Goal: Information Seeking & Learning: Learn about a topic

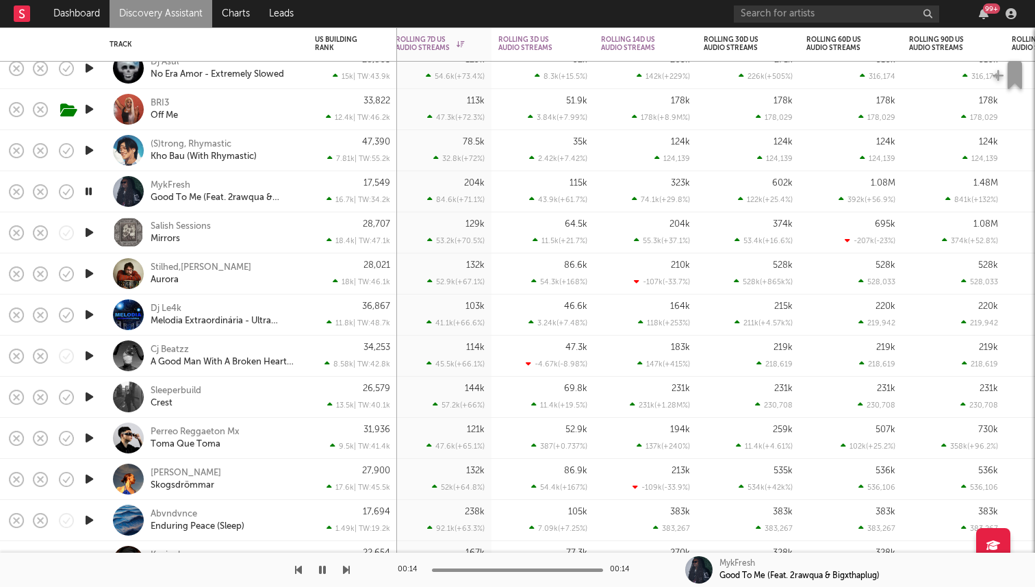
click at [90, 186] on icon "button" at bounding box center [88, 191] width 13 height 17
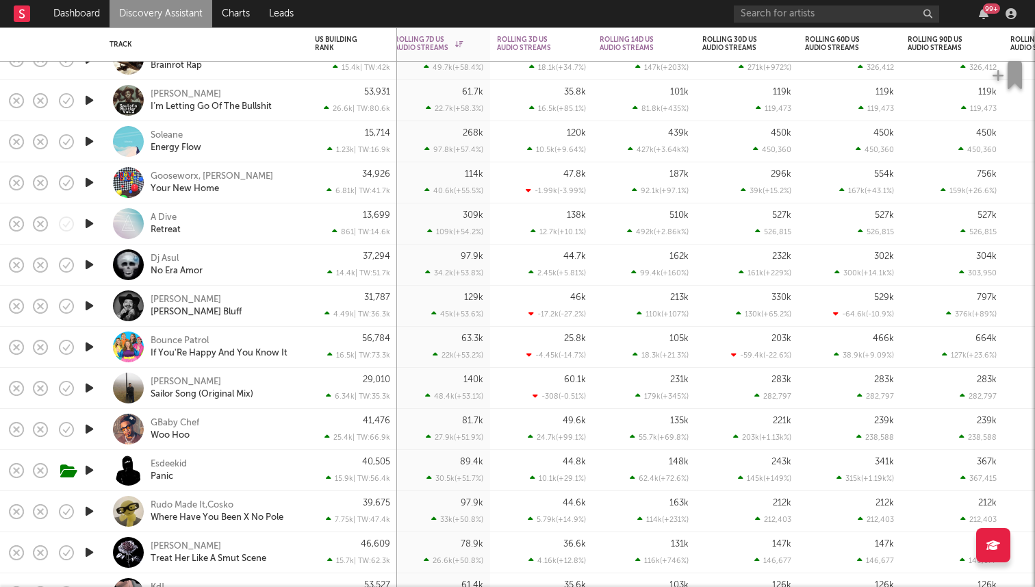
click at [90, 348] on icon "button" at bounding box center [89, 346] width 14 height 17
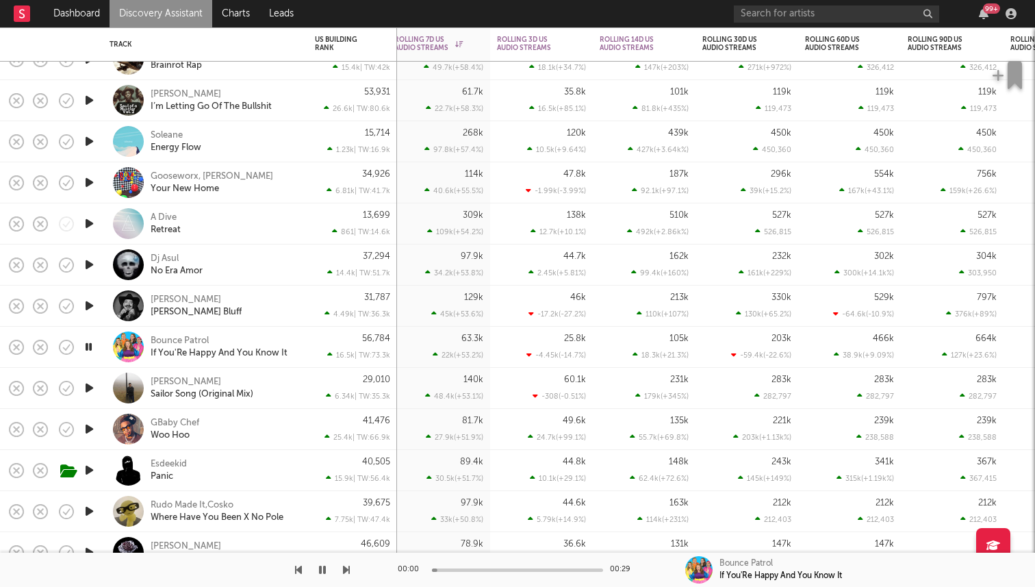
click at [90, 348] on icon "button" at bounding box center [88, 346] width 13 height 17
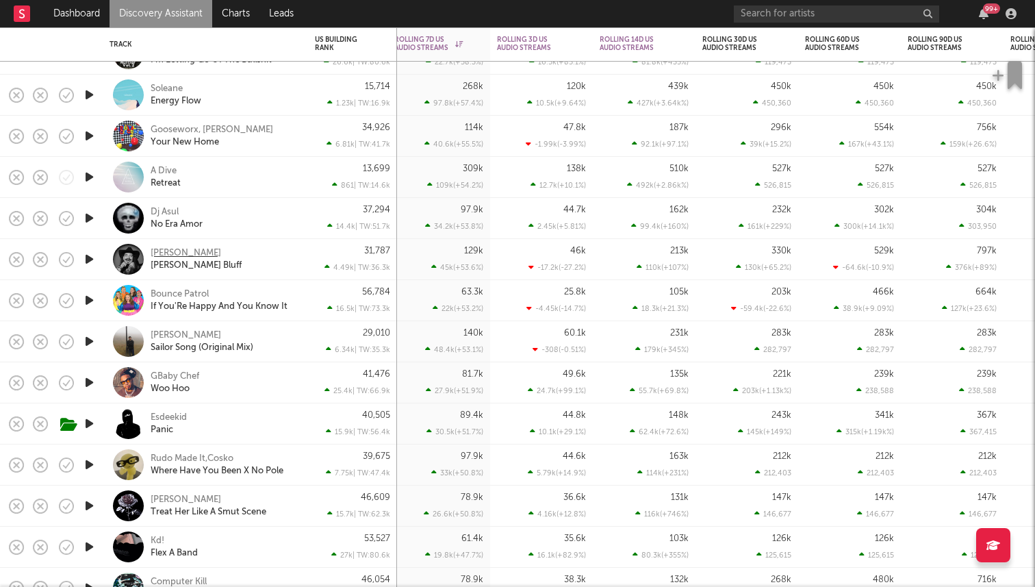
click at [160, 247] on div "Ryan Charles" at bounding box center [186, 253] width 71 height 12
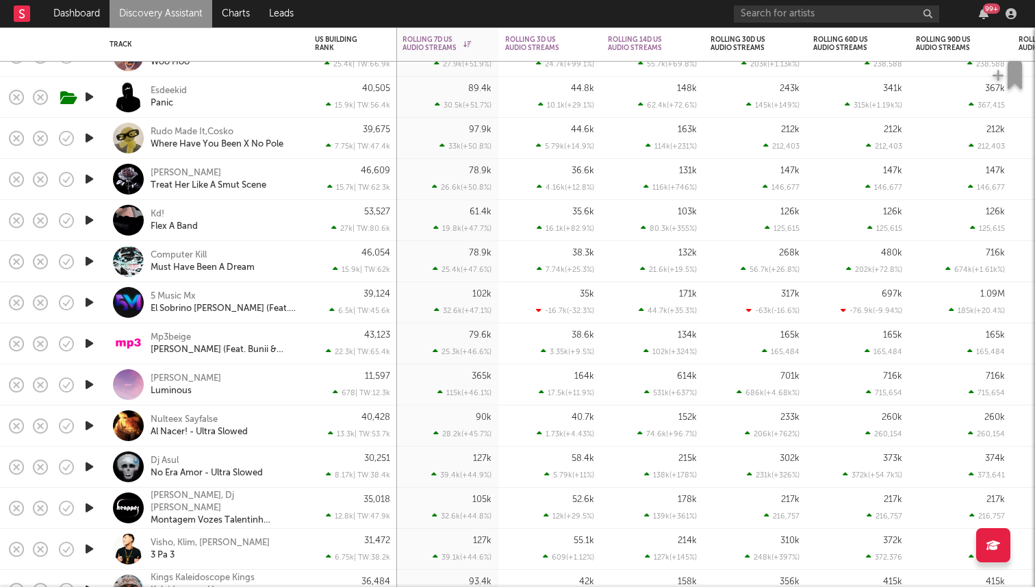
click at [93, 259] on icon "button" at bounding box center [89, 261] width 14 height 17
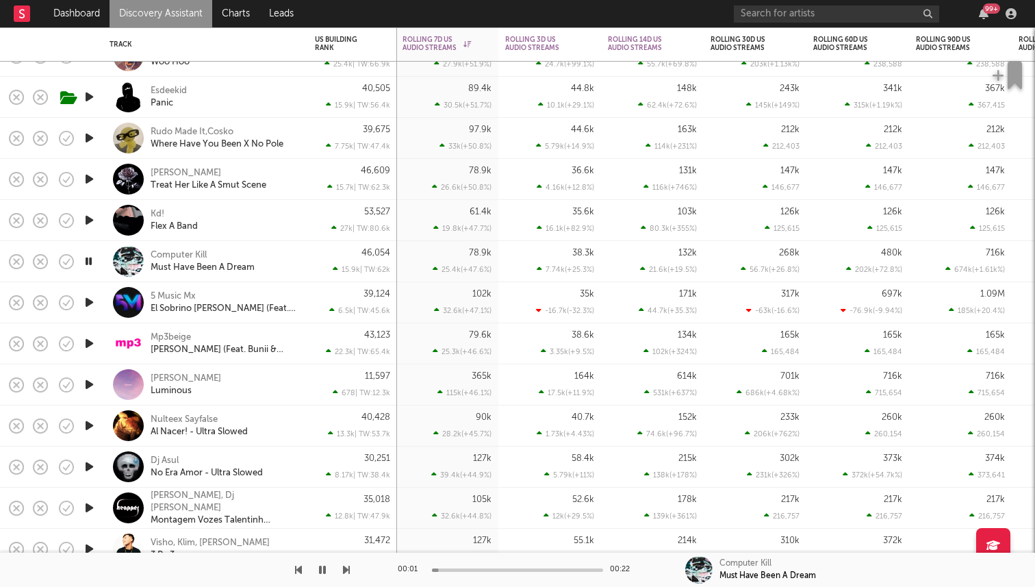
click at [93, 259] on icon "button" at bounding box center [88, 261] width 13 height 17
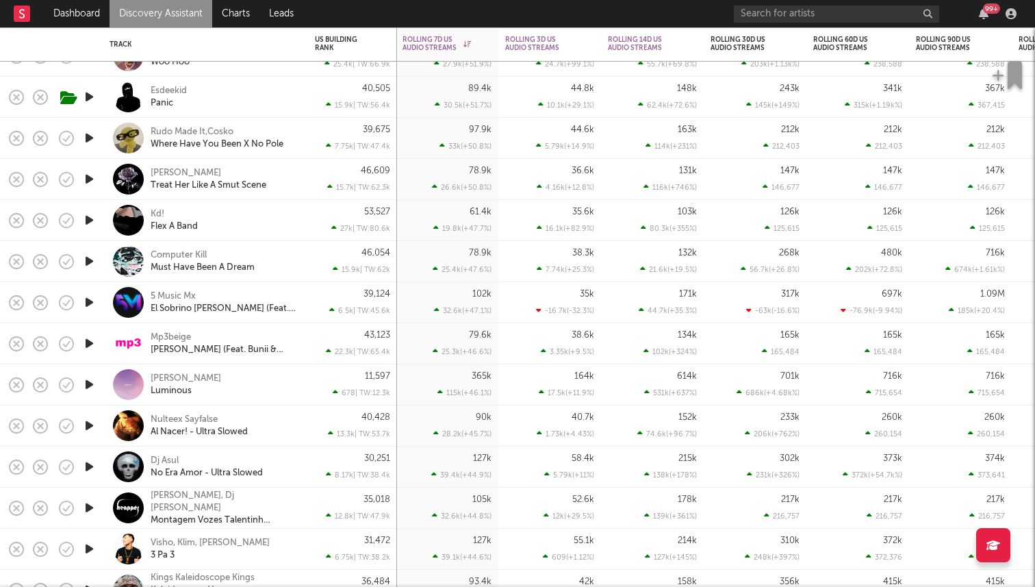
click at [91, 261] on icon "button" at bounding box center [89, 261] width 14 height 17
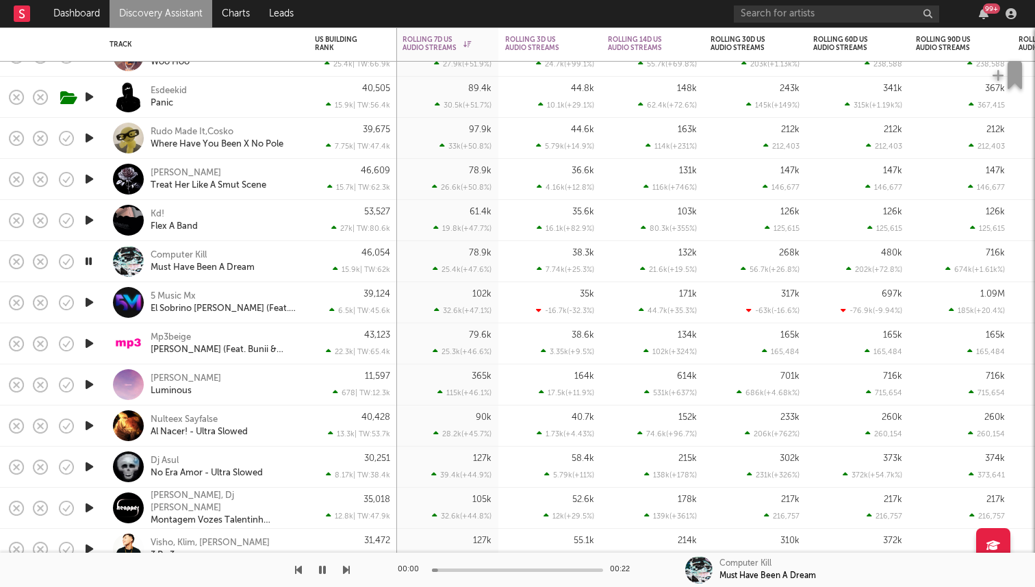
click at [477, 571] on div "00:00 00:22" at bounding box center [518, 569] width 240 height 34
click at [502, 570] on div at bounding box center [517, 569] width 171 height 3
click at [96, 259] on div at bounding box center [88, 261] width 27 height 41
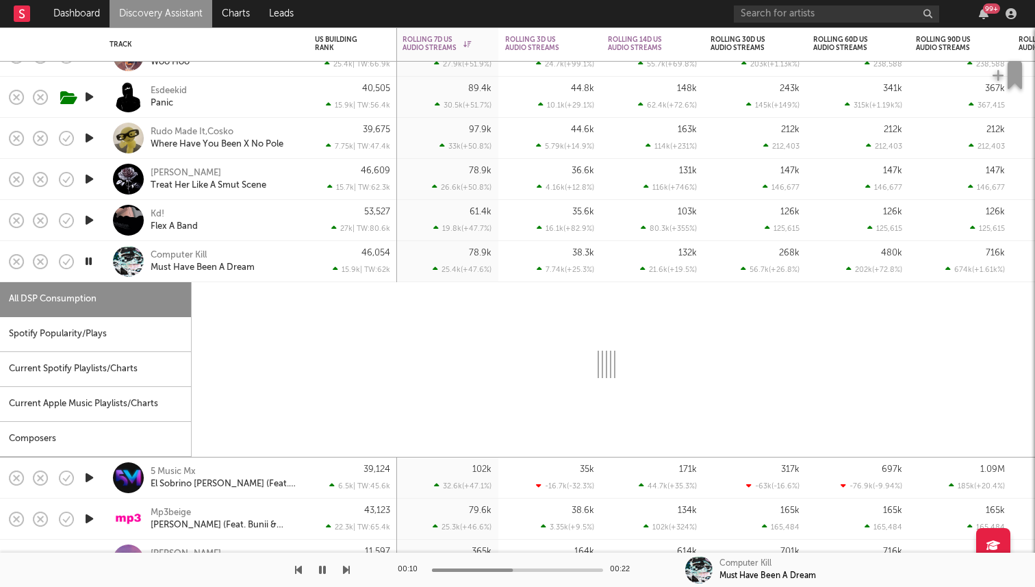
click at [86, 259] on icon "button" at bounding box center [88, 261] width 13 height 17
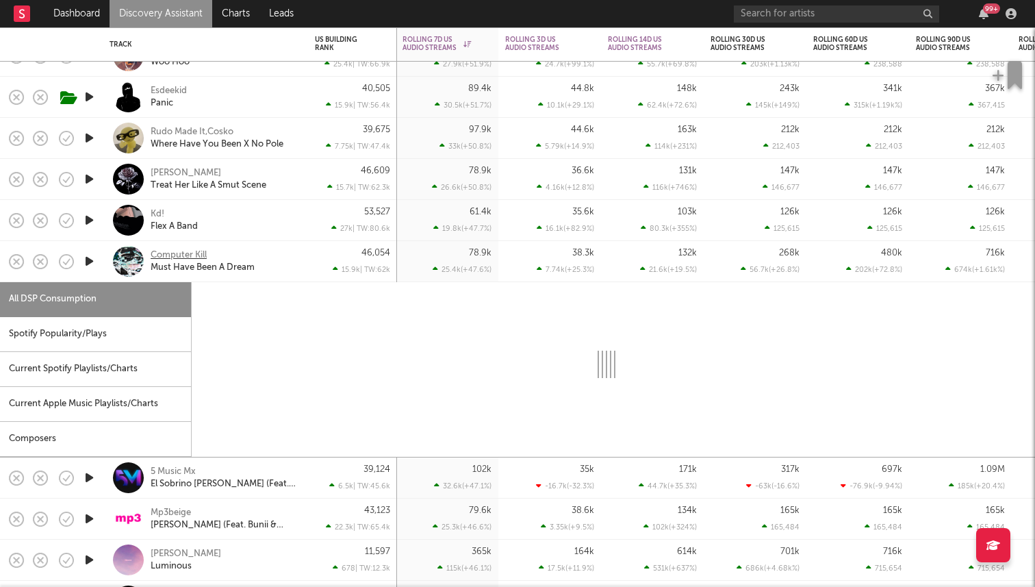
click at [178, 254] on div "Computer Kill" at bounding box center [179, 255] width 56 height 12
select select "1w"
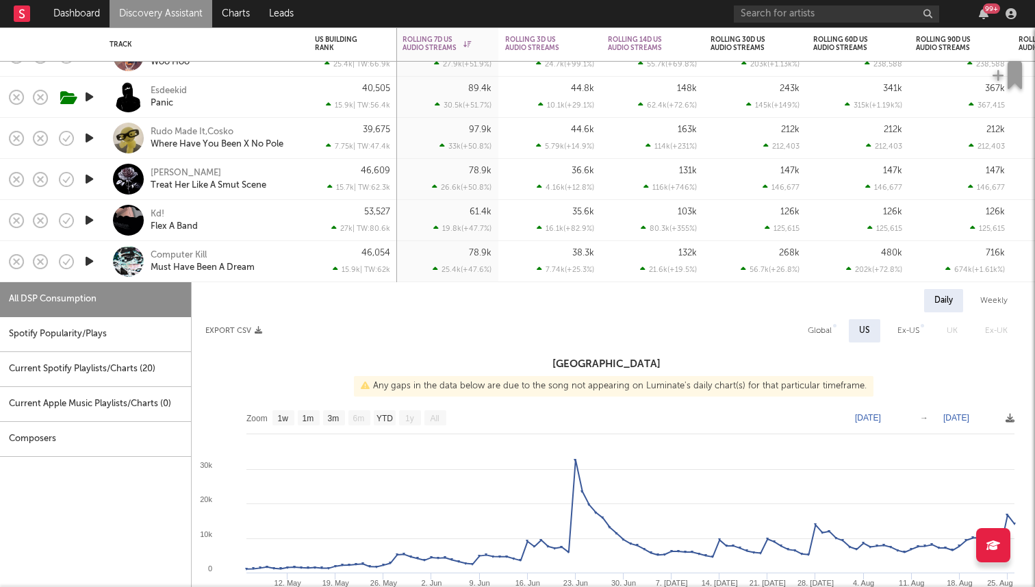
click at [311, 266] on div "46,054 15.9k | TW: 62k" at bounding box center [352, 261] width 89 height 41
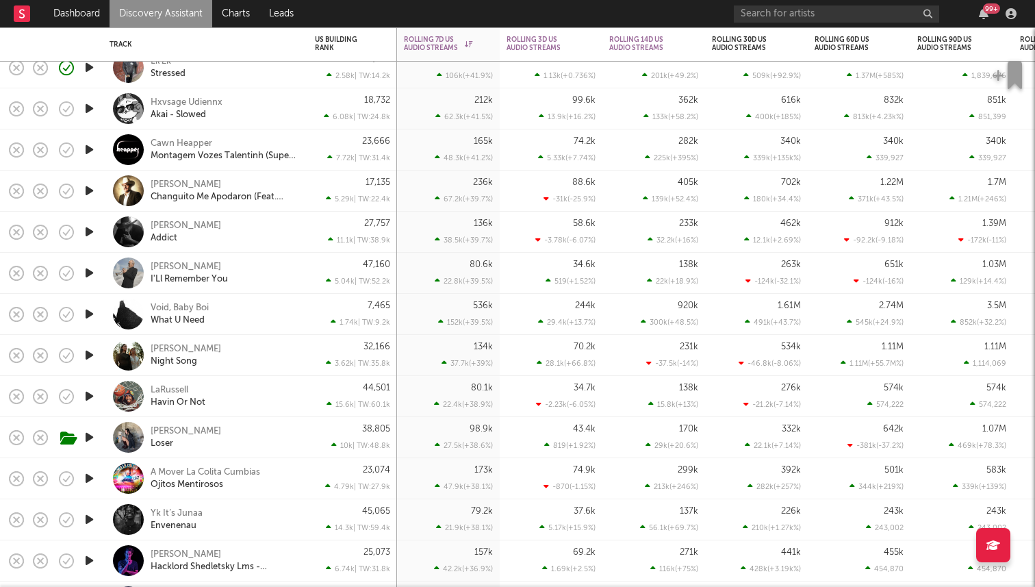
click at [92, 357] on icon "button" at bounding box center [89, 354] width 14 height 17
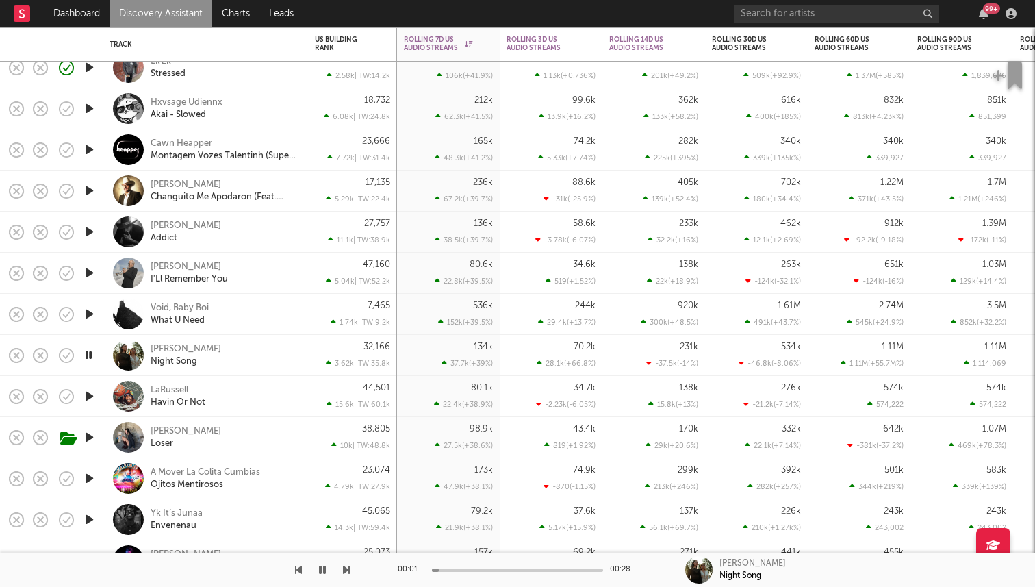
click at [92, 357] on icon "button" at bounding box center [88, 354] width 13 height 17
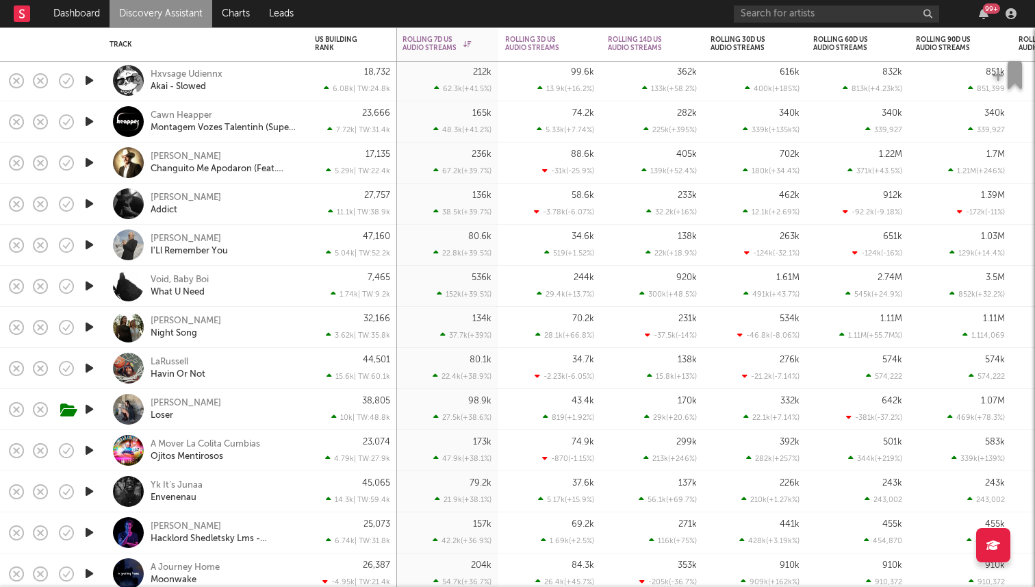
click at [89, 367] on icon "button" at bounding box center [89, 367] width 14 height 17
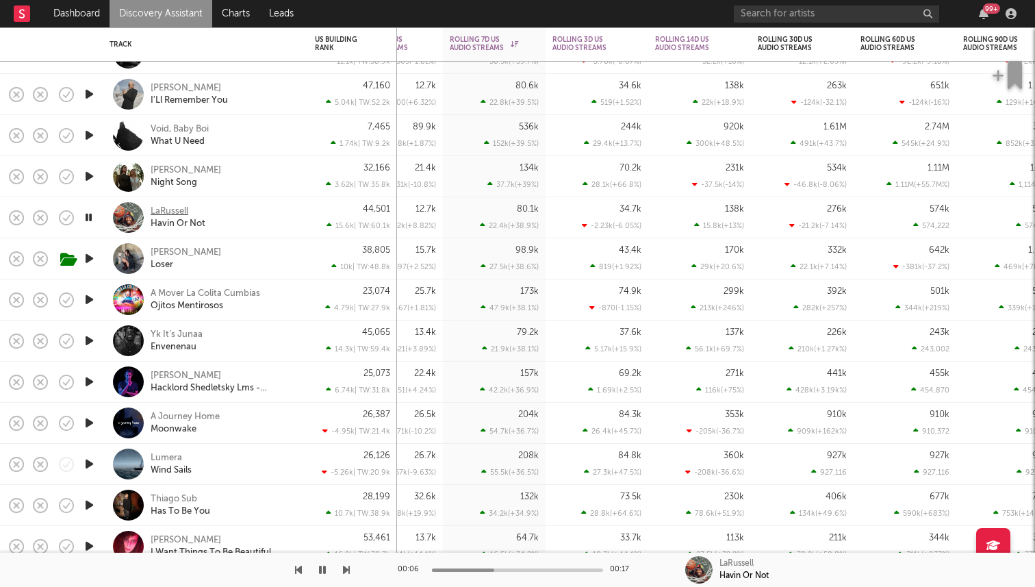
click at [166, 208] on div "LaRussell" at bounding box center [170, 211] width 38 height 12
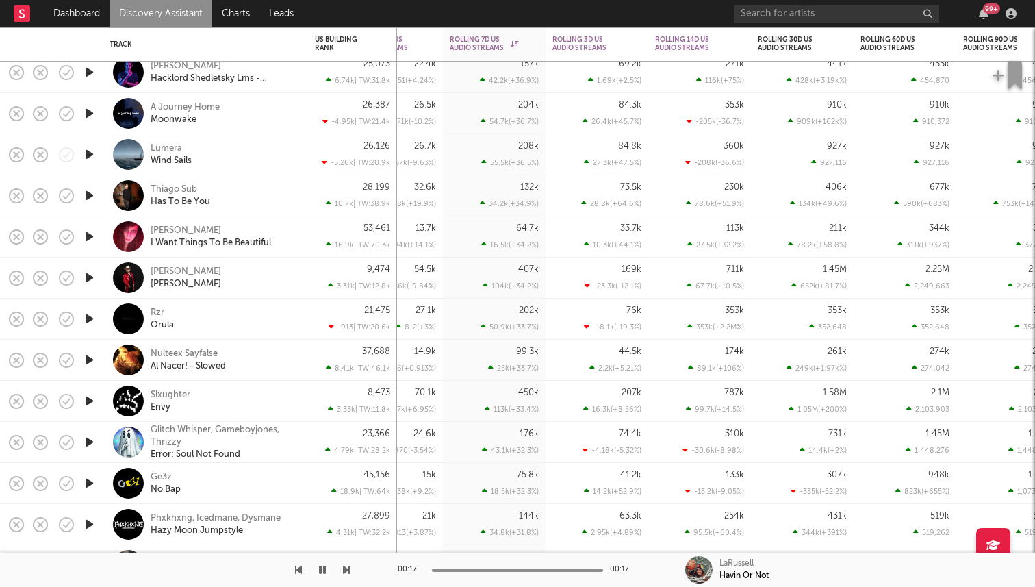
click at [89, 321] on icon "button" at bounding box center [89, 318] width 14 height 17
click at [89, 314] on icon "button" at bounding box center [88, 318] width 13 height 17
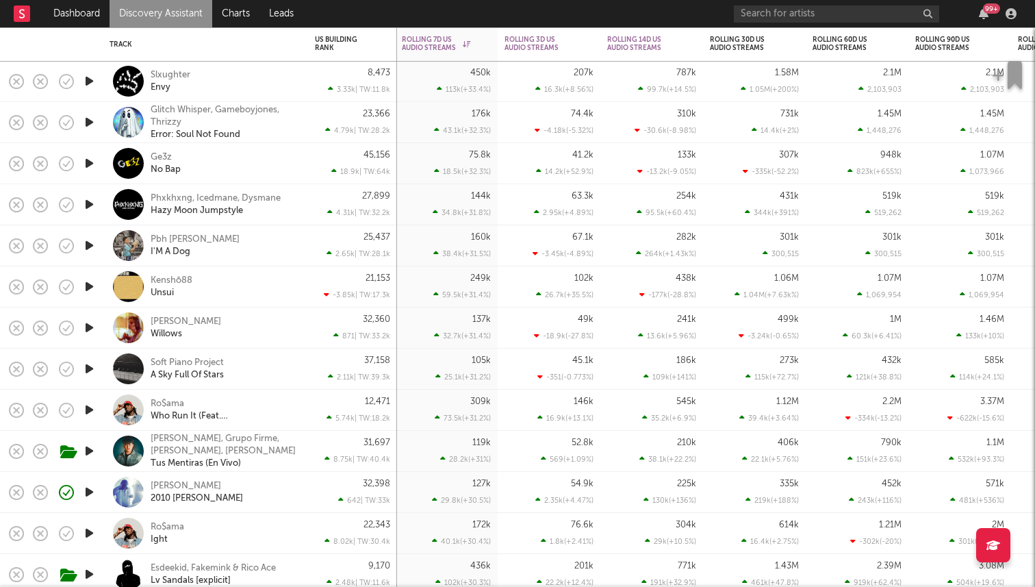
click at [94, 328] on icon "button" at bounding box center [89, 327] width 14 height 17
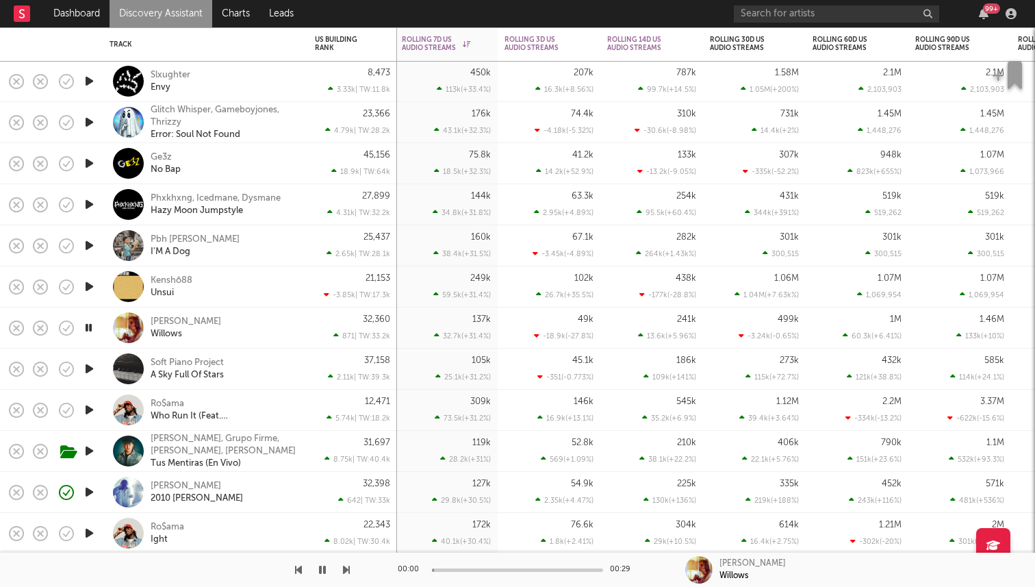
click at [91, 327] on icon "button" at bounding box center [88, 327] width 13 height 17
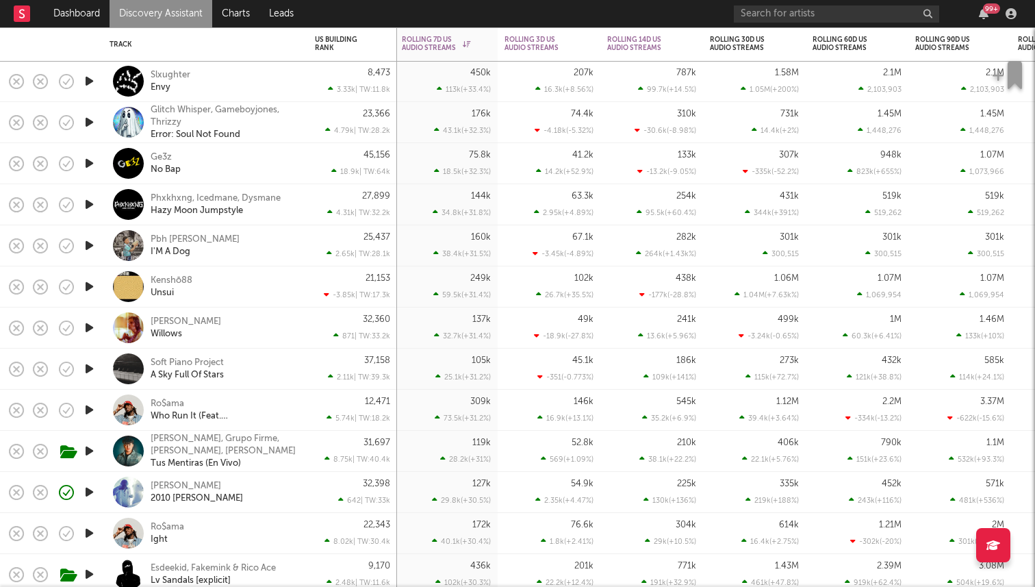
click at [91, 327] on icon "button" at bounding box center [89, 327] width 14 height 17
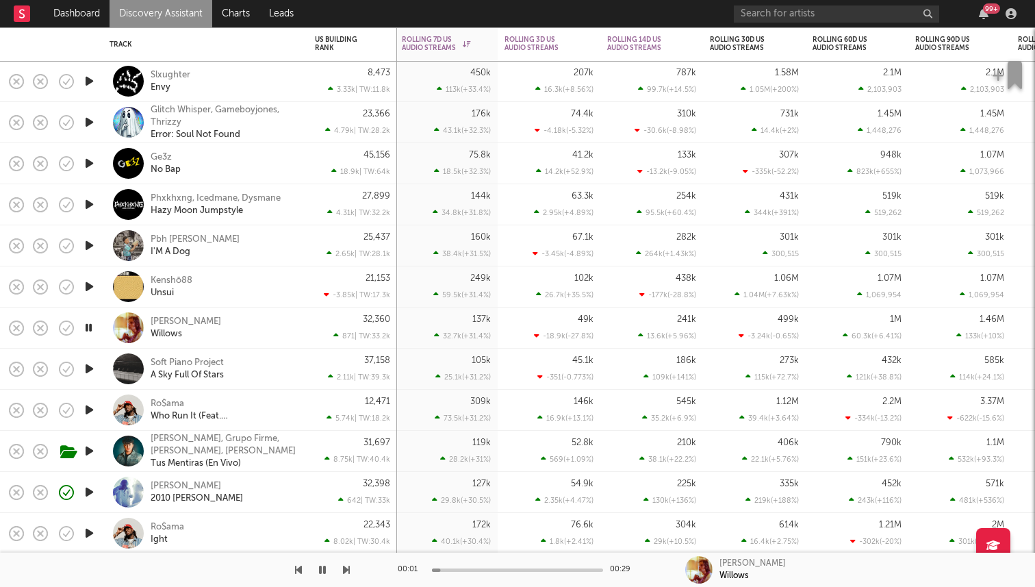
click at [91, 327] on icon "button" at bounding box center [88, 327] width 13 height 17
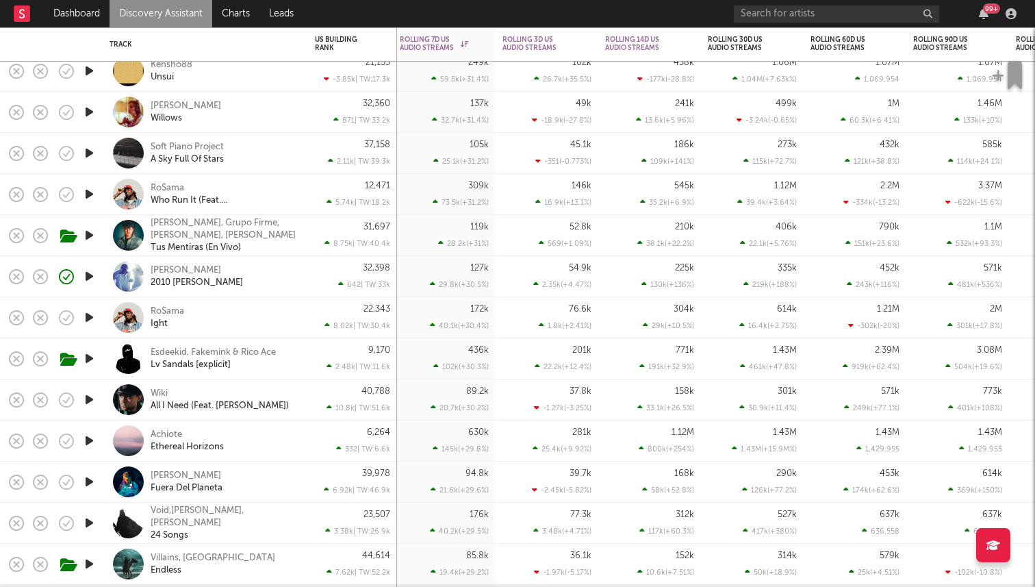
click at [91, 318] on icon "button" at bounding box center [89, 317] width 14 height 17
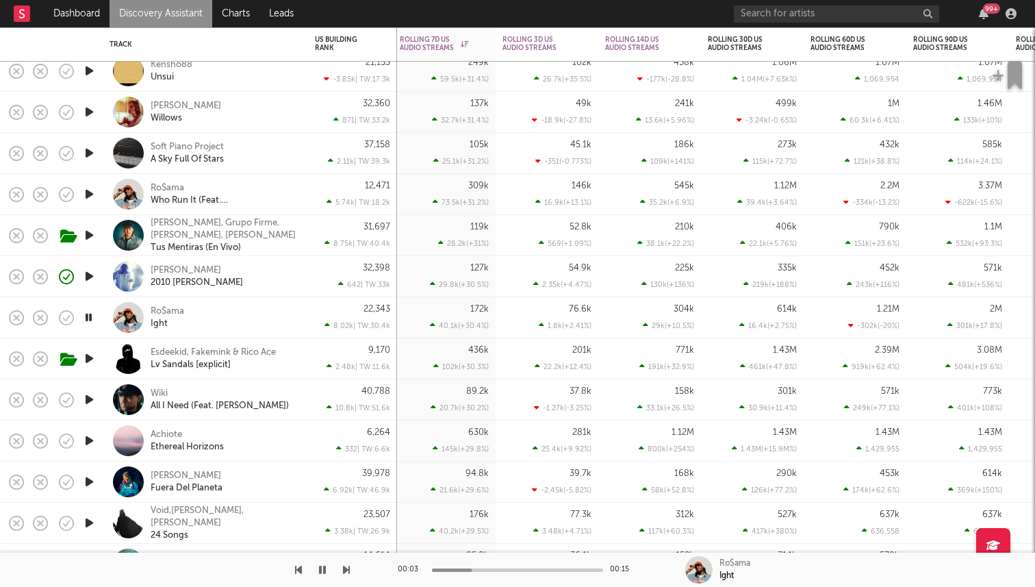
click at [90, 318] on icon "button" at bounding box center [88, 317] width 13 height 17
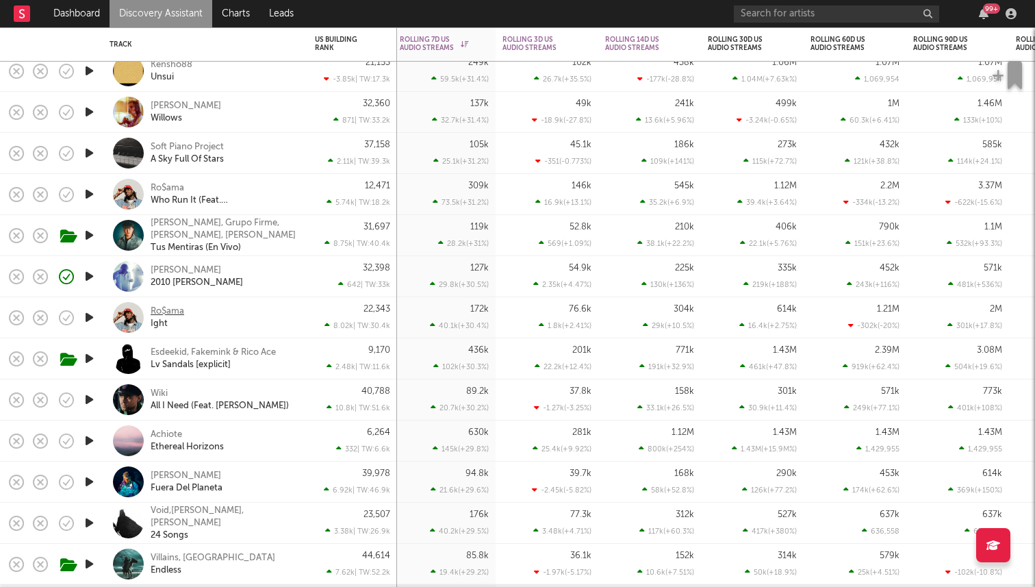
click at [163, 309] on div "Ro$ama" at bounding box center [168, 311] width 34 height 12
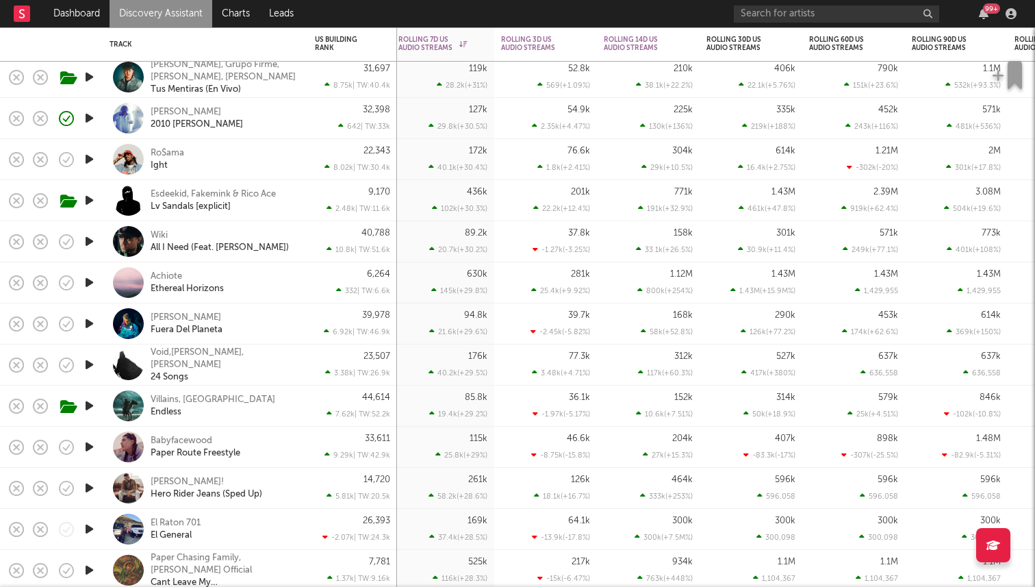
click at [91, 322] on icon "button" at bounding box center [89, 323] width 14 height 17
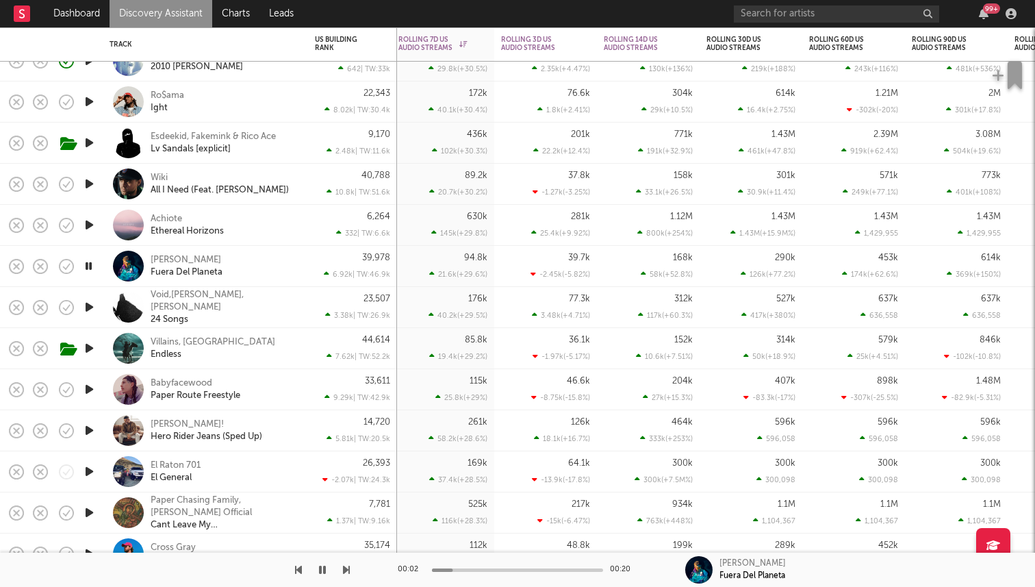
click at [88, 344] on icon "button" at bounding box center [89, 348] width 14 height 17
click at [88, 388] on icon "button" at bounding box center [89, 389] width 14 height 17
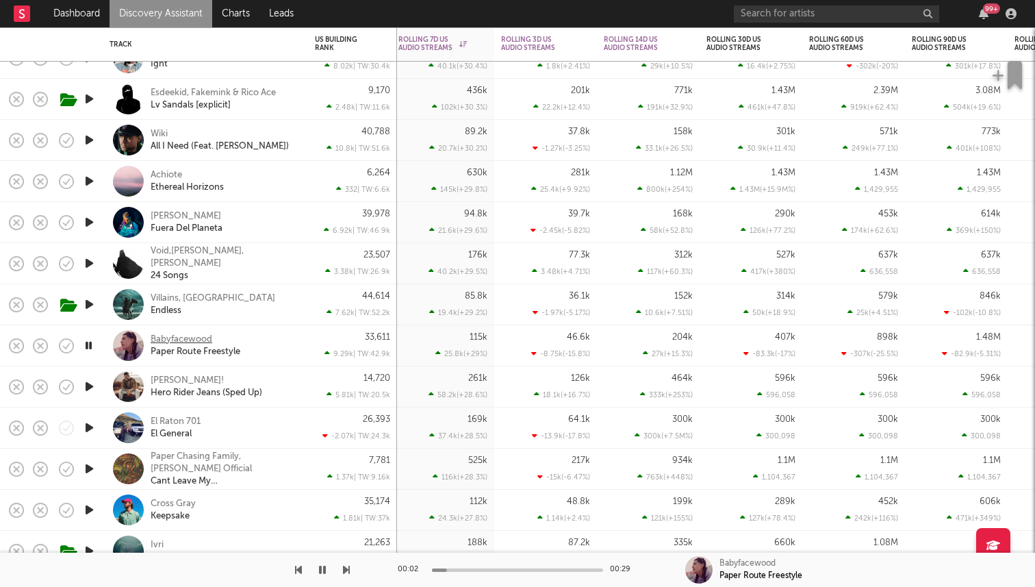
click at [193, 344] on div "Babyfacewood" at bounding box center [182, 339] width 62 height 12
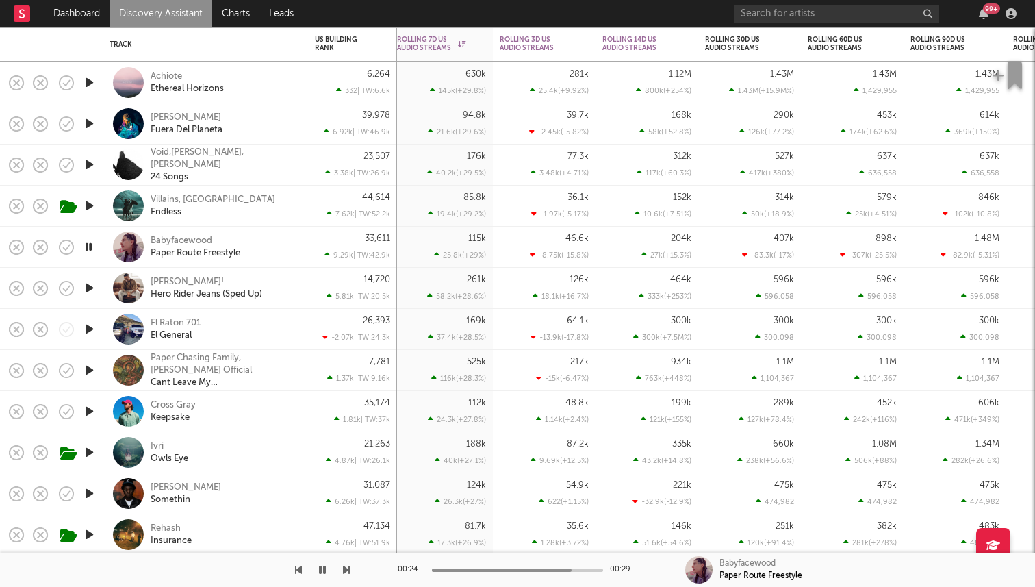
click at [85, 242] on icon "button" at bounding box center [88, 246] width 13 height 17
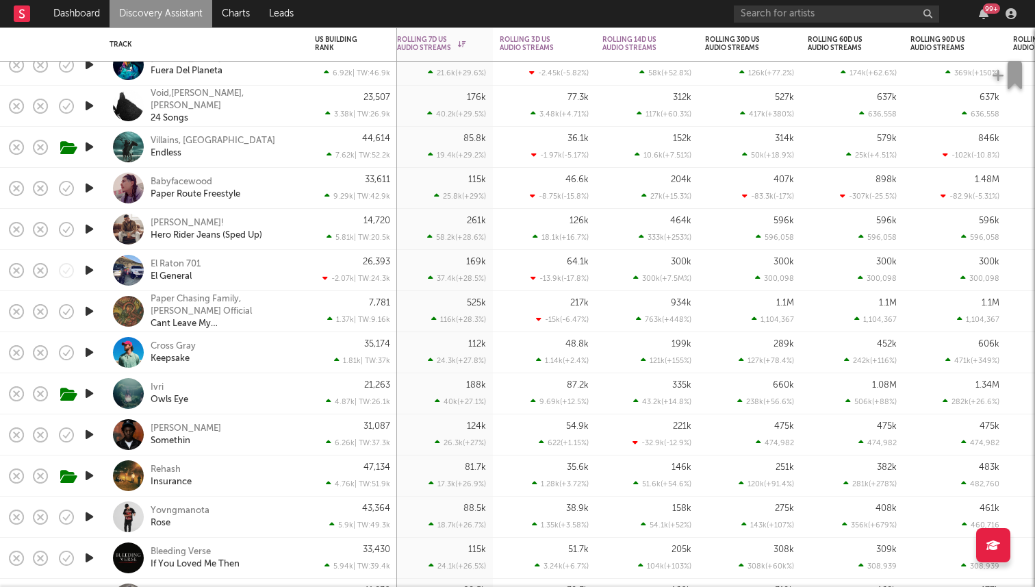
click at [96, 353] on icon "button" at bounding box center [89, 352] width 14 height 17
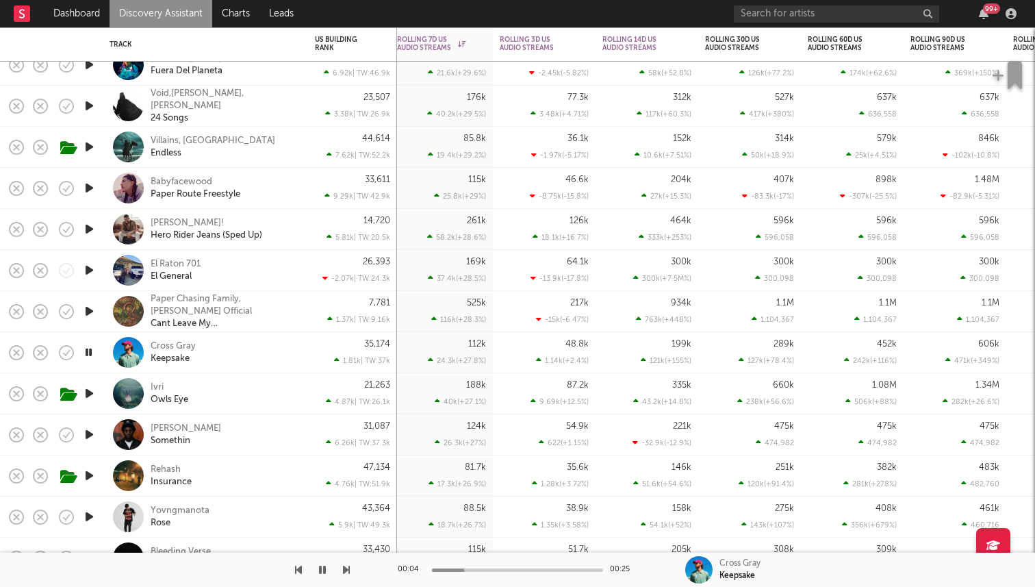
click at [86, 354] on icon "button" at bounding box center [88, 352] width 13 height 17
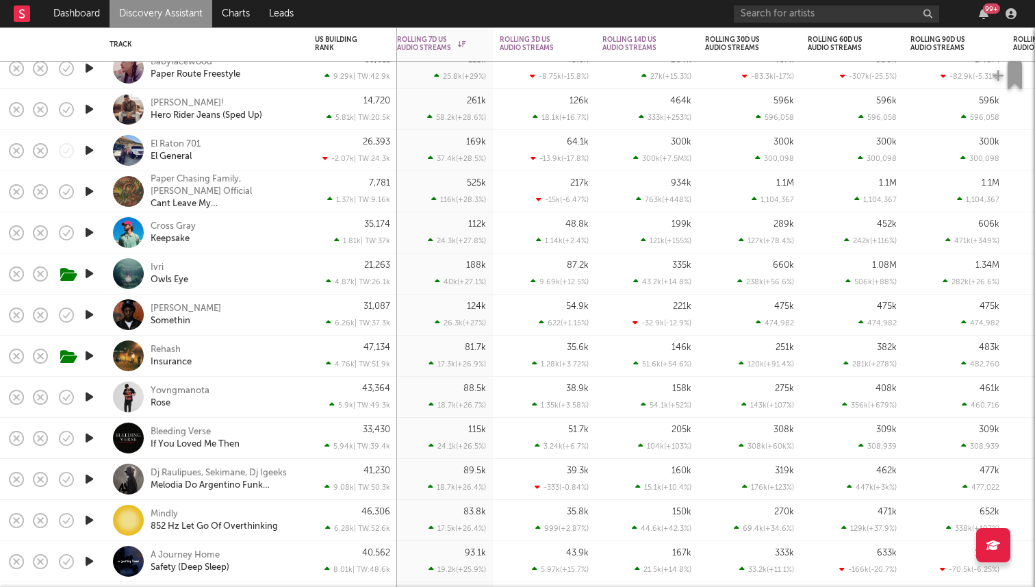
click at [92, 316] on icon "button" at bounding box center [89, 314] width 14 height 17
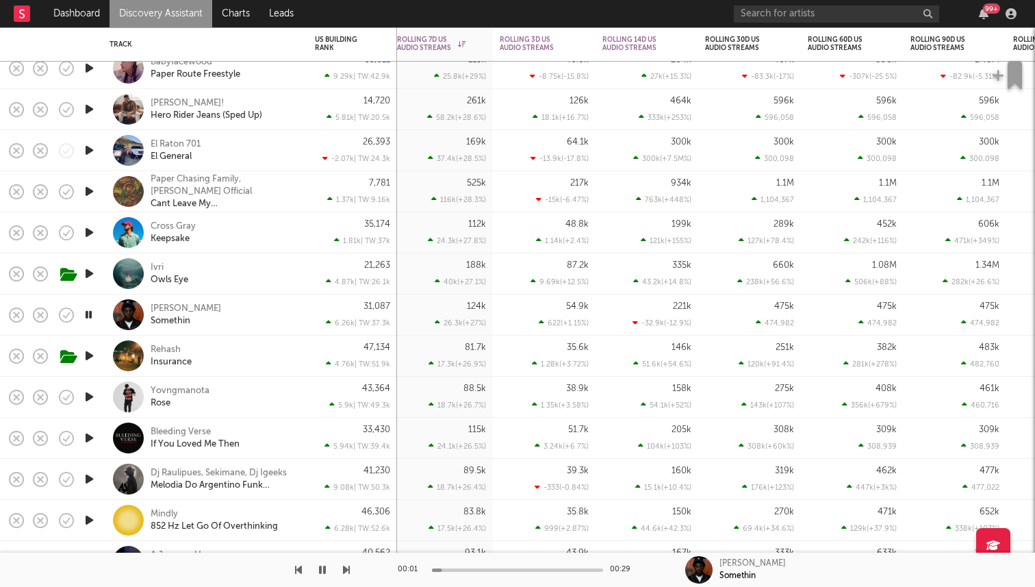
click at [89, 314] on icon "button" at bounding box center [88, 314] width 13 height 17
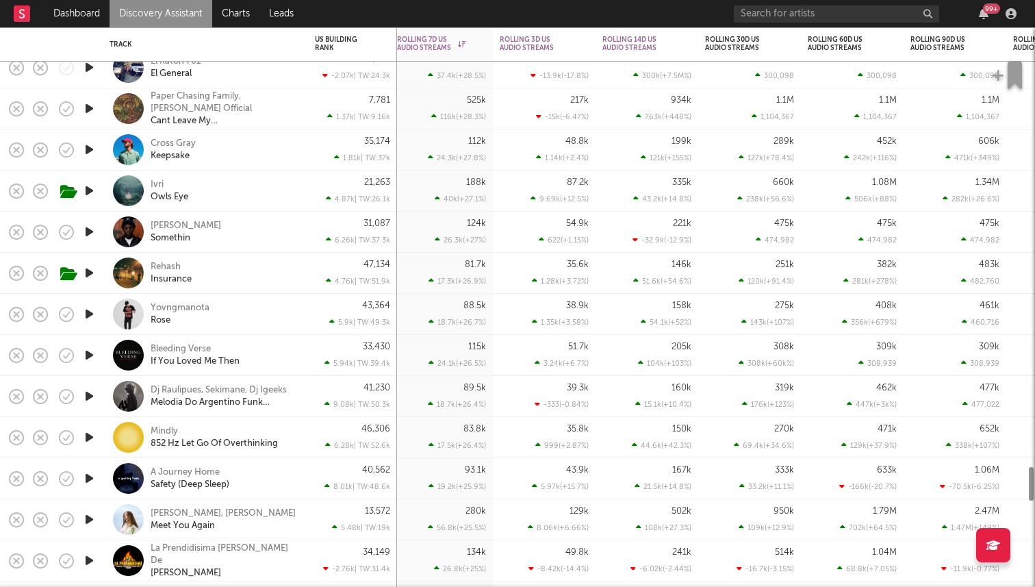
click at [90, 315] on icon "button" at bounding box center [89, 313] width 14 height 17
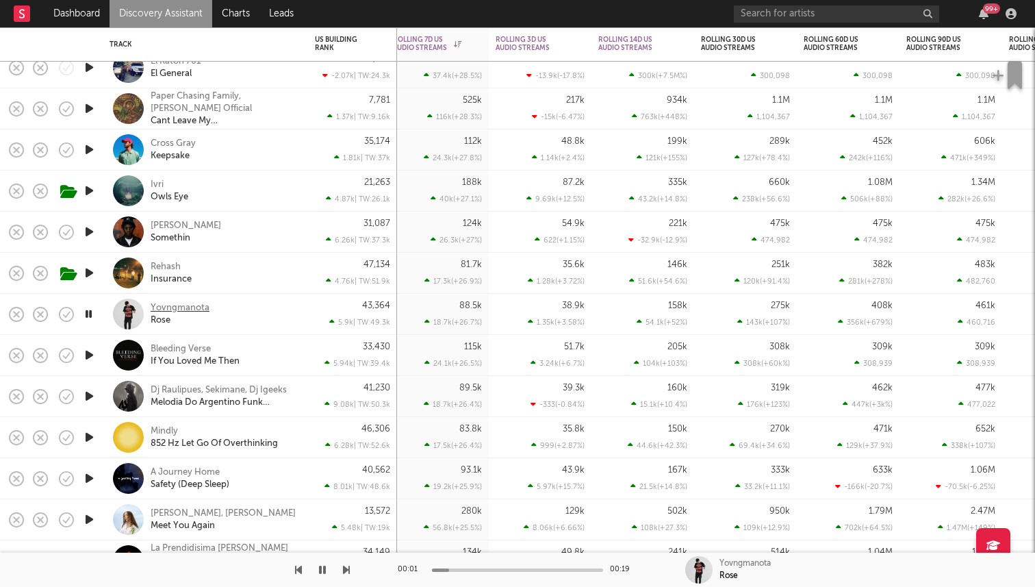
click at [180, 306] on div "Yovngmanota" at bounding box center [180, 308] width 59 height 12
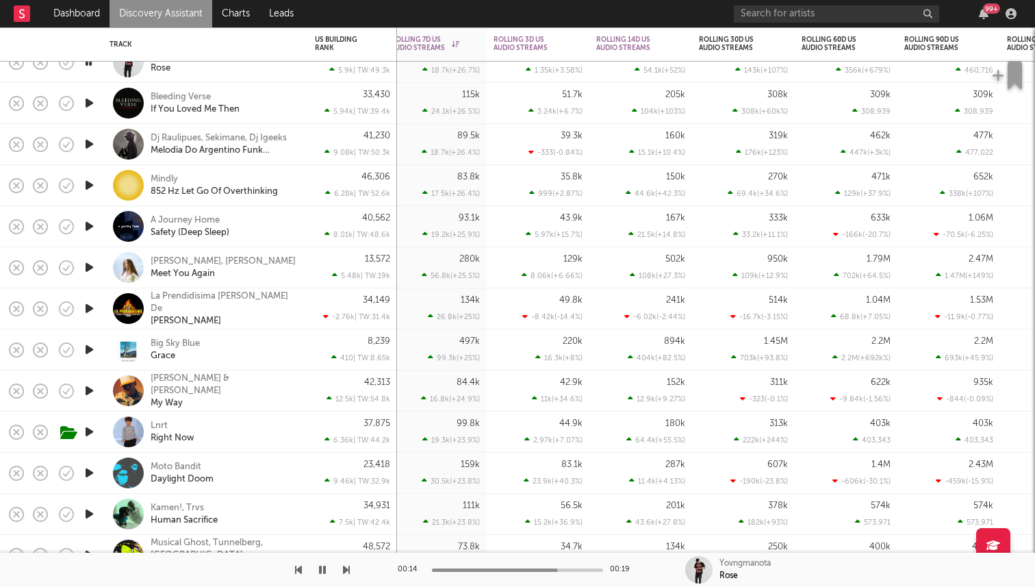
click at [88, 350] on icon "button" at bounding box center [89, 349] width 14 height 17
click at [86, 391] on icon "button" at bounding box center [89, 390] width 14 height 17
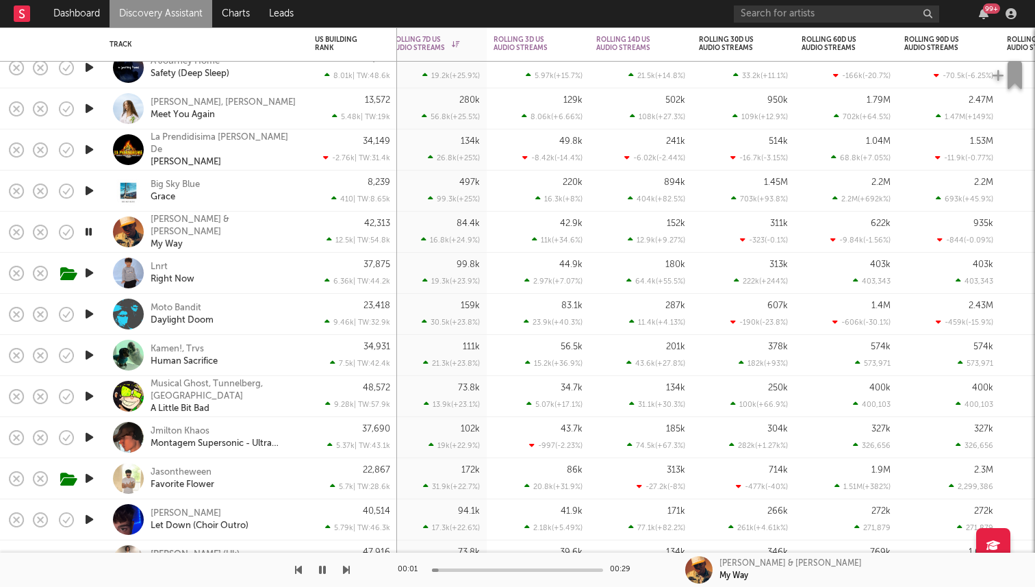
click at [83, 318] on icon "button" at bounding box center [89, 313] width 14 height 17
click at [88, 270] on icon "button" at bounding box center [89, 272] width 14 height 17
click at [87, 316] on icon "button" at bounding box center [89, 313] width 14 height 17
click at [88, 318] on icon "button" at bounding box center [88, 313] width 13 height 17
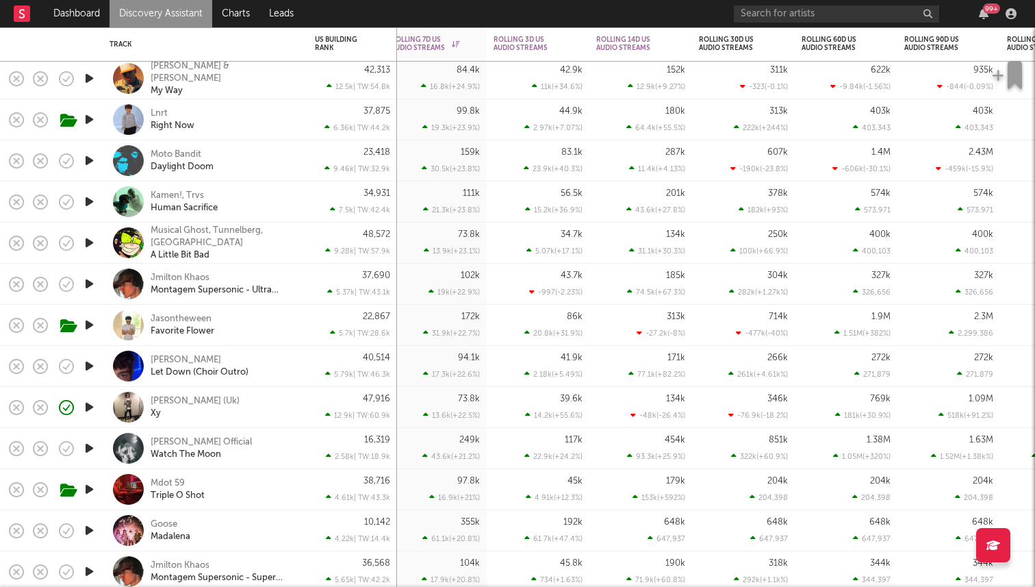
click at [89, 368] on icon "button" at bounding box center [89, 365] width 14 height 17
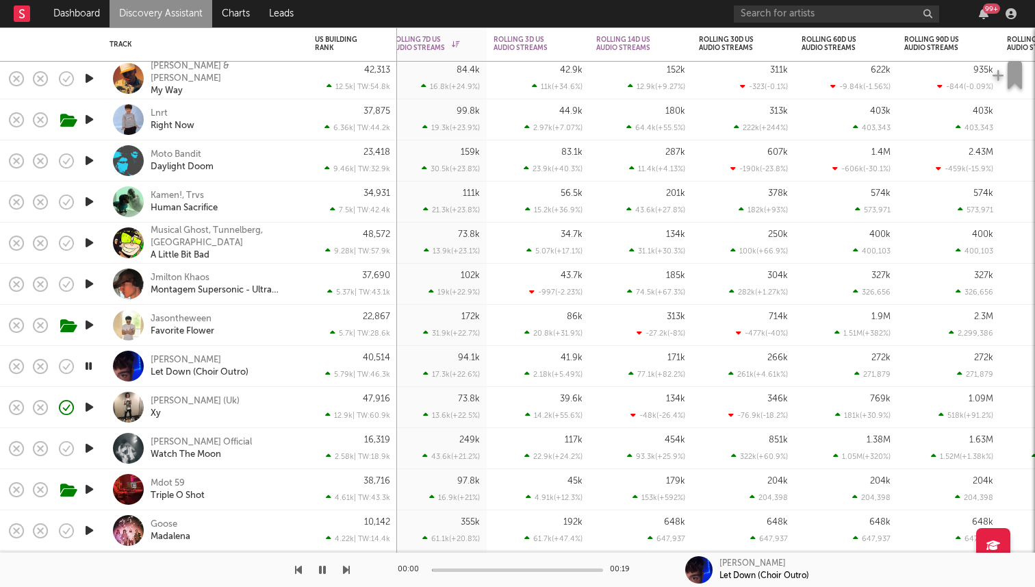
click at [89, 368] on icon "button" at bounding box center [88, 365] width 13 height 17
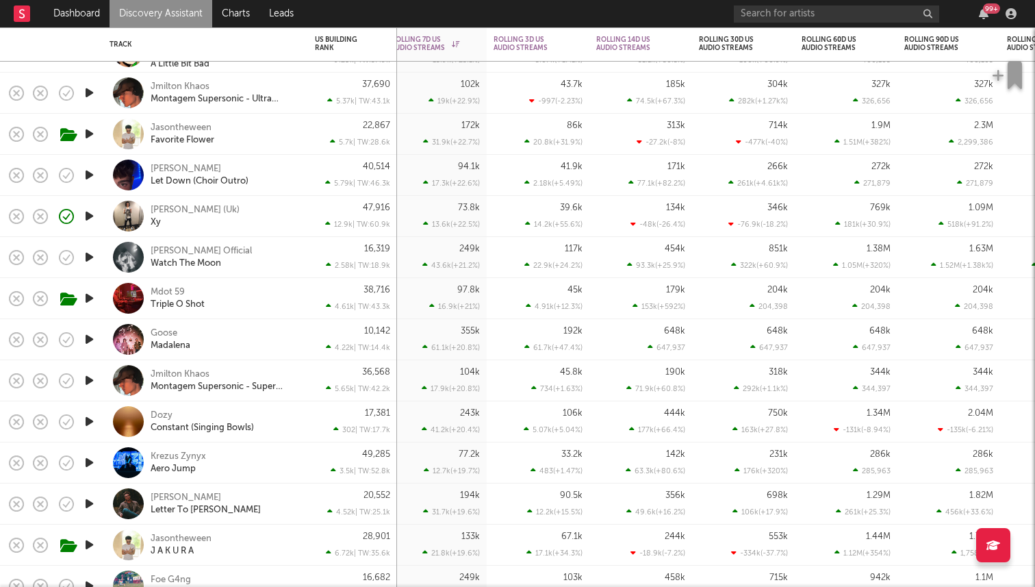
click at [92, 342] on icon "button" at bounding box center [89, 339] width 14 height 17
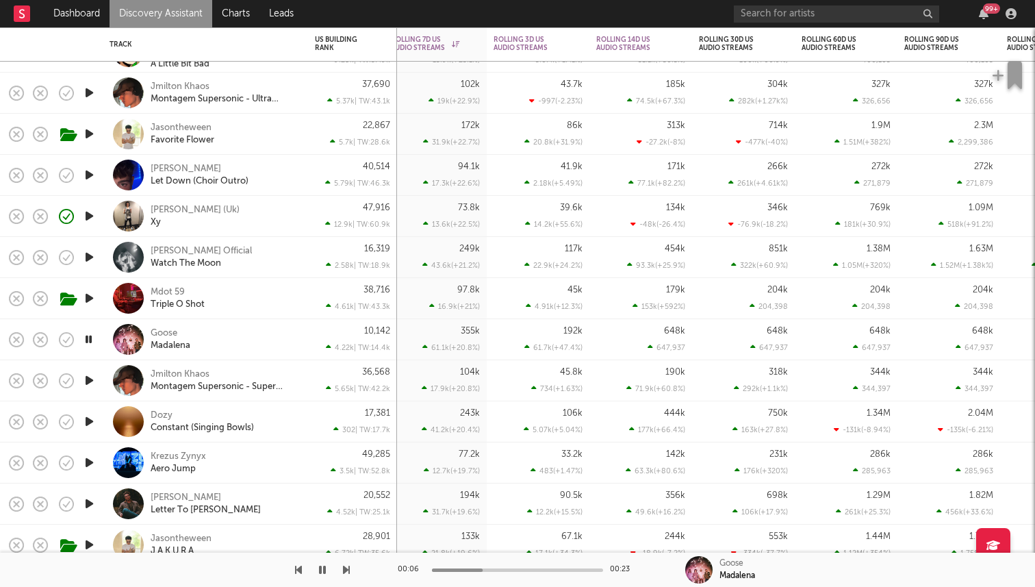
click at [90, 341] on icon "button" at bounding box center [88, 339] width 13 height 17
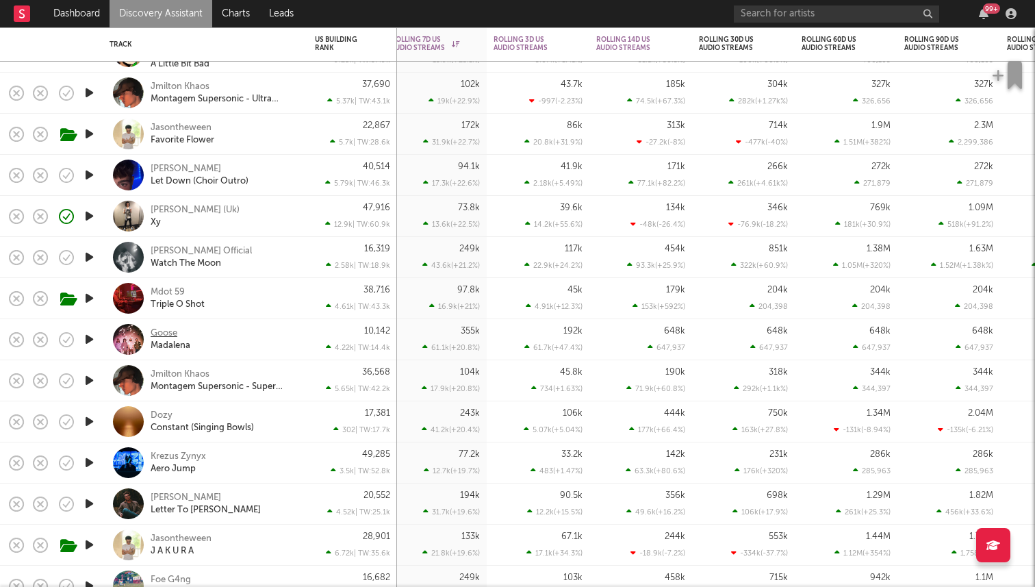
click at [168, 331] on div "Goose" at bounding box center [164, 333] width 27 height 12
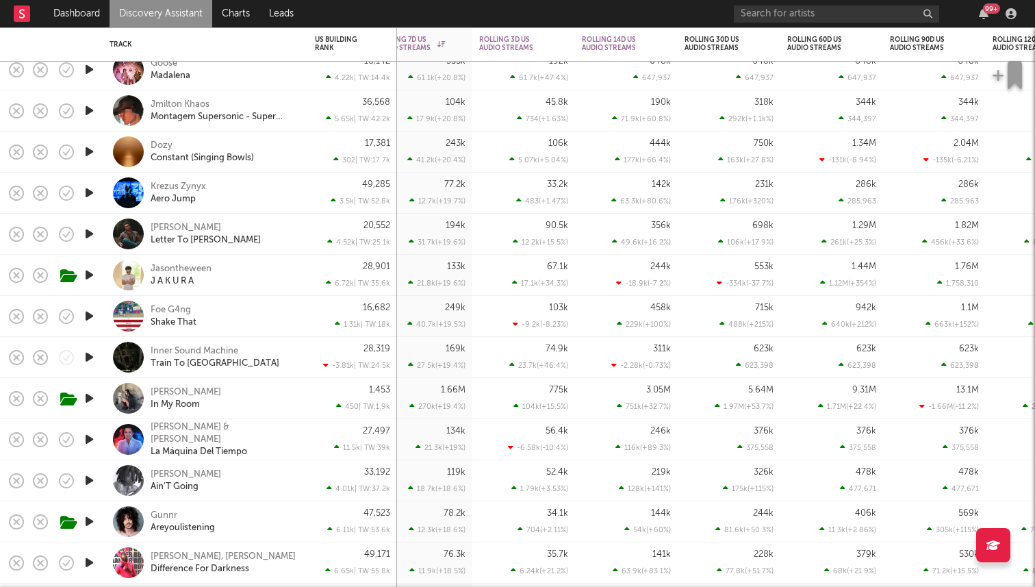
click at [90, 238] on icon "button" at bounding box center [89, 233] width 14 height 17
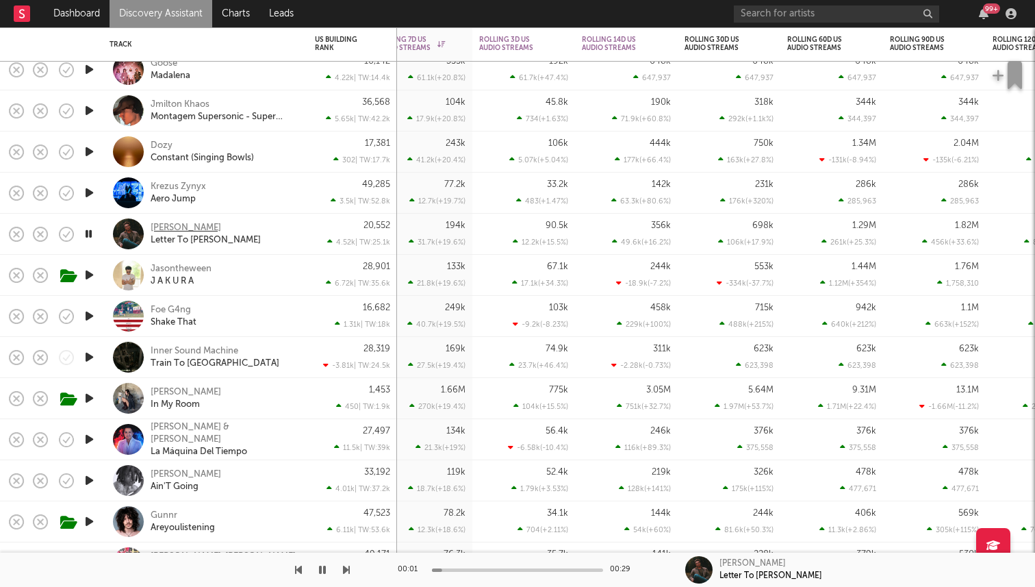
click at [152, 232] on div "Ian Noe" at bounding box center [186, 228] width 71 height 12
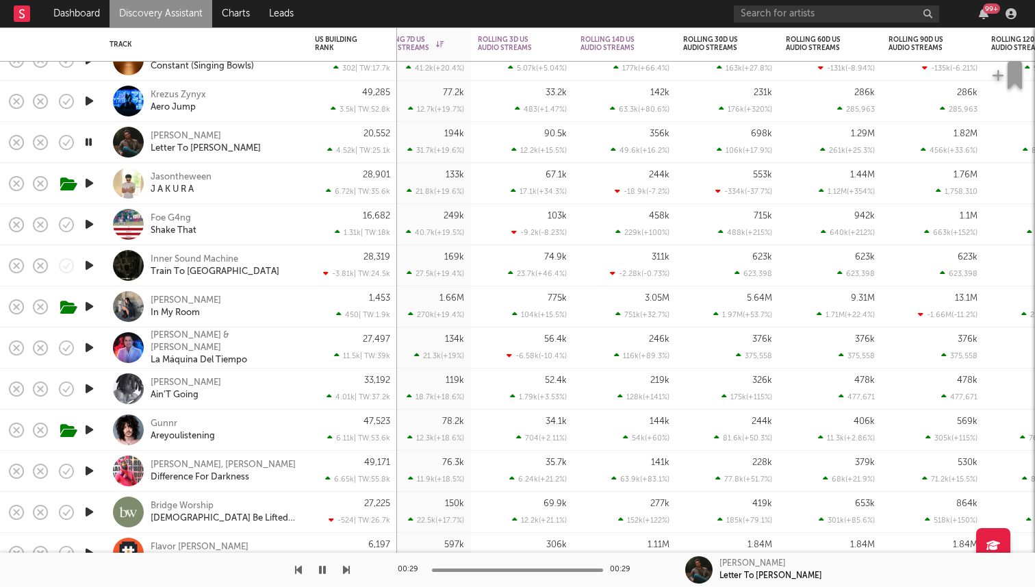
click at [90, 266] on icon "button" at bounding box center [89, 265] width 14 height 17
click at [90, 266] on icon "button" at bounding box center [88, 265] width 13 height 17
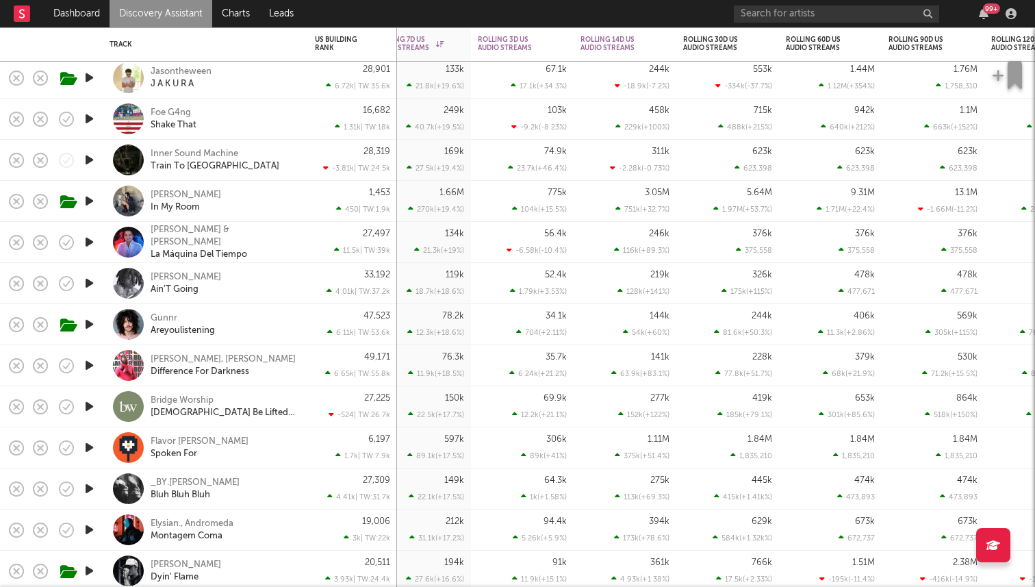
click at [88, 285] on icon "button" at bounding box center [89, 283] width 14 height 17
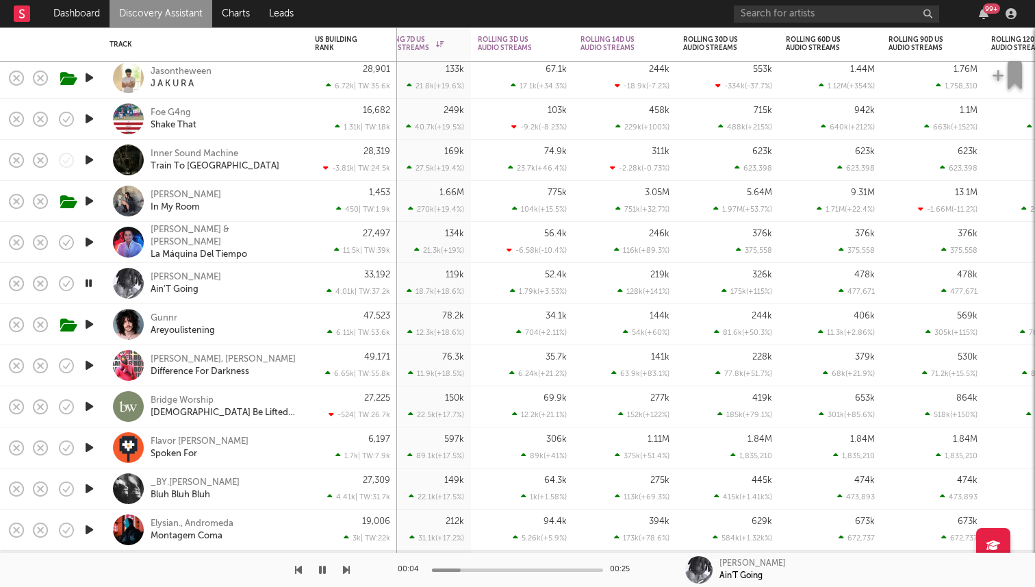
click at [88, 285] on icon "button" at bounding box center [88, 283] width 13 height 17
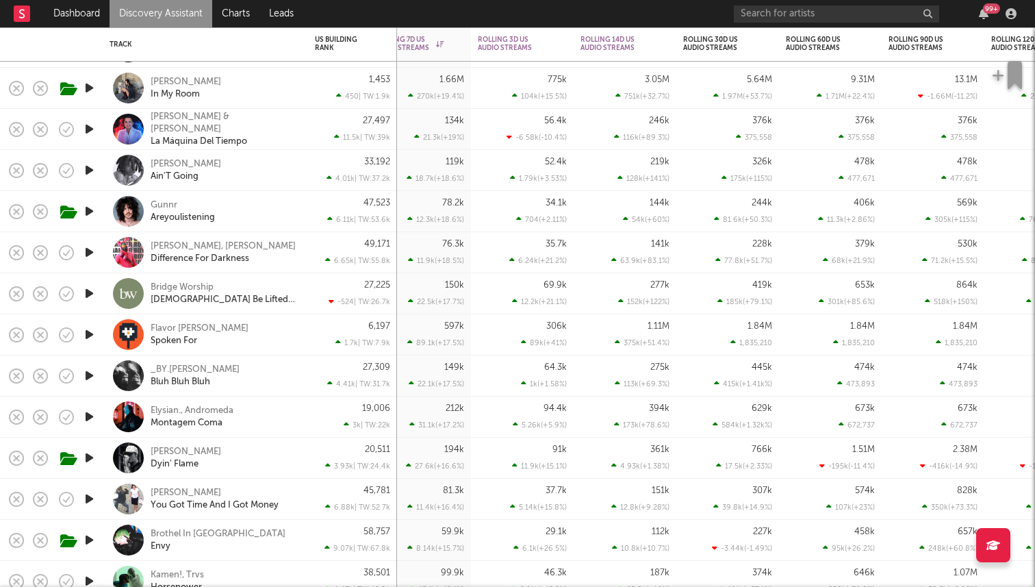
click at [88, 332] on icon "button" at bounding box center [89, 334] width 14 height 17
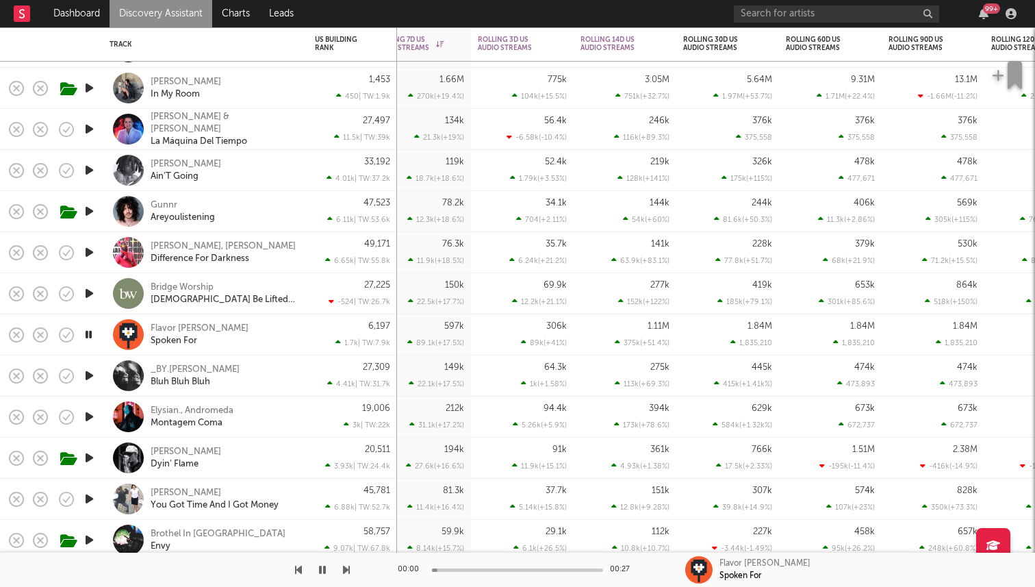
click at [90, 336] on icon "button" at bounding box center [88, 334] width 13 height 17
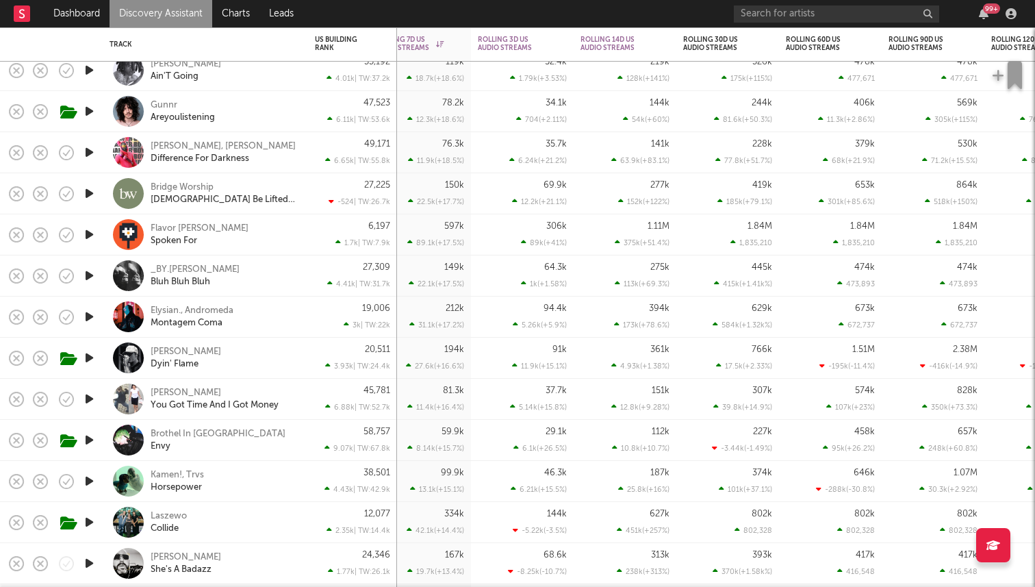
click at [90, 314] on icon "button" at bounding box center [89, 316] width 14 height 17
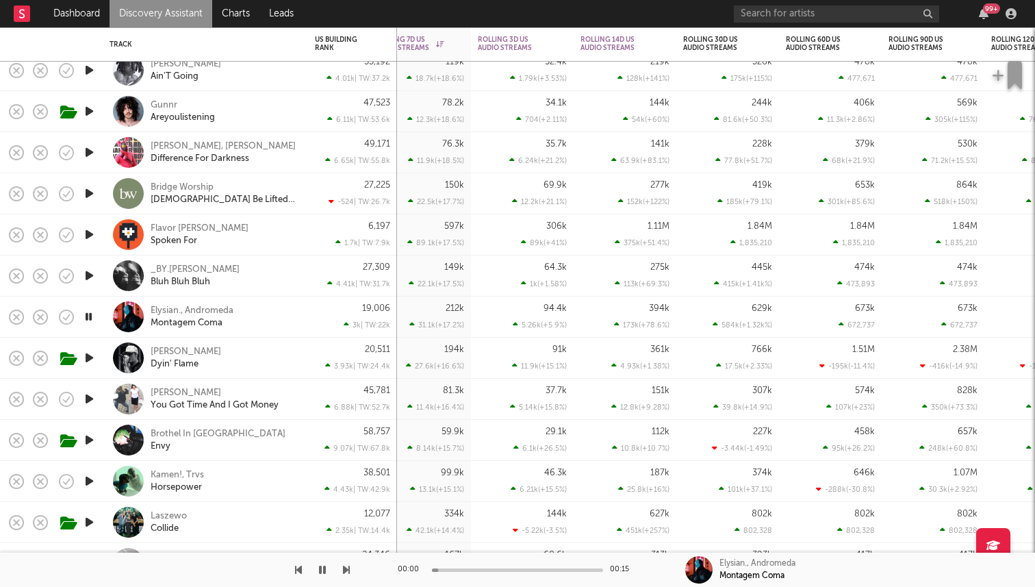
click at [90, 314] on icon "button" at bounding box center [88, 316] width 13 height 17
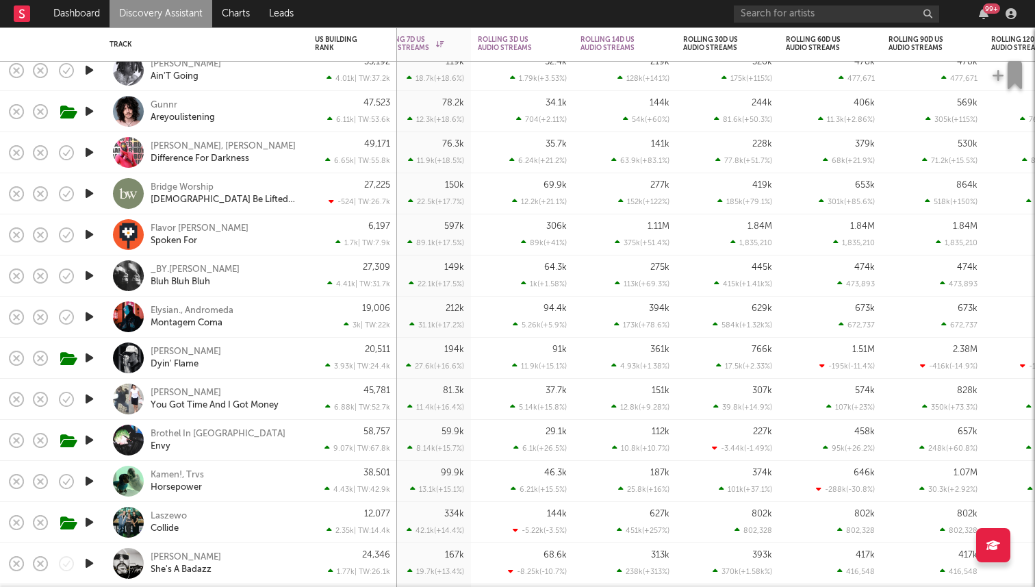
click at [90, 398] on icon "button" at bounding box center [89, 398] width 14 height 17
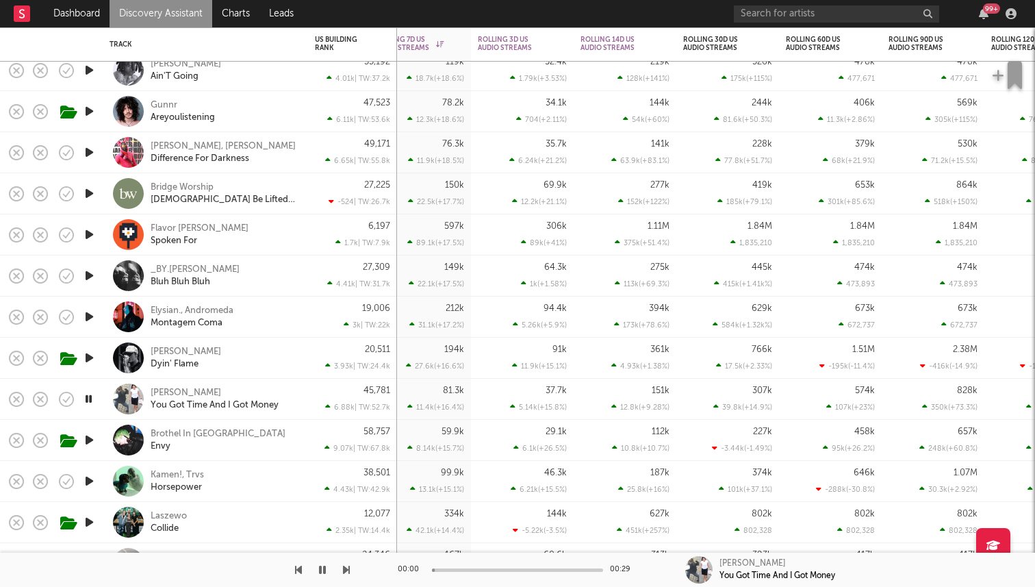
click at [90, 398] on icon "button" at bounding box center [88, 398] width 13 height 17
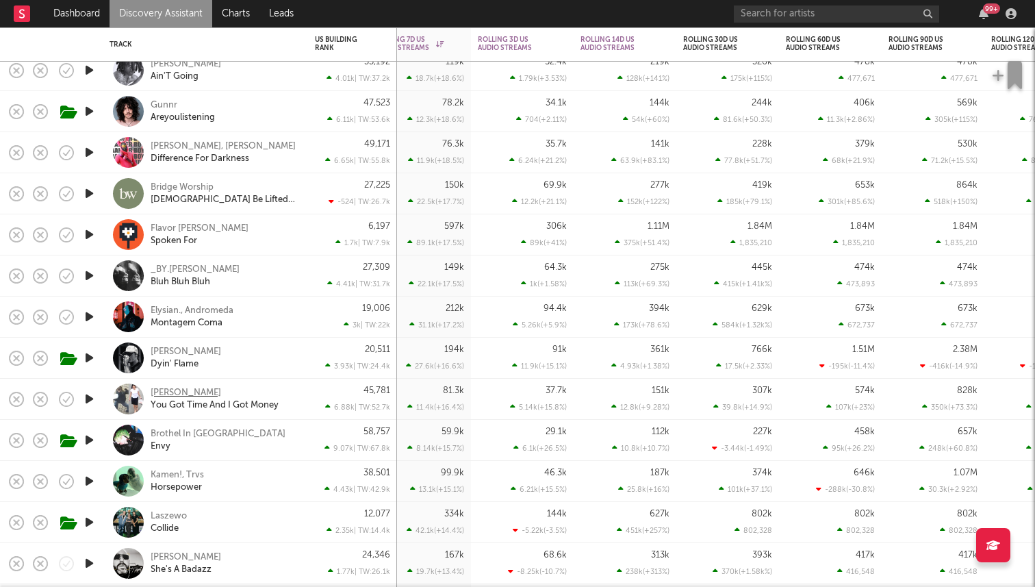
click at [155, 392] on div "Smerz" at bounding box center [186, 393] width 71 height 12
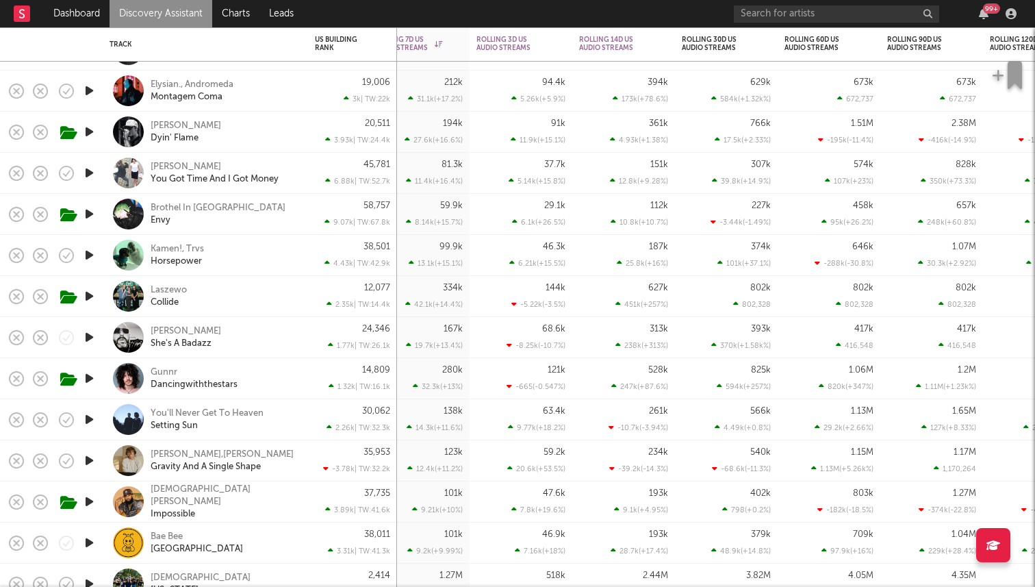
click at [89, 251] on icon "button" at bounding box center [89, 254] width 14 height 17
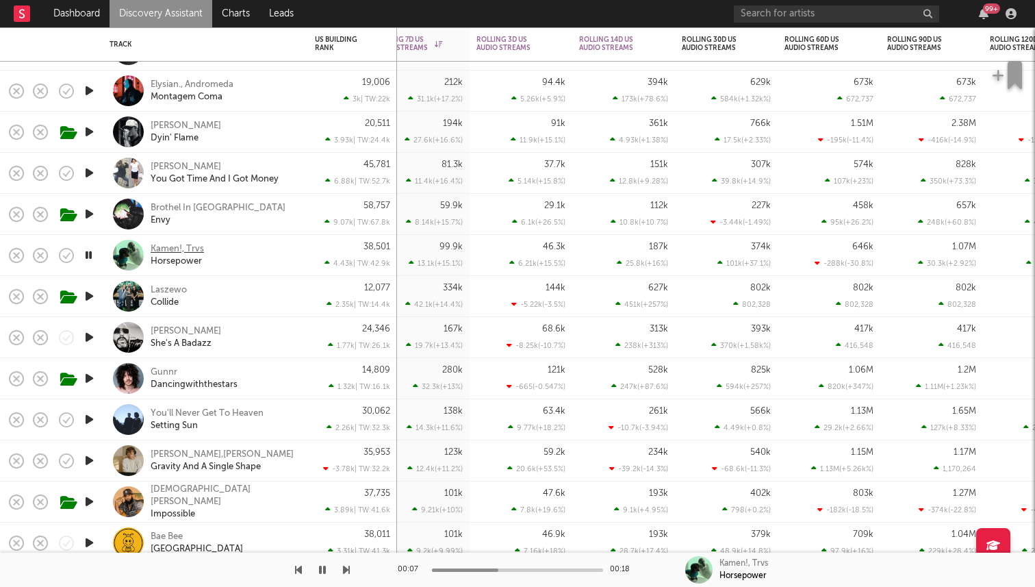
click at [170, 248] on div "Kamen!, Trvs" at bounding box center [177, 249] width 53 height 12
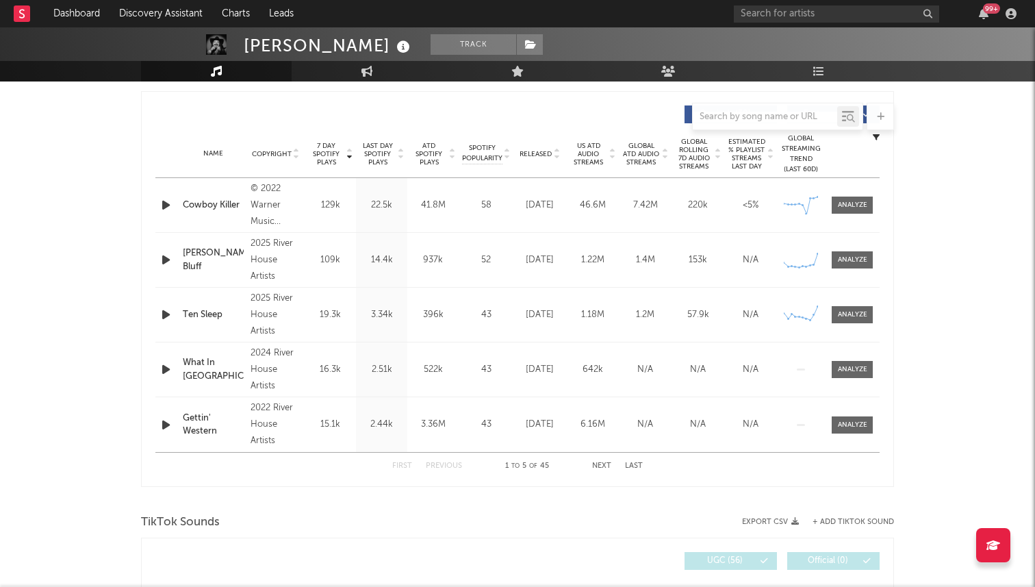
scroll to position [506, 0]
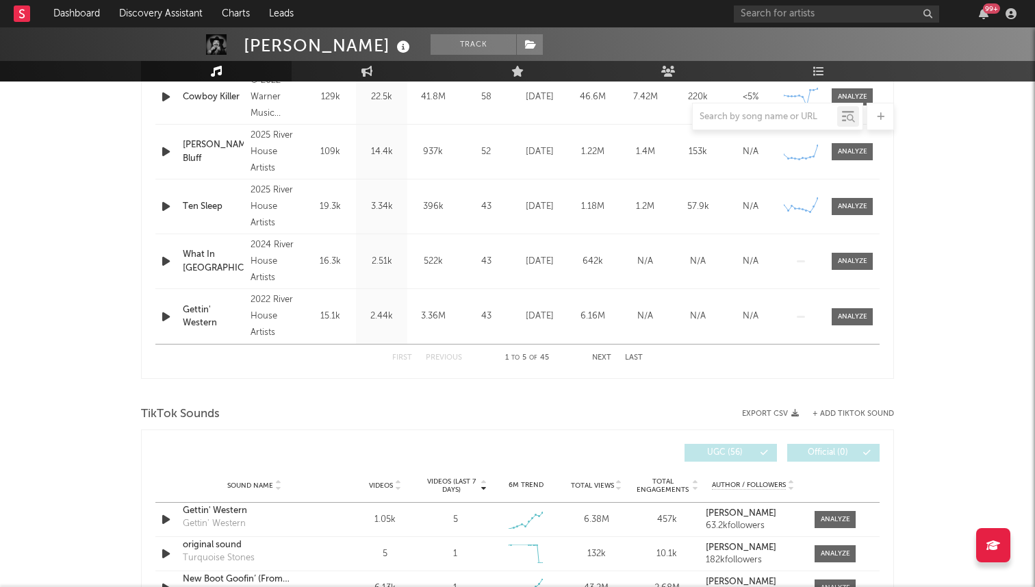
select select "6m"
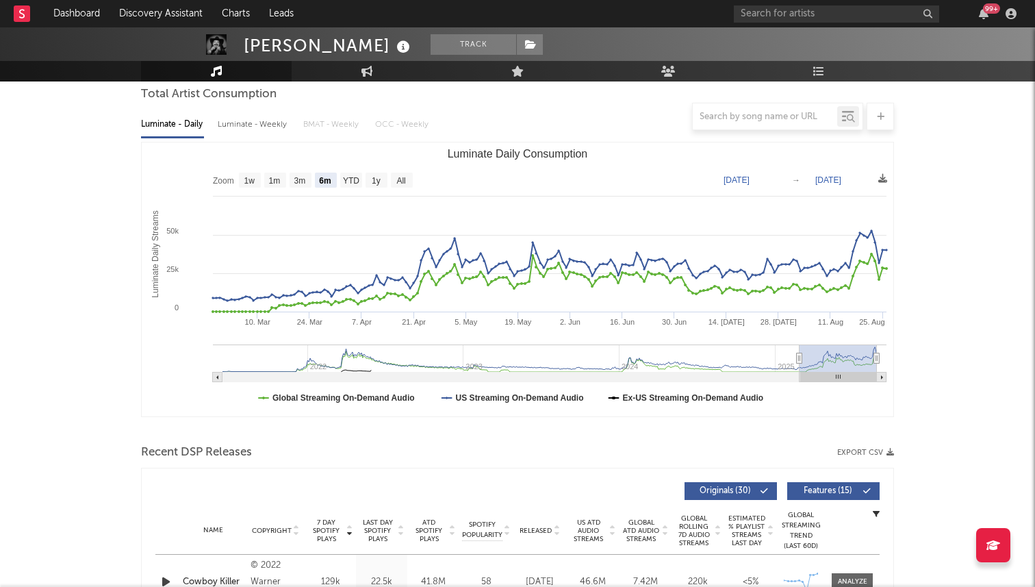
scroll to position [88, 0]
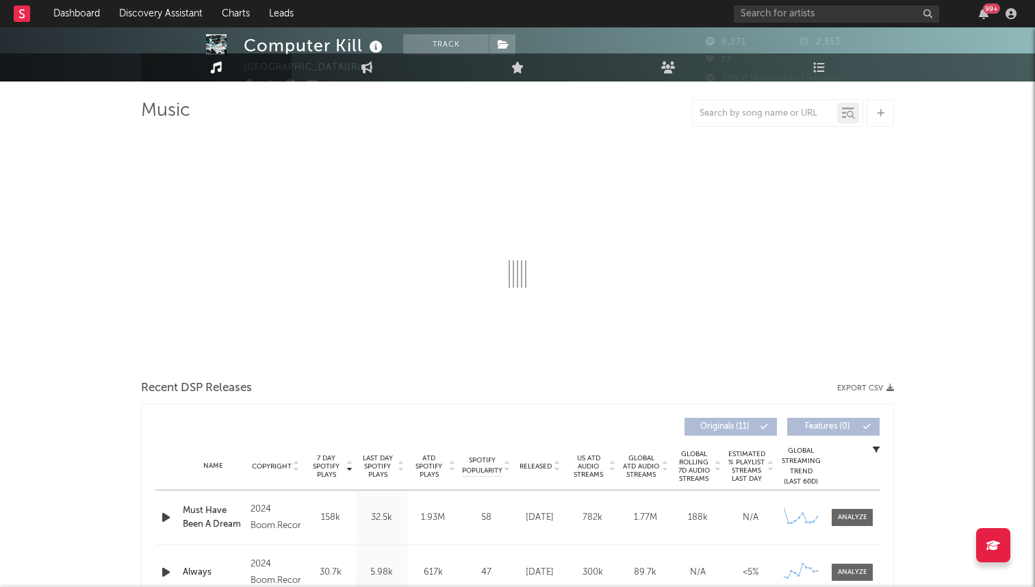
select select "6m"
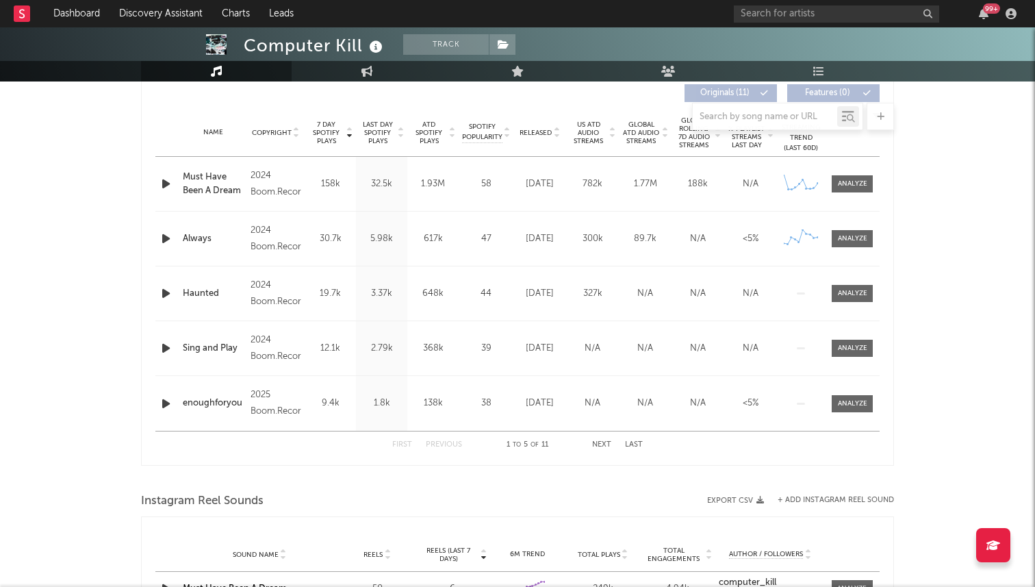
scroll to position [495, 0]
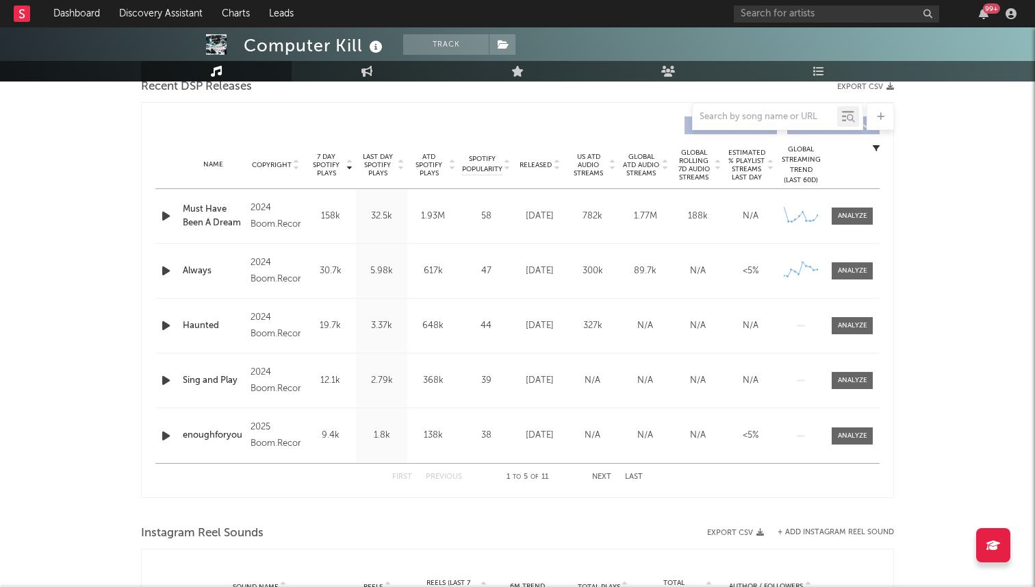
click at [164, 212] on icon "button" at bounding box center [166, 215] width 14 height 17
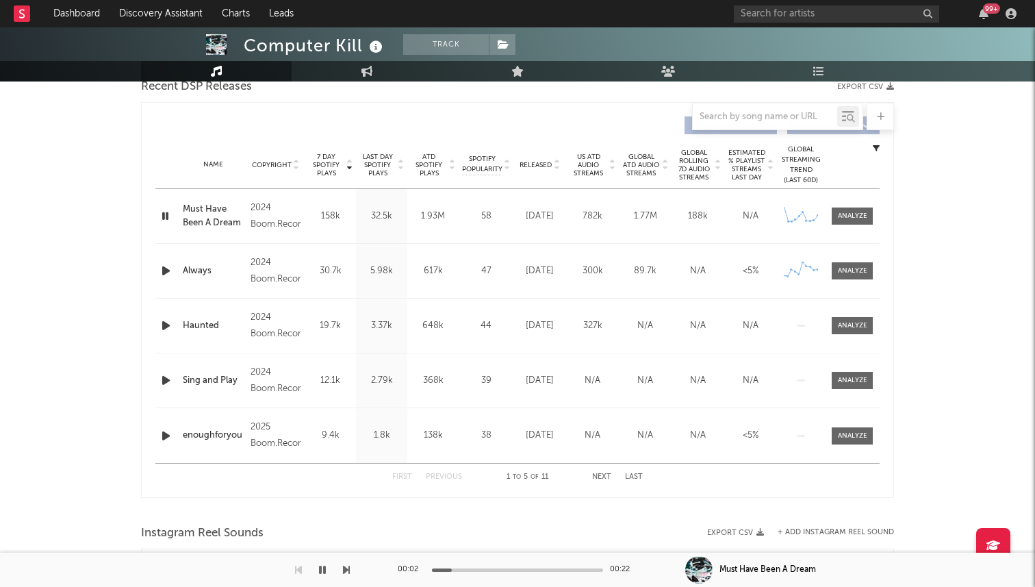
click at [166, 218] on icon "button" at bounding box center [165, 215] width 13 height 17
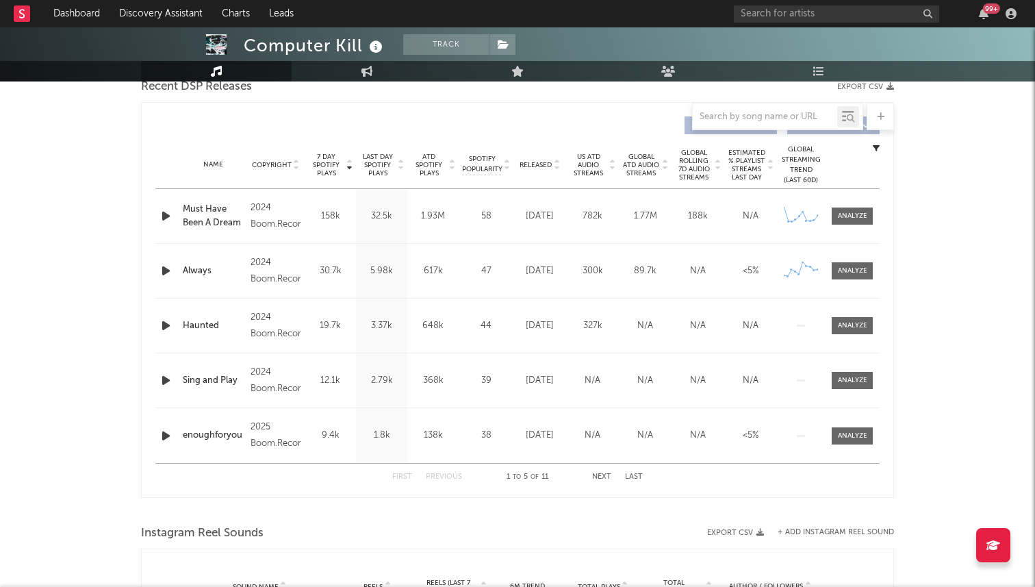
scroll to position [783, 0]
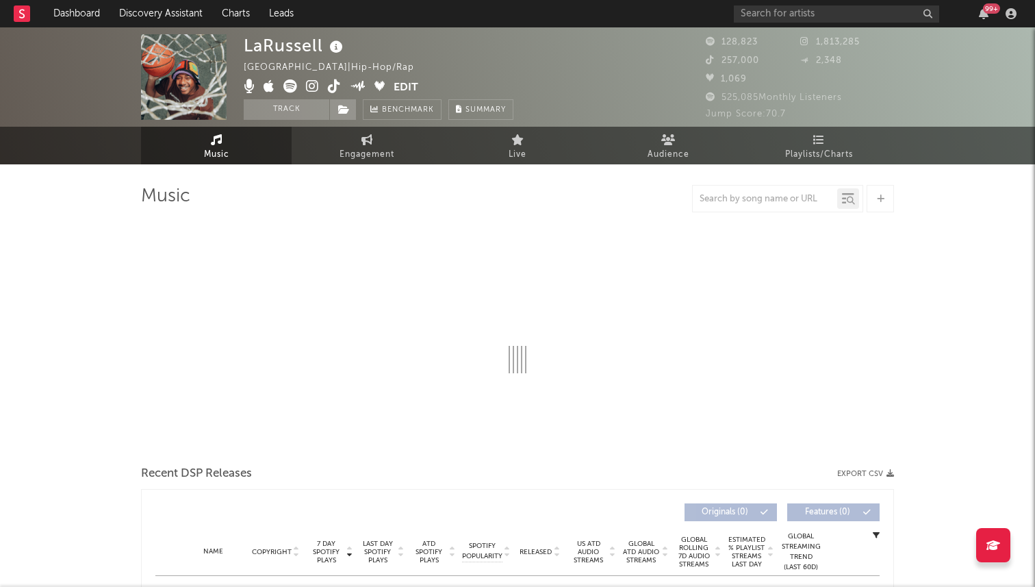
select select "6m"
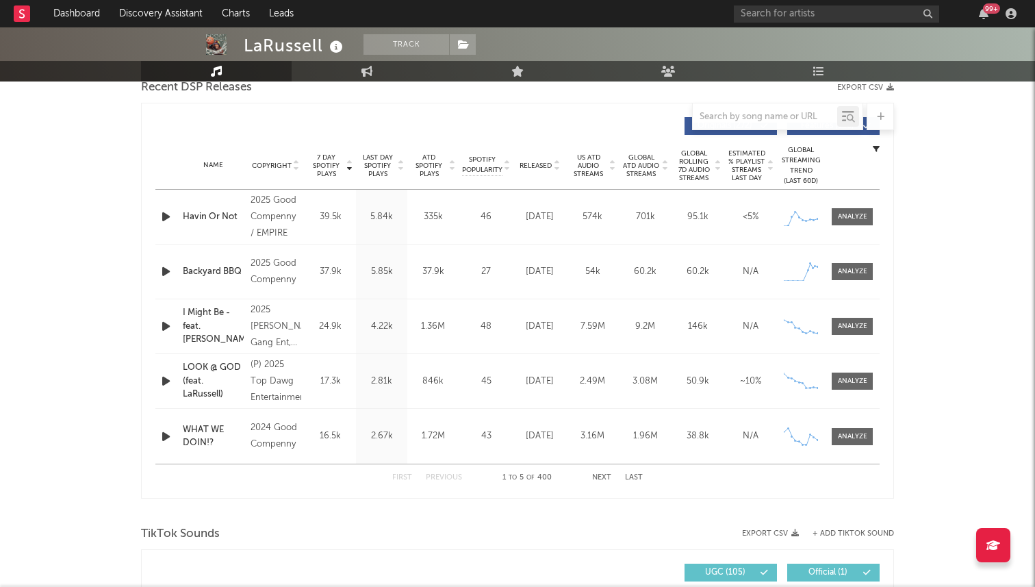
scroll to position [480, 0]
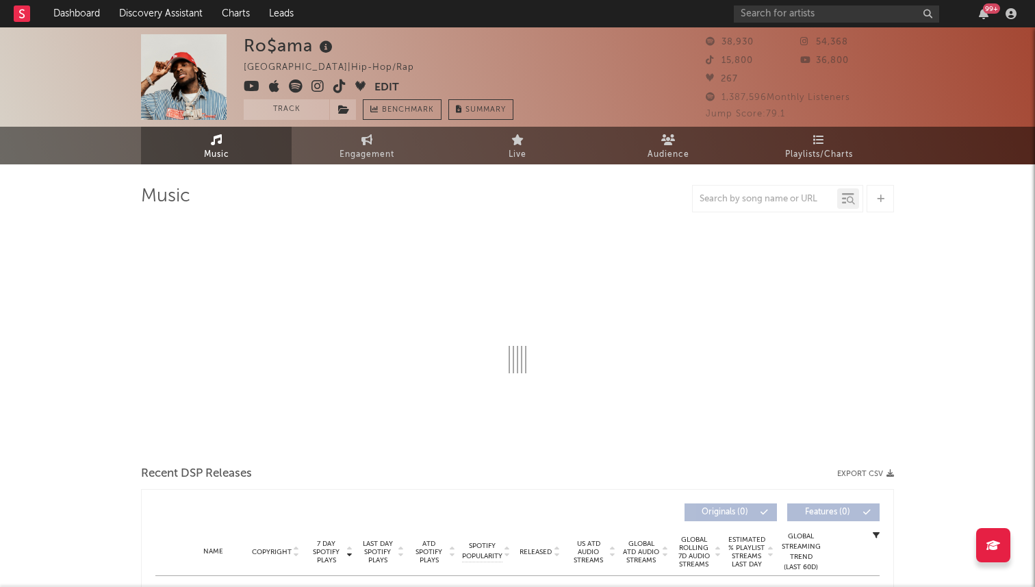
select select "6m"
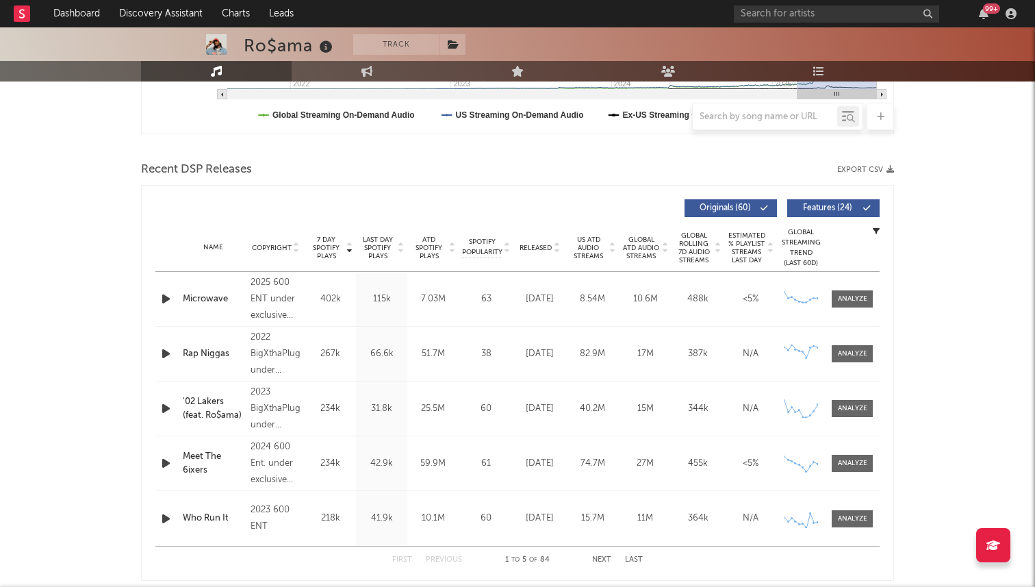
scroll to position [421, 0]
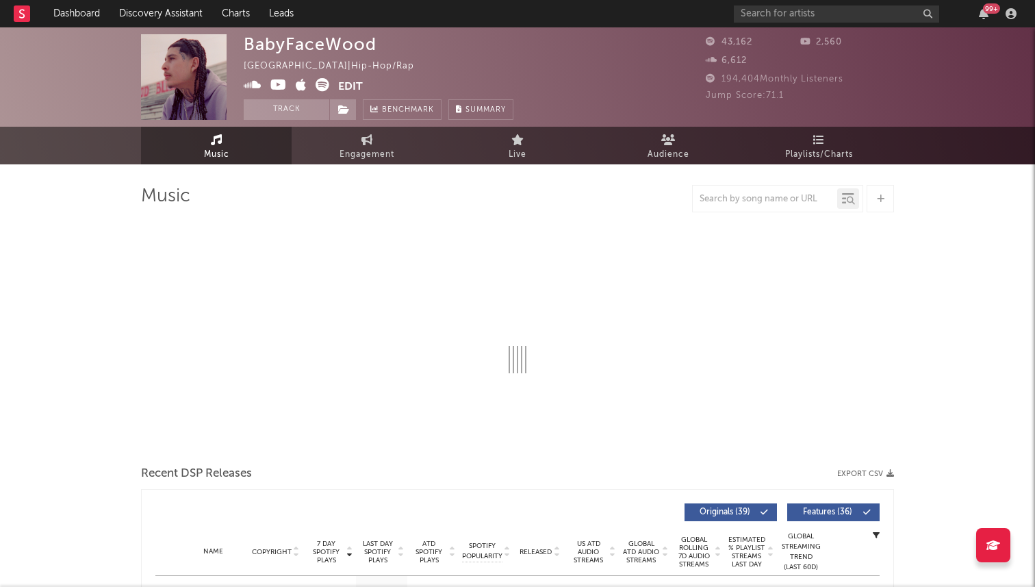
select select "6m"
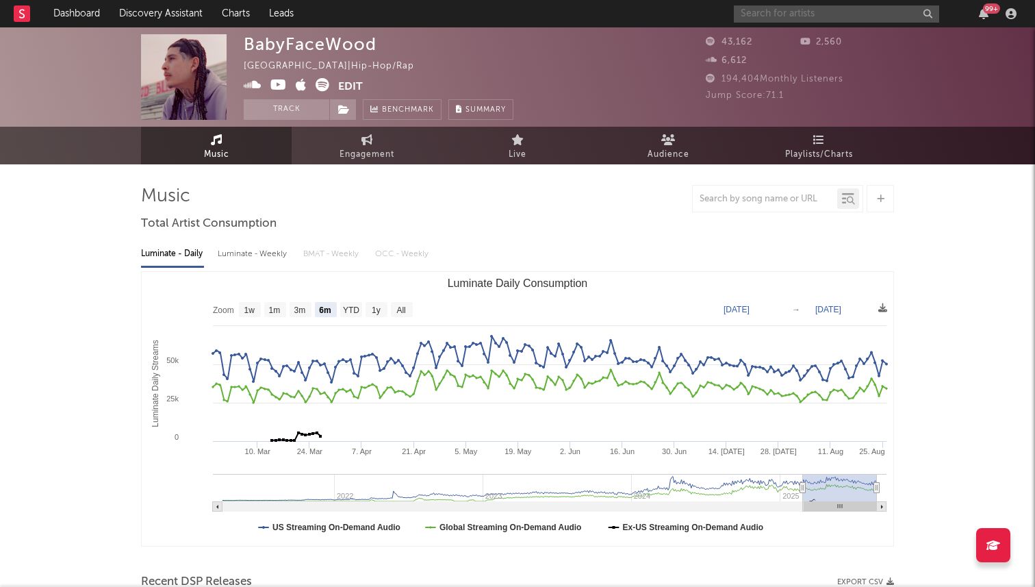
click at [773, 18] on input "text" at bounding box center [836, 13] width 205 height 17
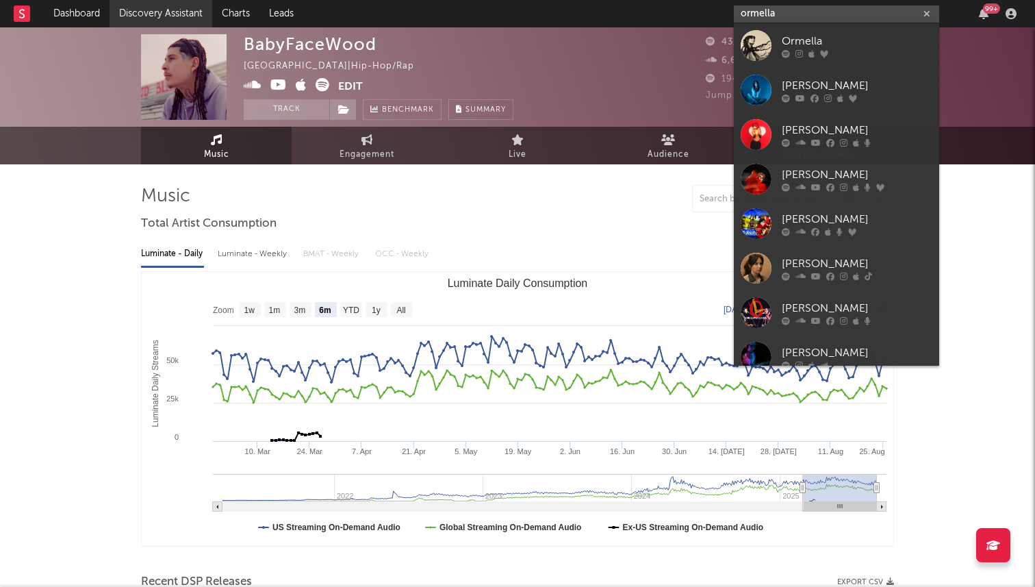
type input "ormella"
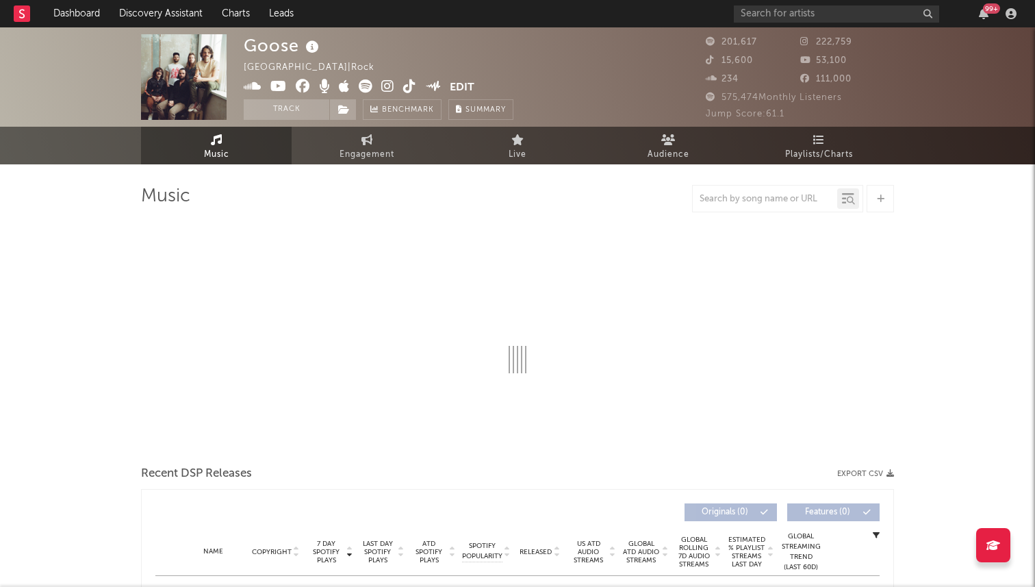
select select "6m"
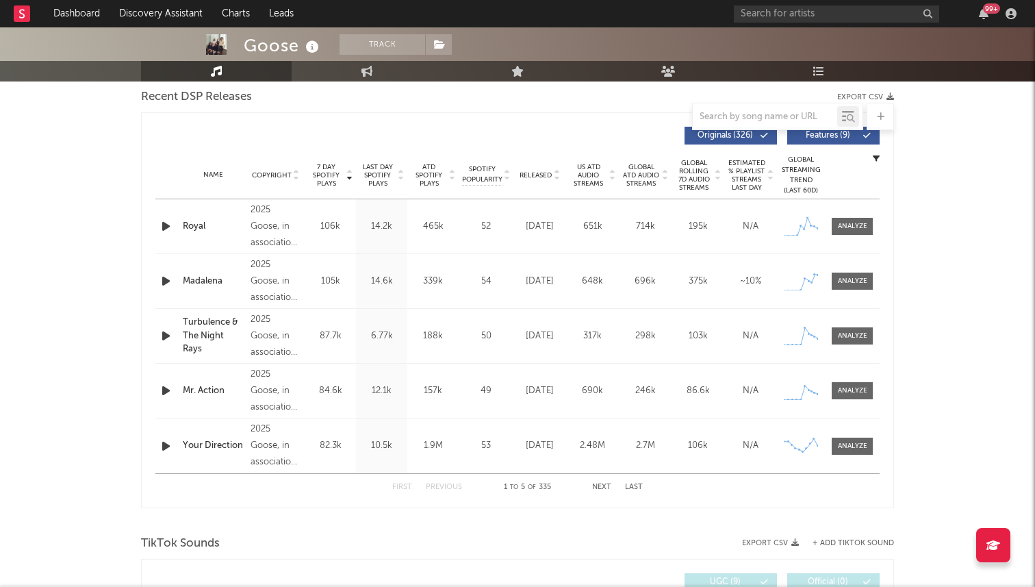
scroll to position [450, 0]
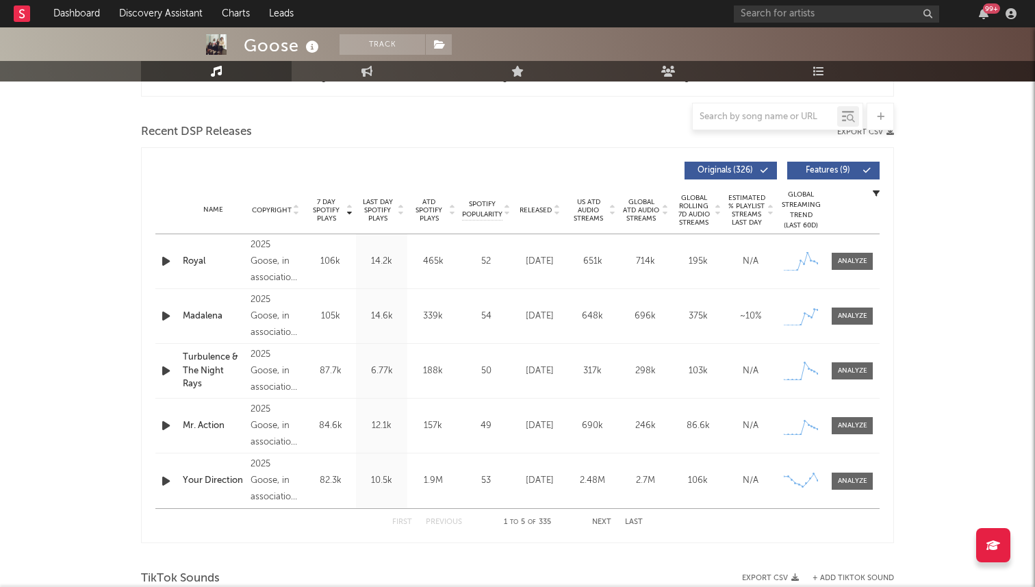
click at [545, 211] on span "Released" at bounding box center [536, 210] width 32 height 8
click at [329, 199] on span "7 Day Spotify Plays" at bounding box center [326, 210] width 36 height 25
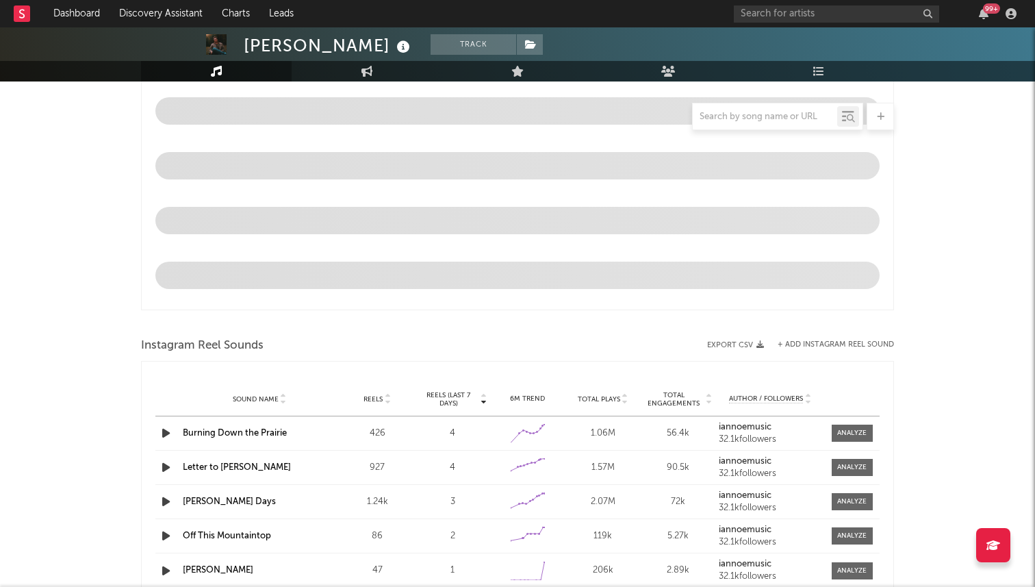
select select "6m"
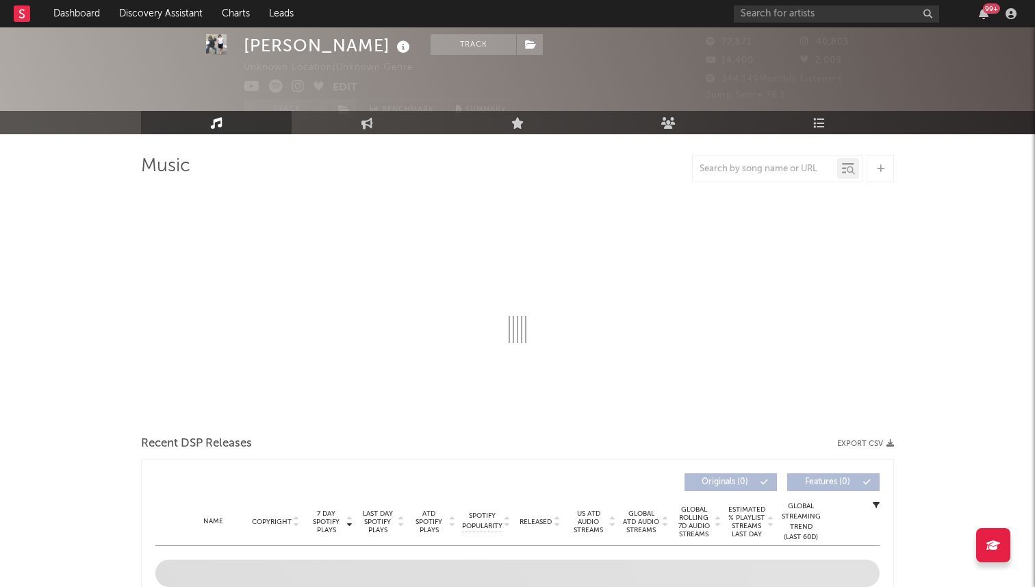
scroll to position [36, 0]
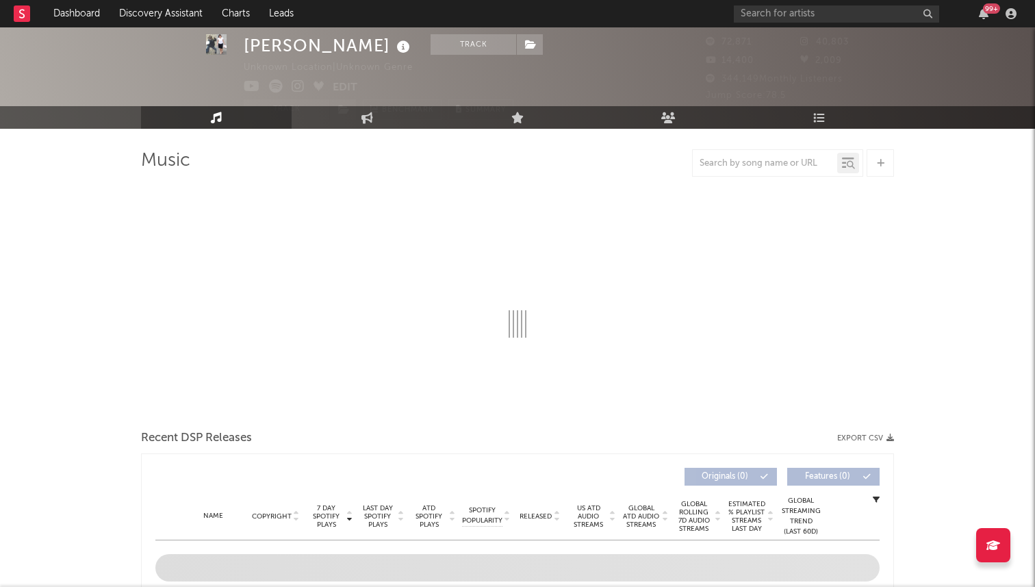
select select "6m"
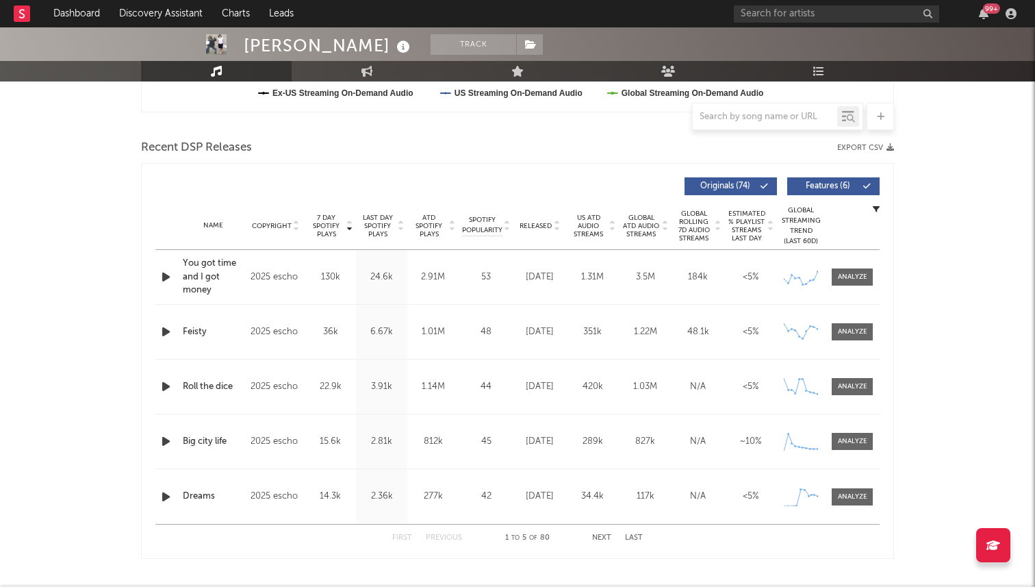
scroll to position [449, 0]
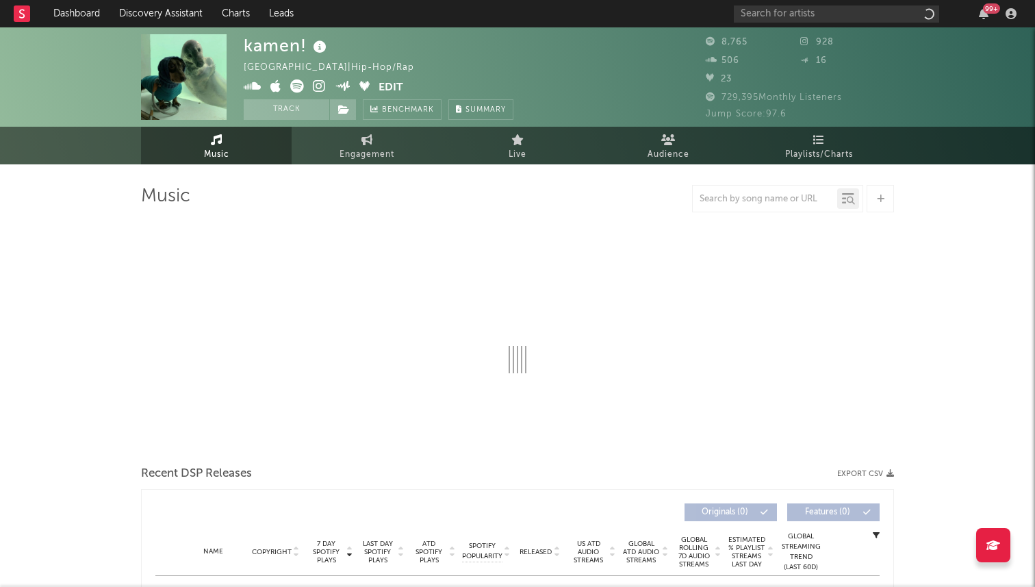
select select "6m"
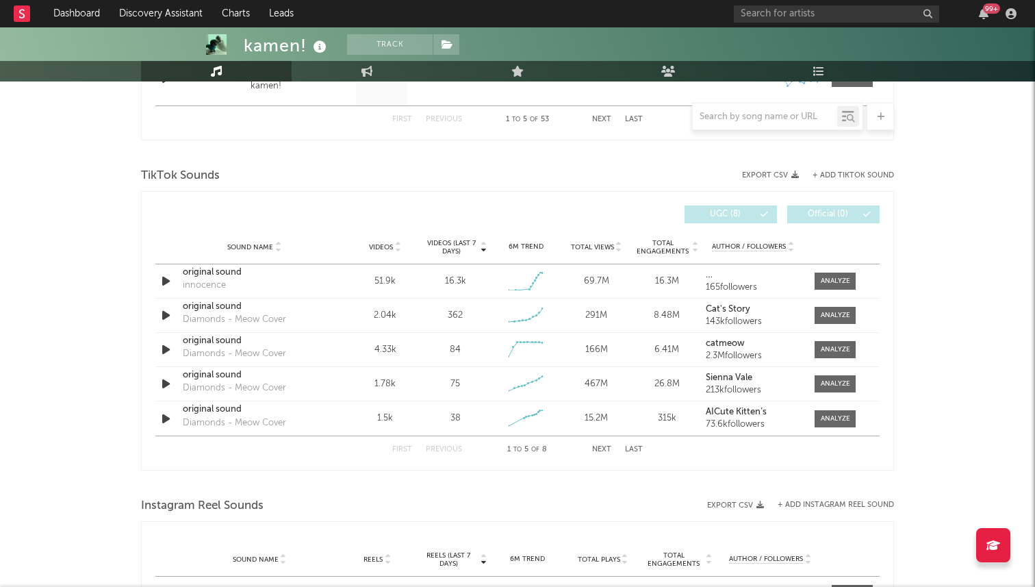
scroll to position [843, 0]
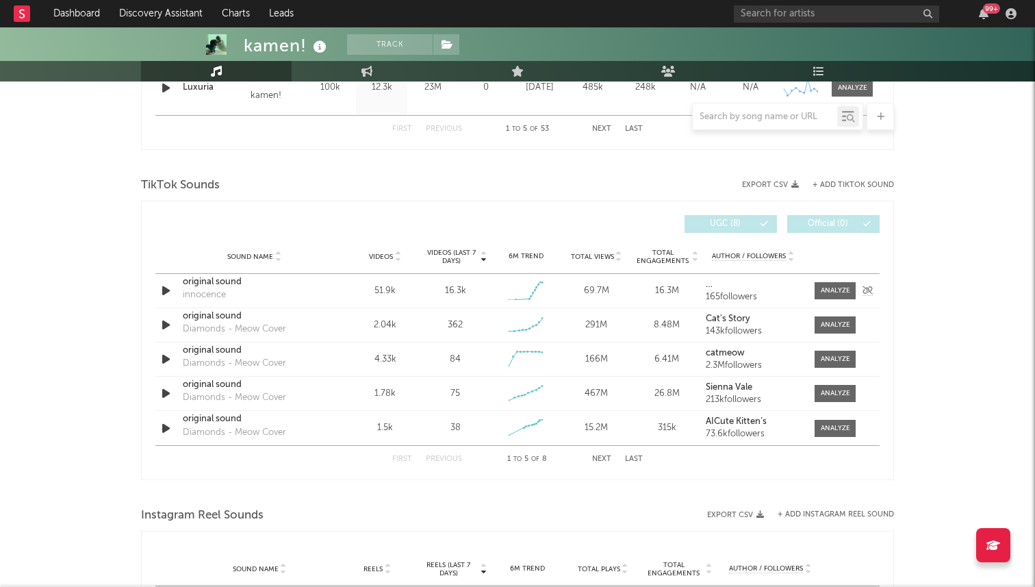
click at [162, 294] on icon "button" at bounding box center [166, 290] width 14 height 17
click at [528, 570] on div at bounding box center [517, 569] width 171 height 3
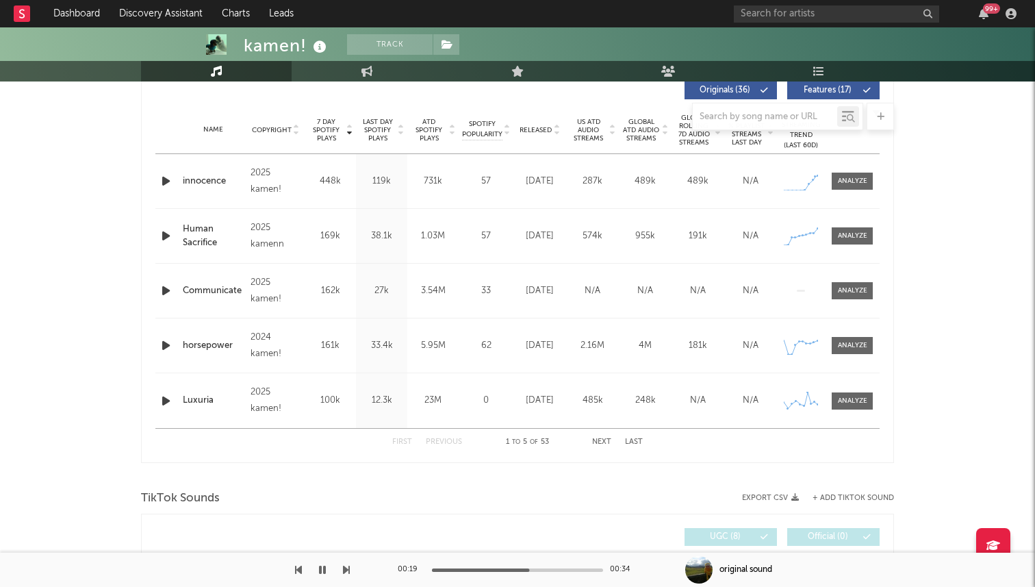
scroll to position [460, 0]
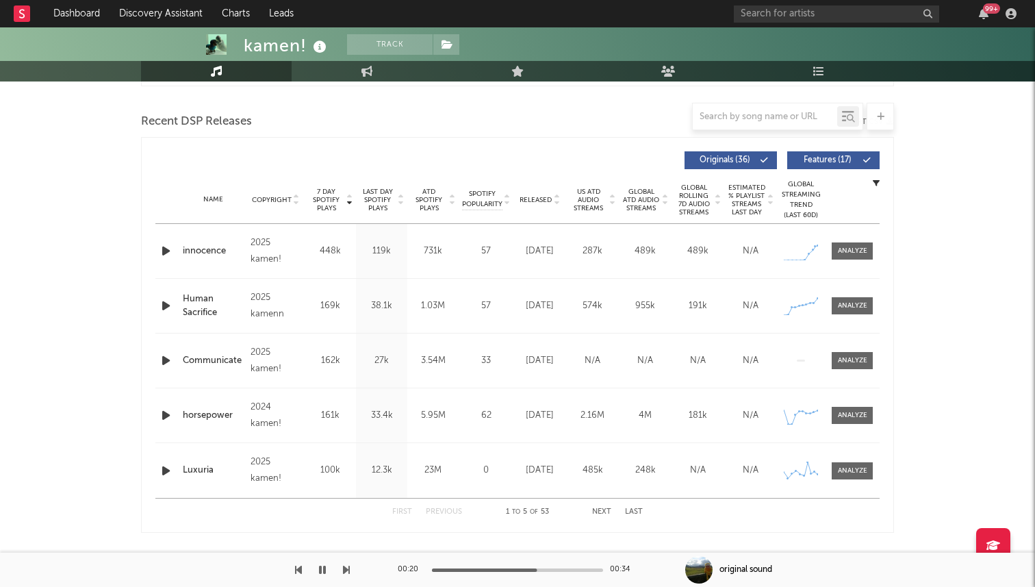
click at [166, 251] on icon "button" at bounding box center [166, 250] width 14 height 17
click at [862, 248] on div at bounding box center [852, 251] width 29 height 10
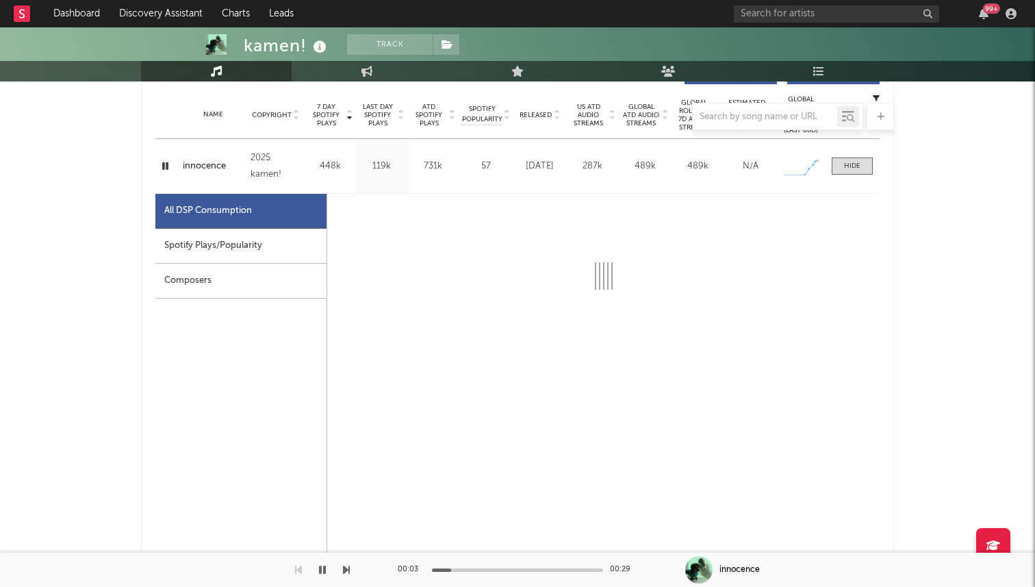
scroll to position [560, 0]
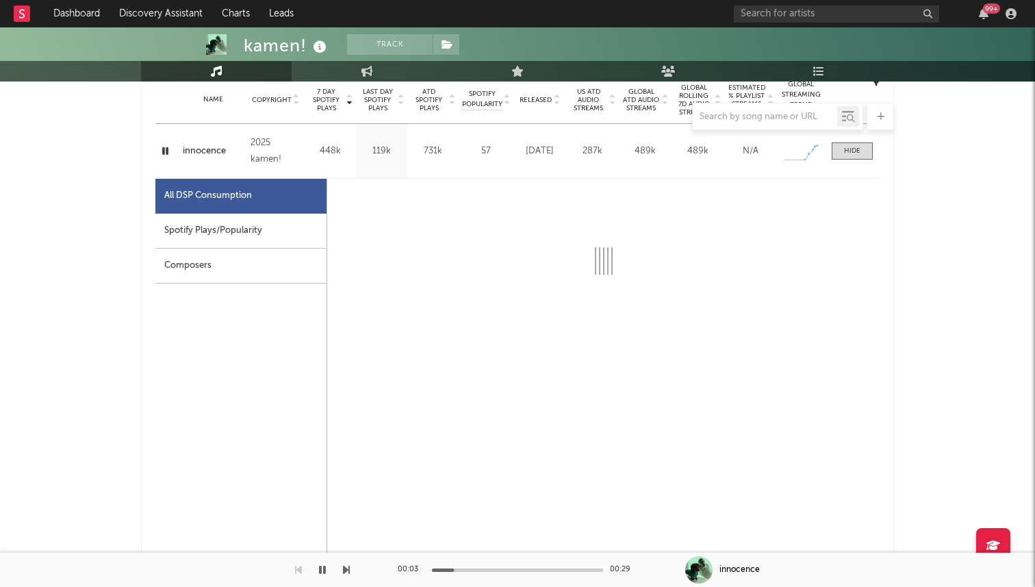
select select "1w"
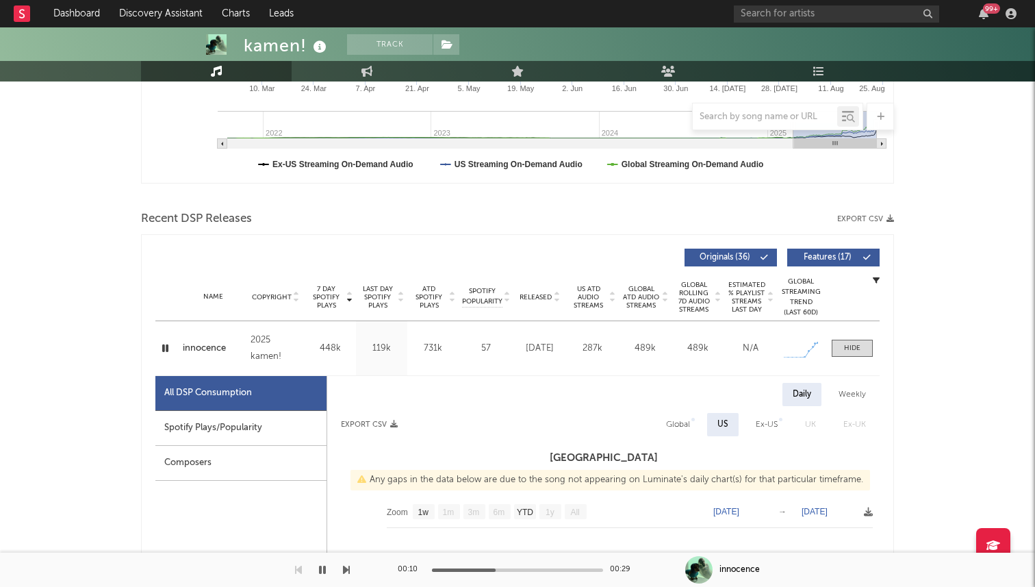
scroll to position [468, 0]
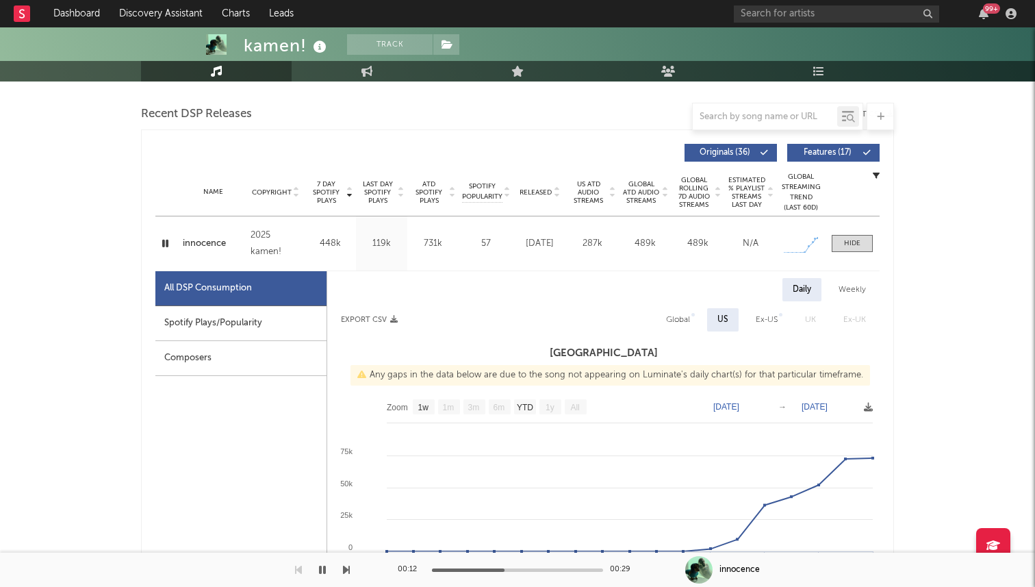
click at [537, 192] on span "Released" at bounding box center [536, 192] width 32 height 8
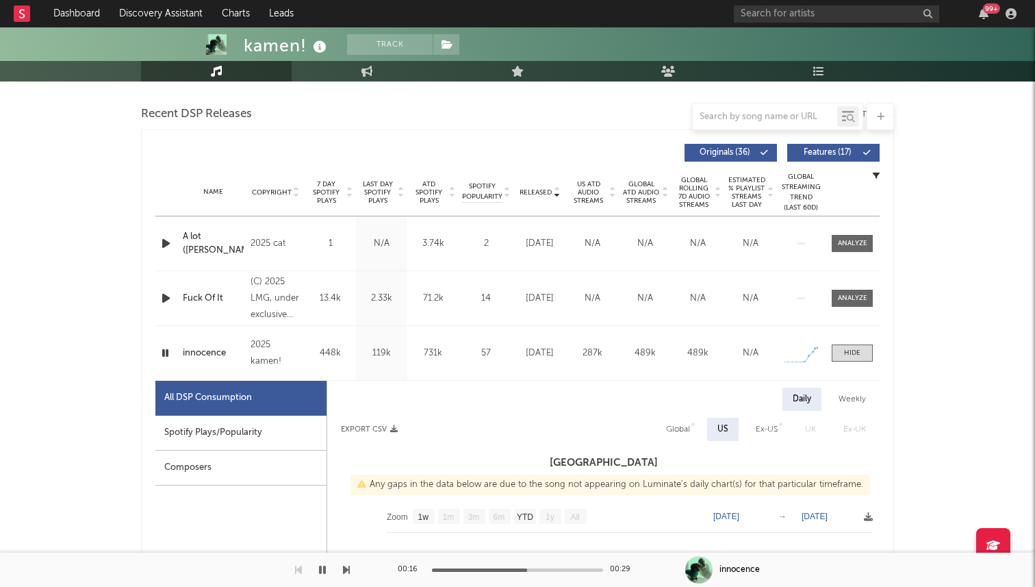
click at [201, 298] on div "Fuck Of It" at bounding box center [213, 299] width 61 height 14
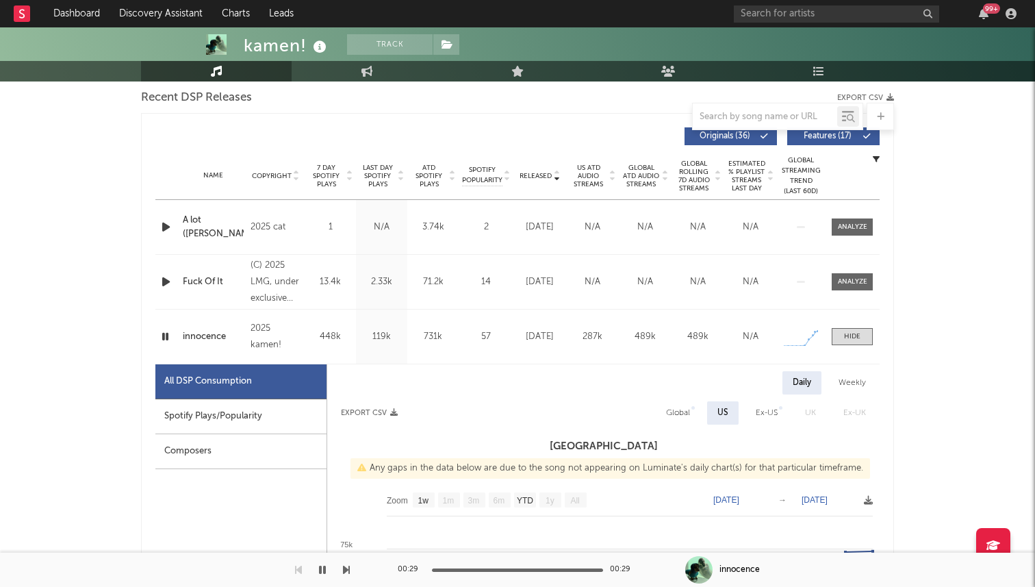
scroll to position [479, 0]
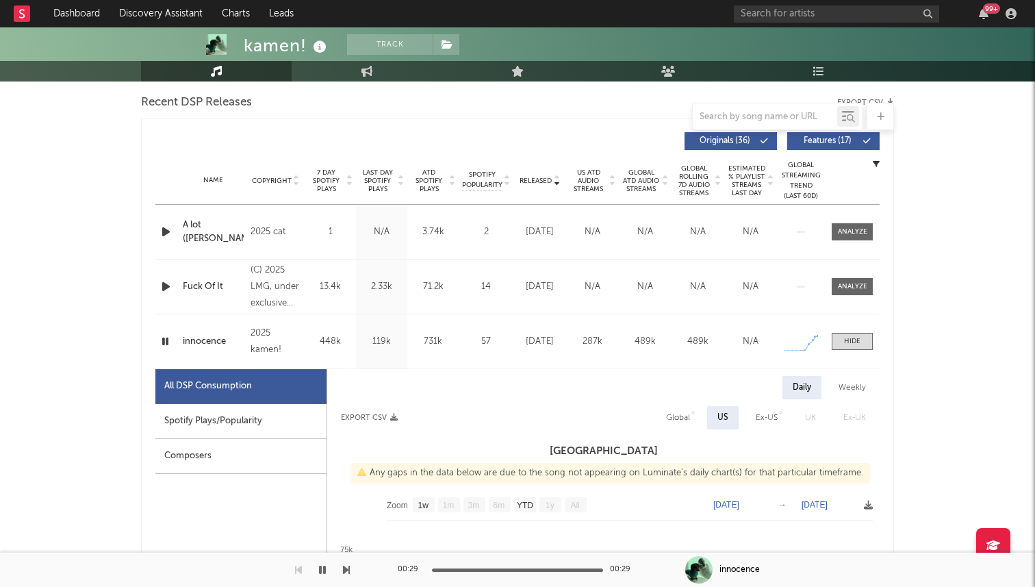
click at [192, 226] on div "A lot (Carti leak)" at bounding box center [213, 231] width 61 height 27
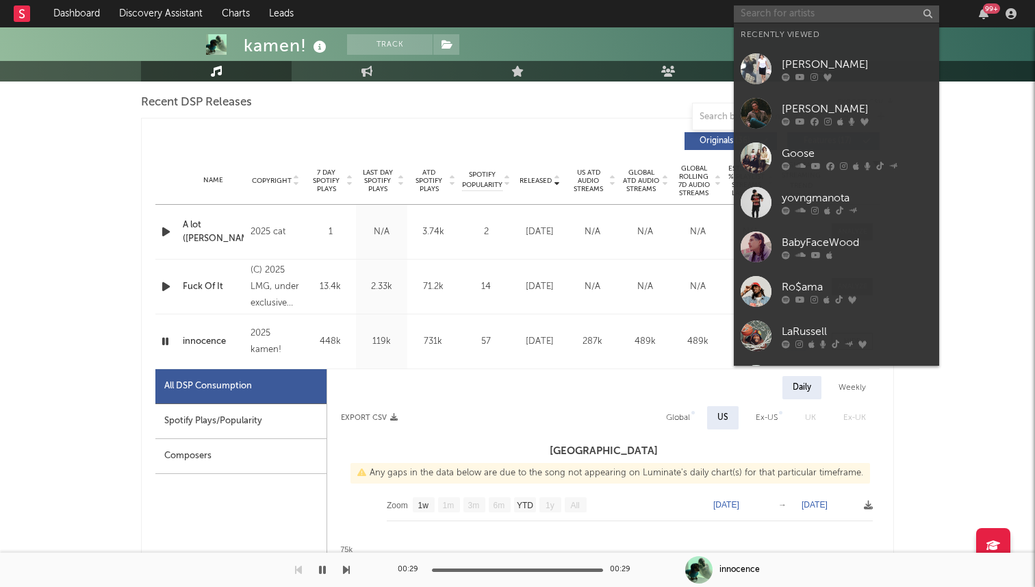
click at [798, 15] on input "text" at bounding box center [836, 13] width 205 height 17
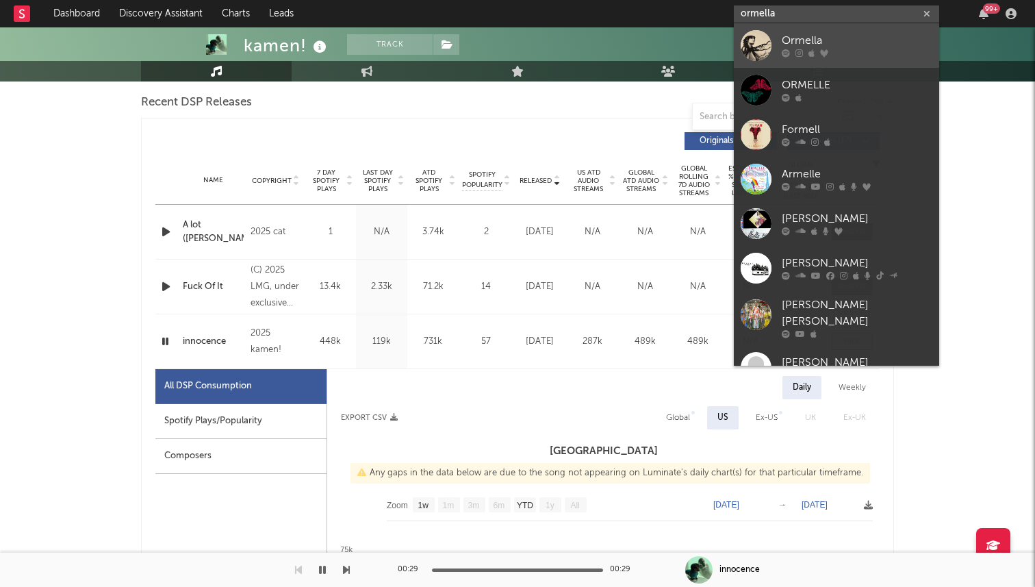
type input "ormella"
click at [756, 51] on div at bounding box center [756, 45] width 31 height 31
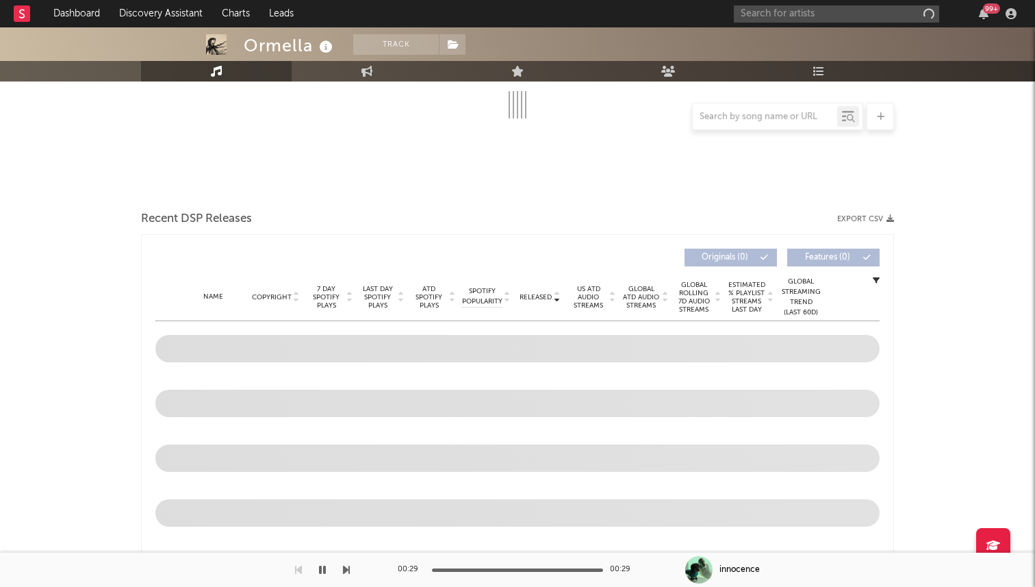
scroll to position [356, 0]
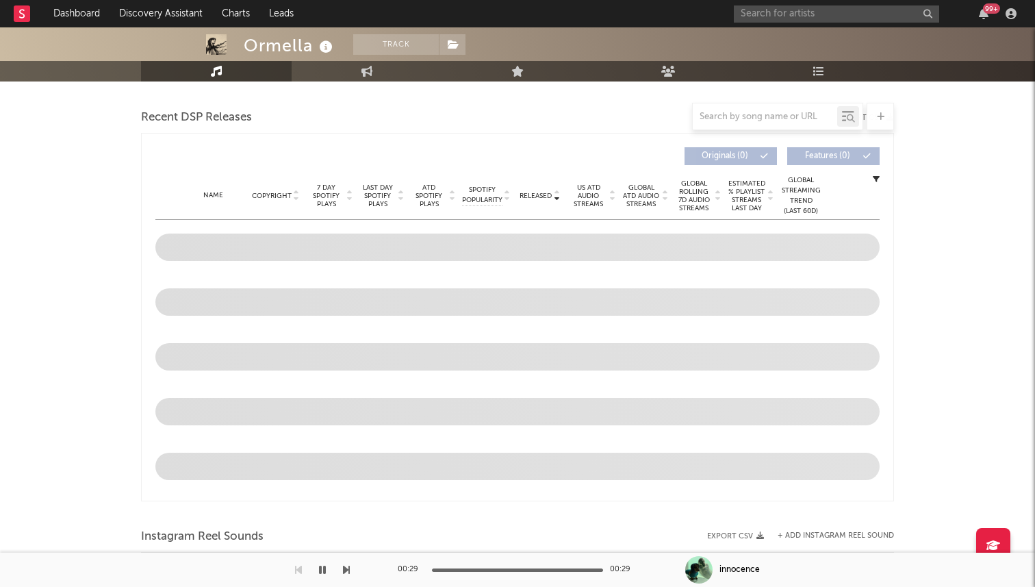
select select "6m"
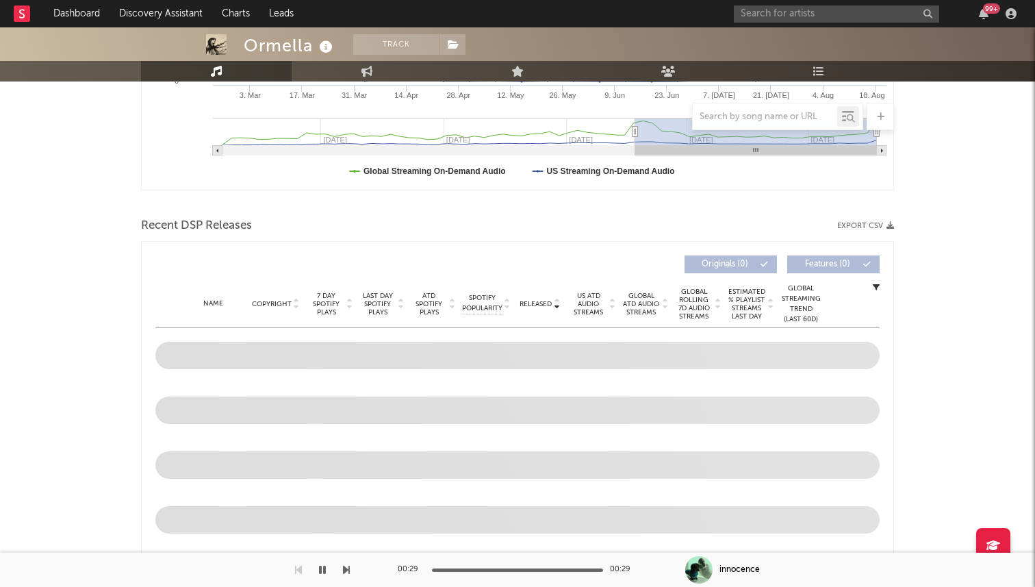
scroll to position [464, 0]
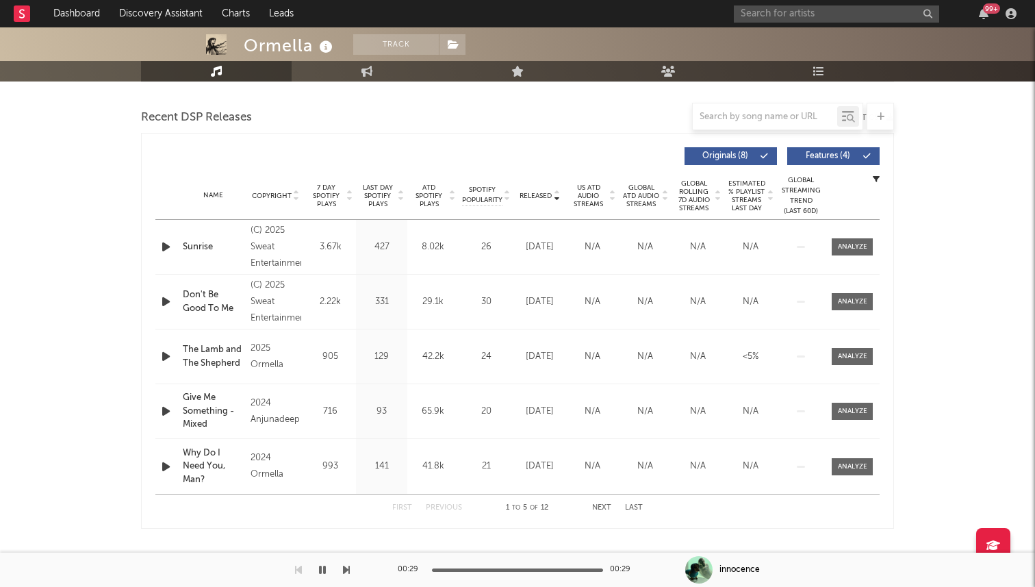
click at [352, 190] on icon at bounding box center [349, 192] width 7 height 5
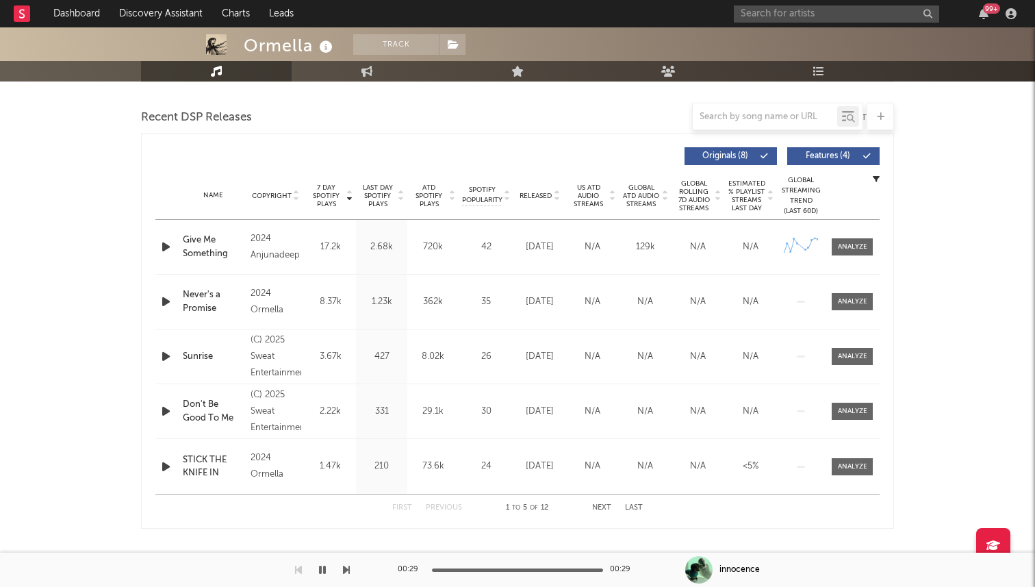
click at [322, 192] on span "7 Day Spotify Plays" at bounding box center [326, 195] width 36 height 25
click at [328, 202] on span "7 Day Spotify Plays" at bounding box center [326, 195] width 36 height 25
click at [170, 246] on icon "button" at bounding box center [166, 246] width 14 height 17
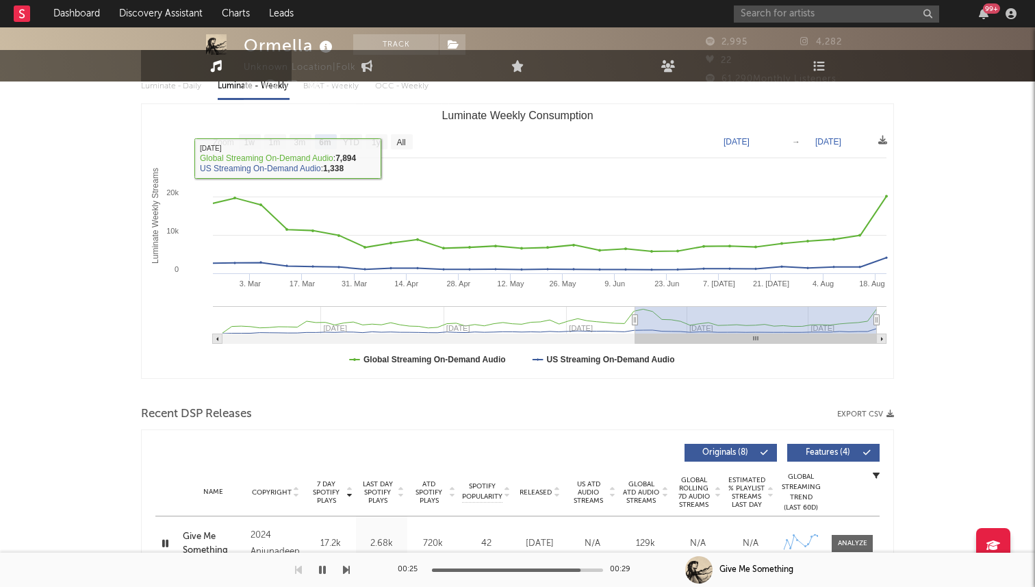
scroll to position [446, 0]
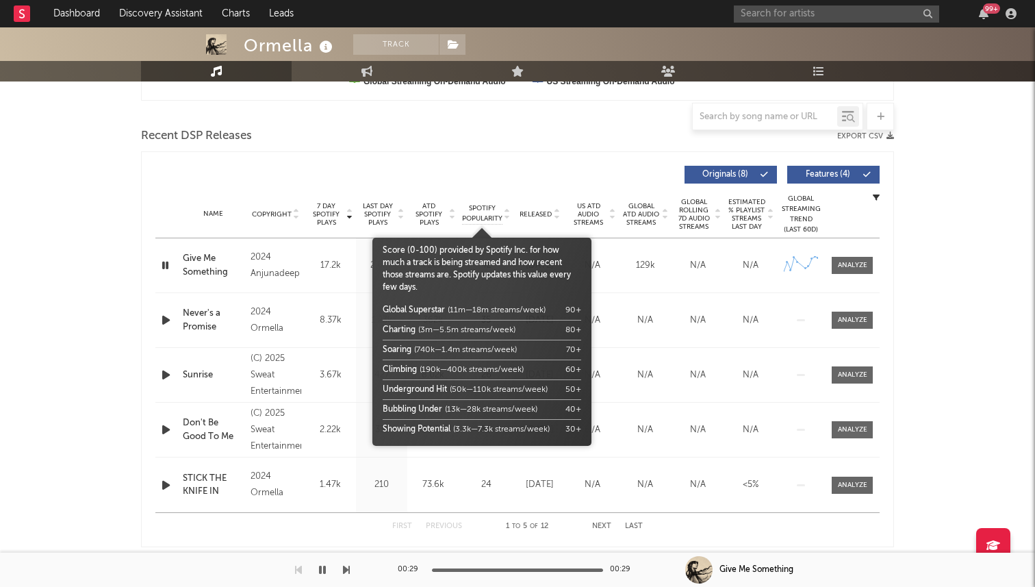
click at [533, 217] on body "Dashboard Discovery Assistant Charts Leads 99 + Notifications Settings Mark all…" at bounding box center [517, 253] width 1035 height 1342
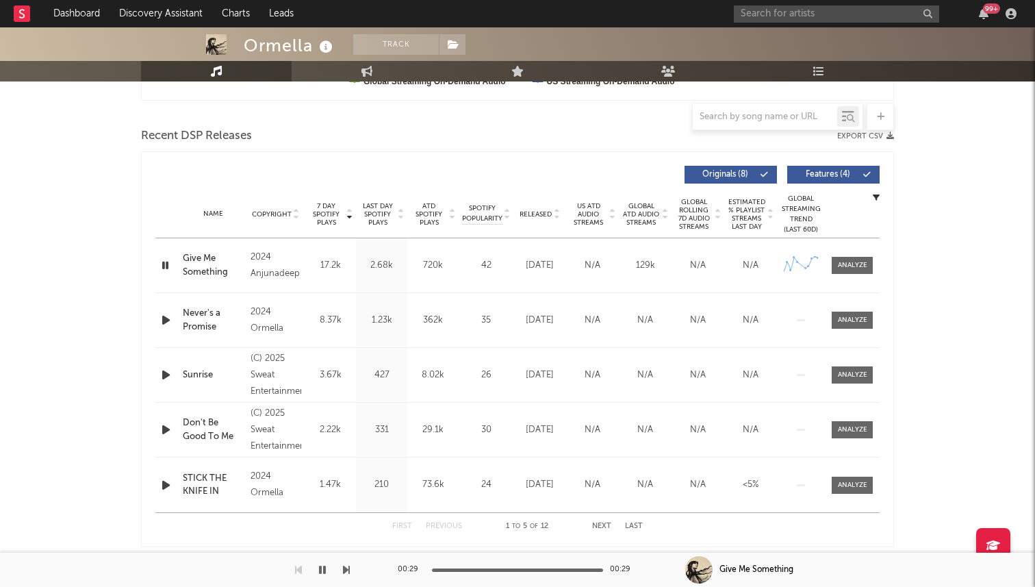
click at [539, 205] on div "Name Copyright Label Album Names Composer Names 7 Day Spotify Plays Last Day Sp…" at bounding box center [517, 214] width 724 height 48
click at [538, 212] on span "Released" at bounding box center [536, 214] width 32 height 8
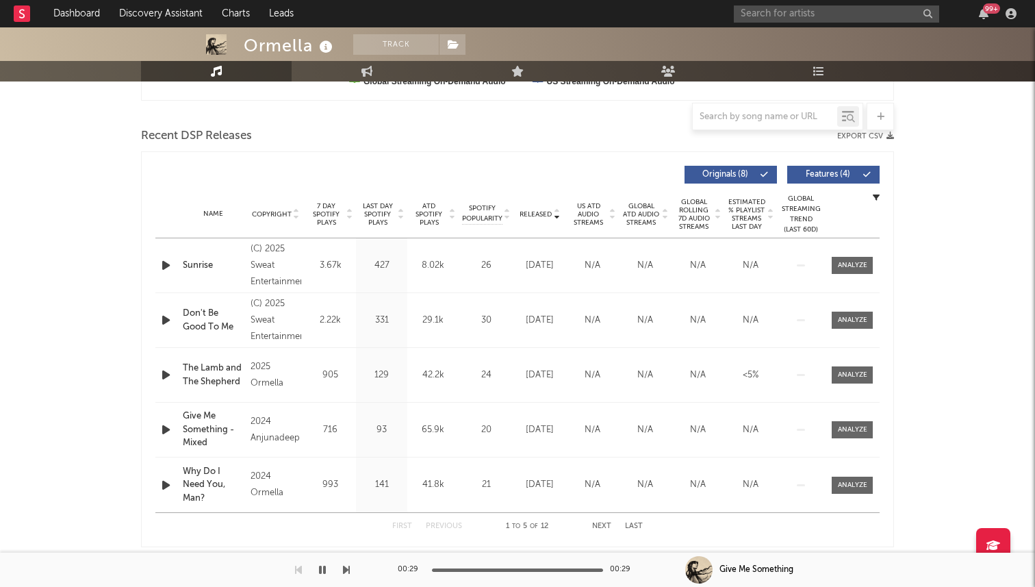
click at [330, 215] on span "7 Day Spotify Plays" at bounding box center [326, 214] width 36 height 25
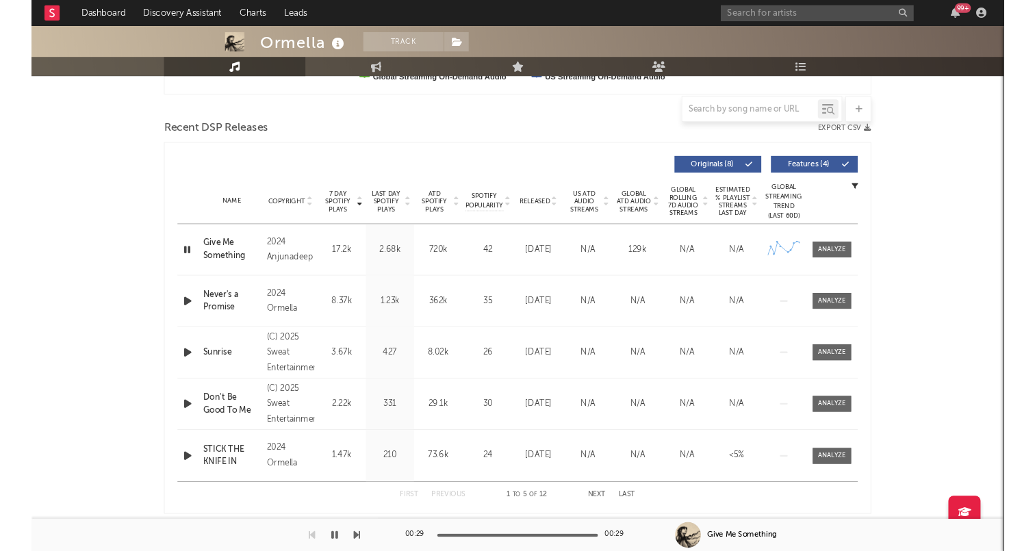
scroll to position [0, 0]
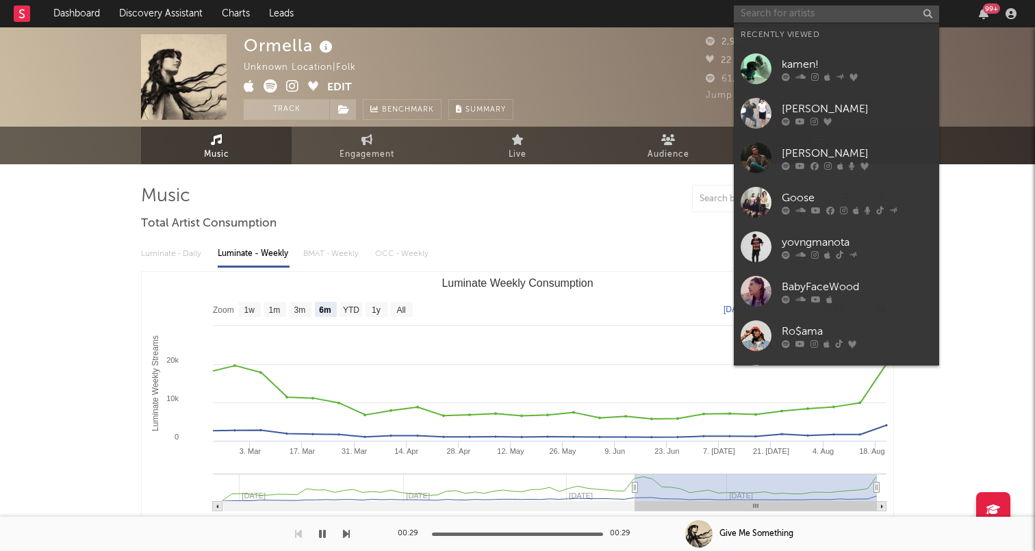
click at [789, 14] on input "text" at bounding box center [836, 13] width 205 height 17
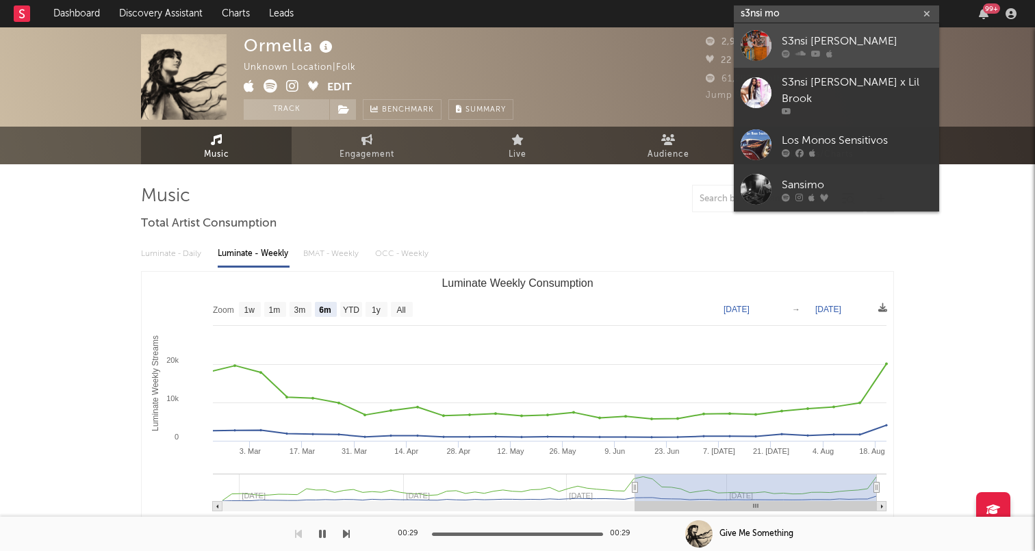
type input "s3nsi mo"
click at [780, 38] on link "S3nsi Molly" at bounding box center [836, 45] width 205 height 44
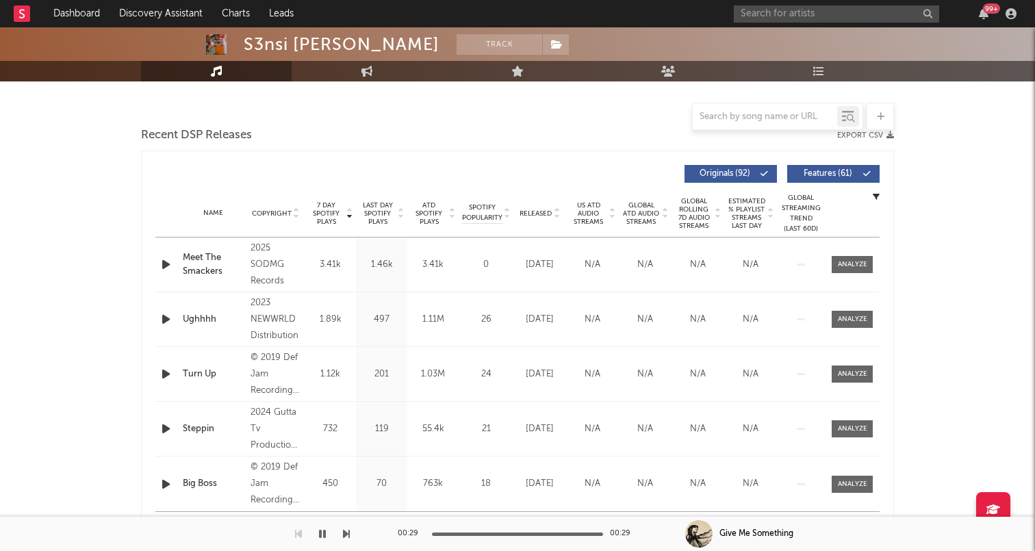
scroll to position [446, 0]
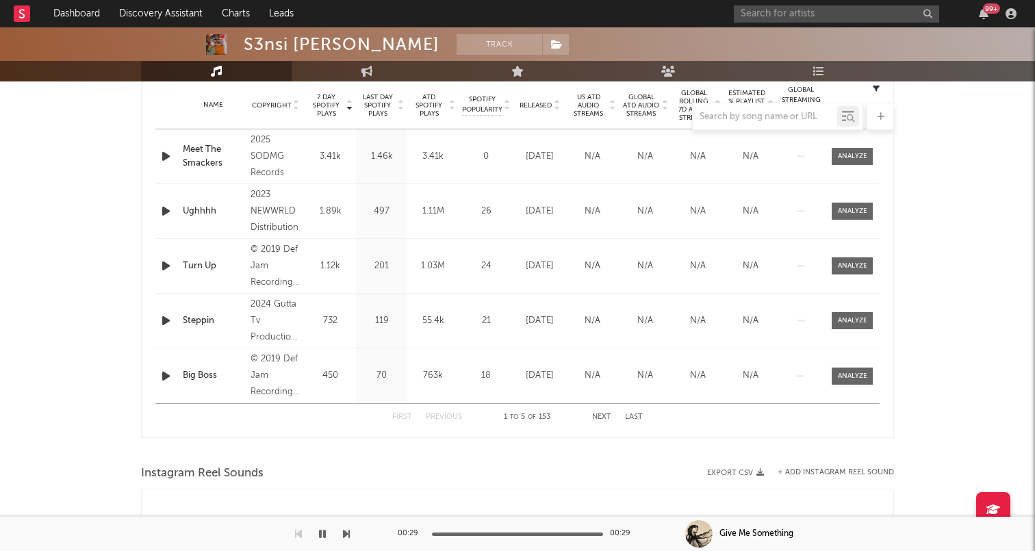
select select "6m"
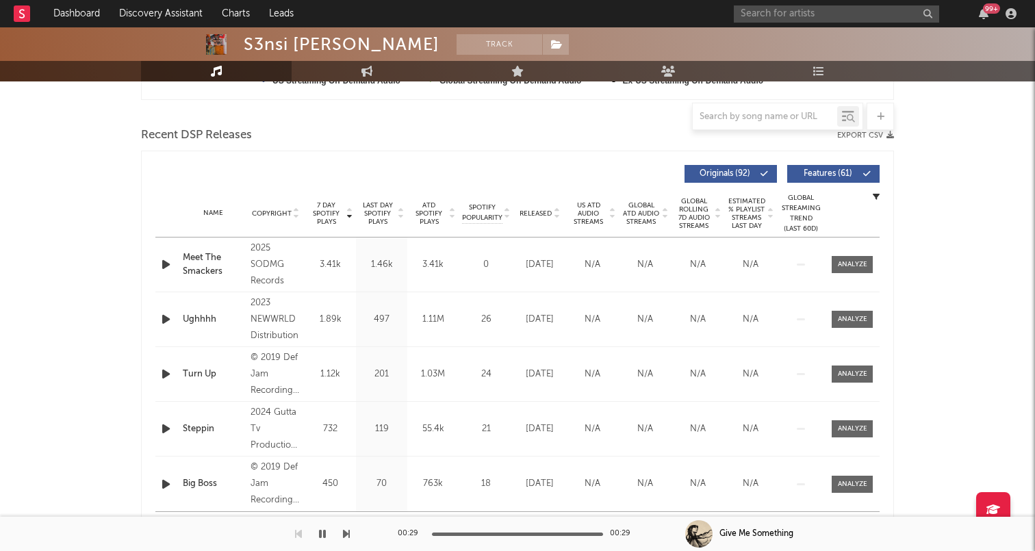
click at [547, 209] on span "Released" at bounding box center [536, 213] width 32 height 8
click at [314, 213] on span "7 Day Spotify Plays" at bounding box center [326, 213] width 36 height 25
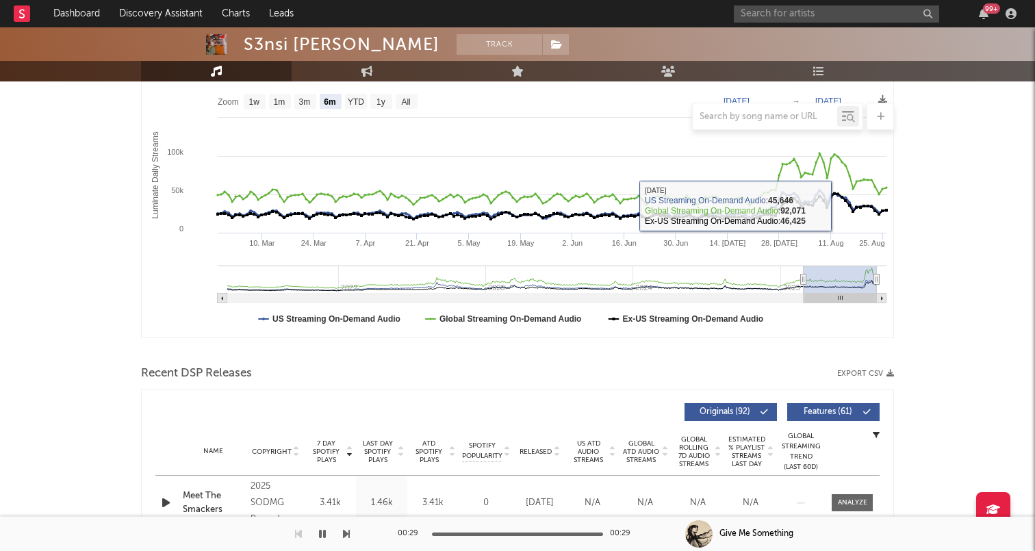
scroll to position [271, 0]
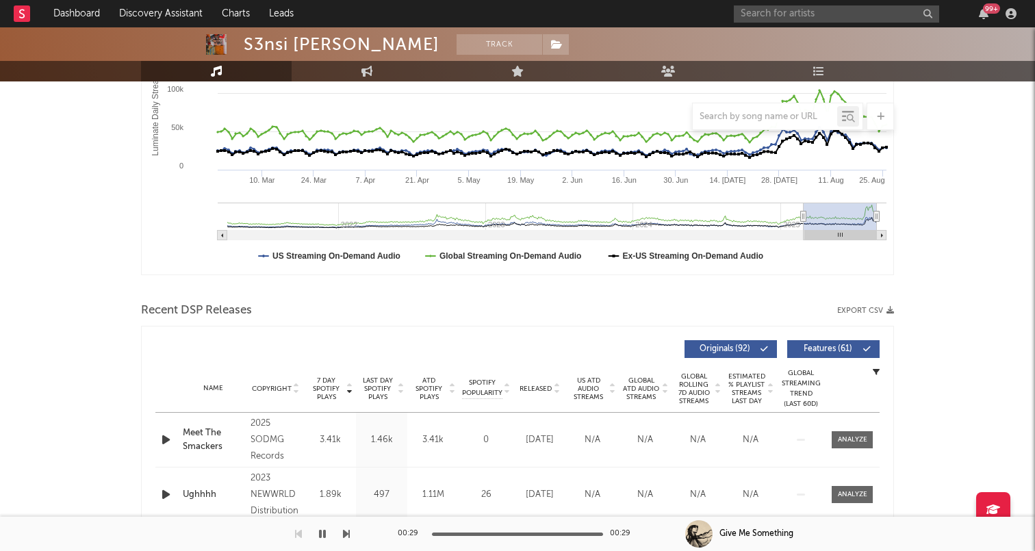
click at [537, 383] on div "Released" at bounding box center [540, 388] width 46 height 10
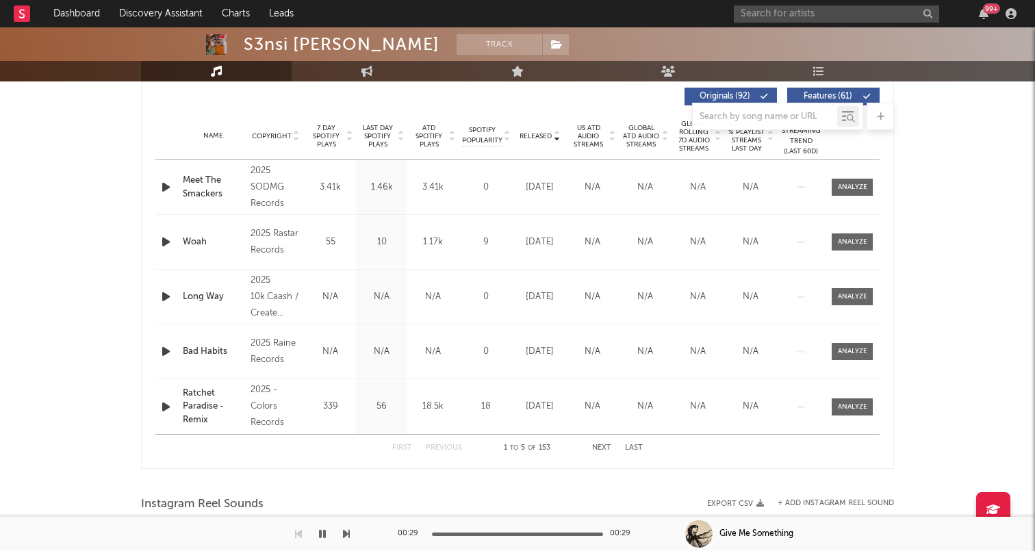
scroll to position [499, 0]
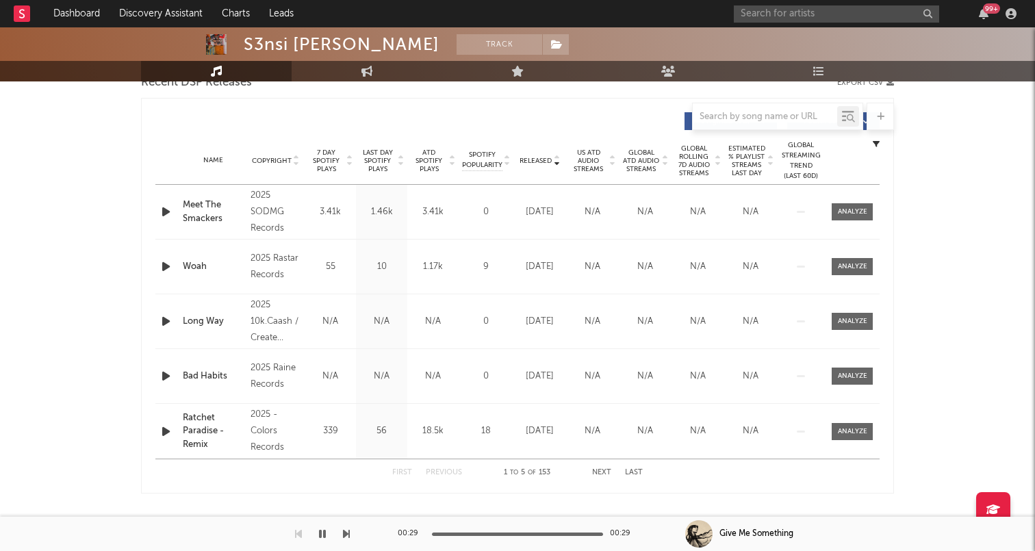
click at [533, 157] on span "Released" at bounding box center [536, 161] width 32 height 8
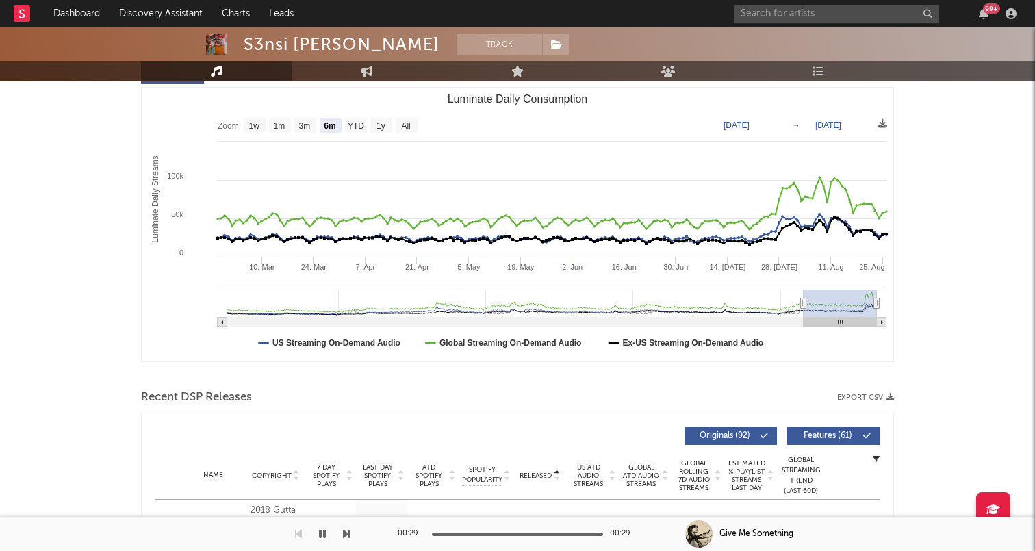
scroll to position [20, 0]
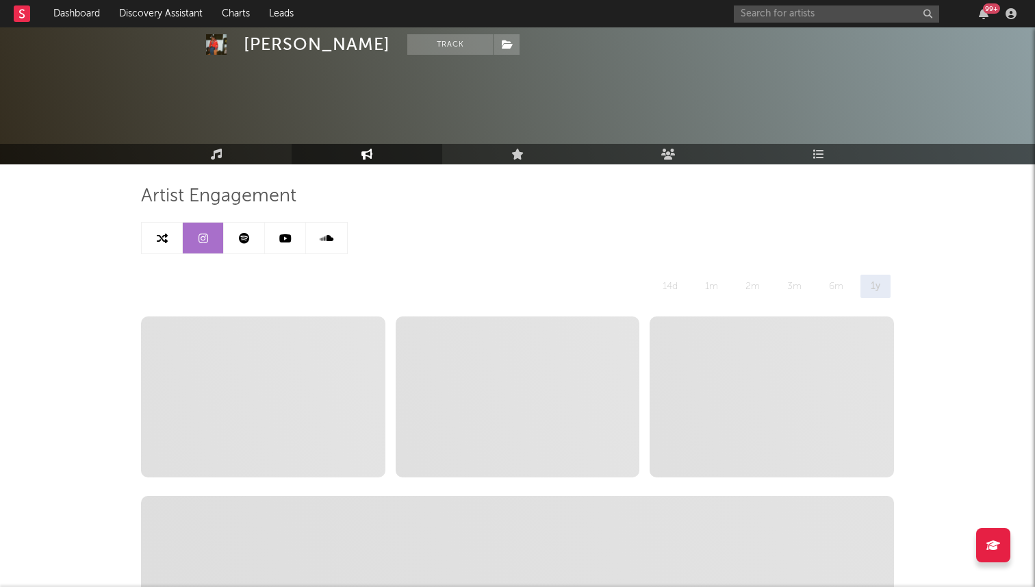
select select "6m"
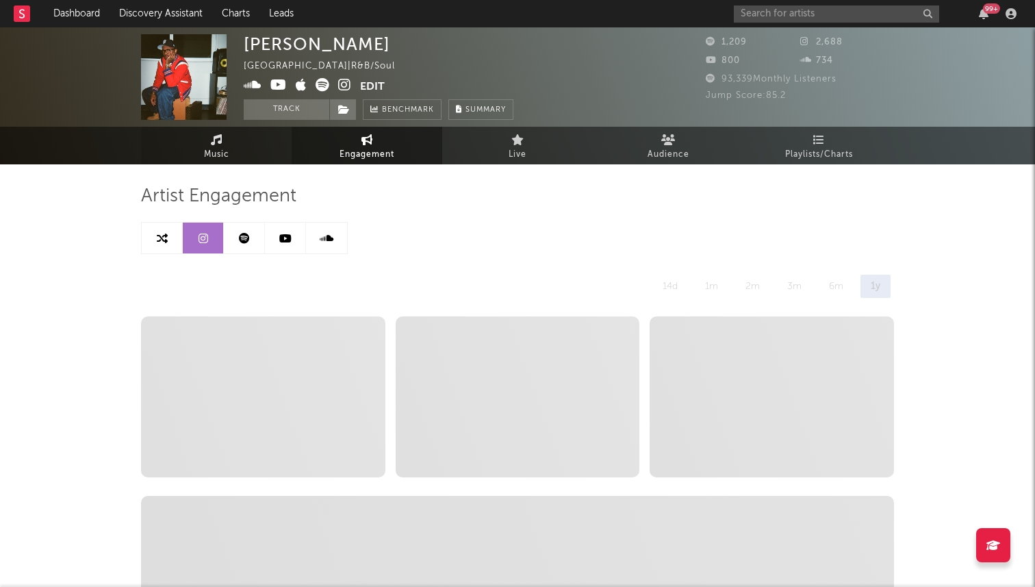
click at [225, 157] on span "Music" at bounding box center [216, 154] width 25 height 16
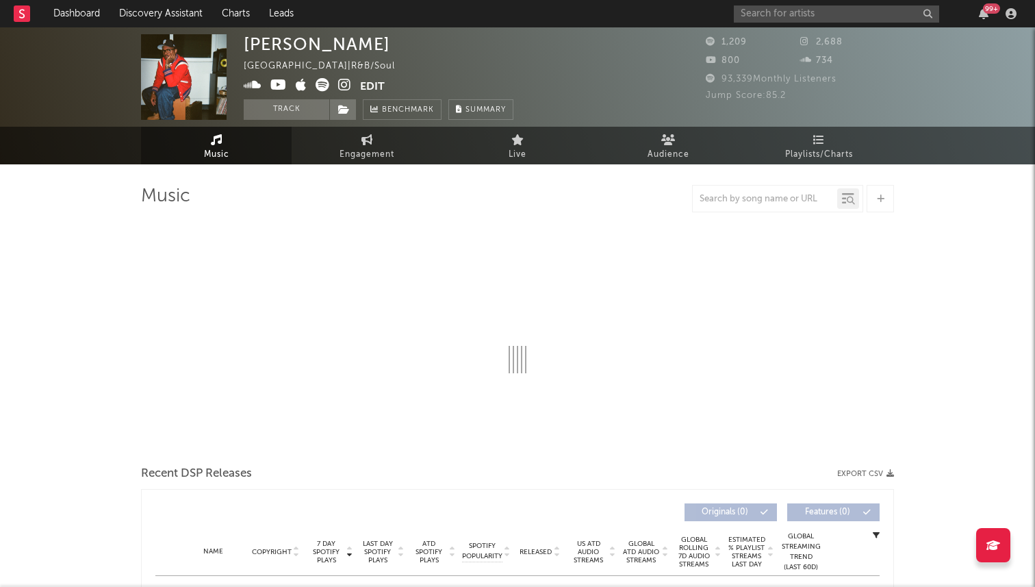
select select "1w"
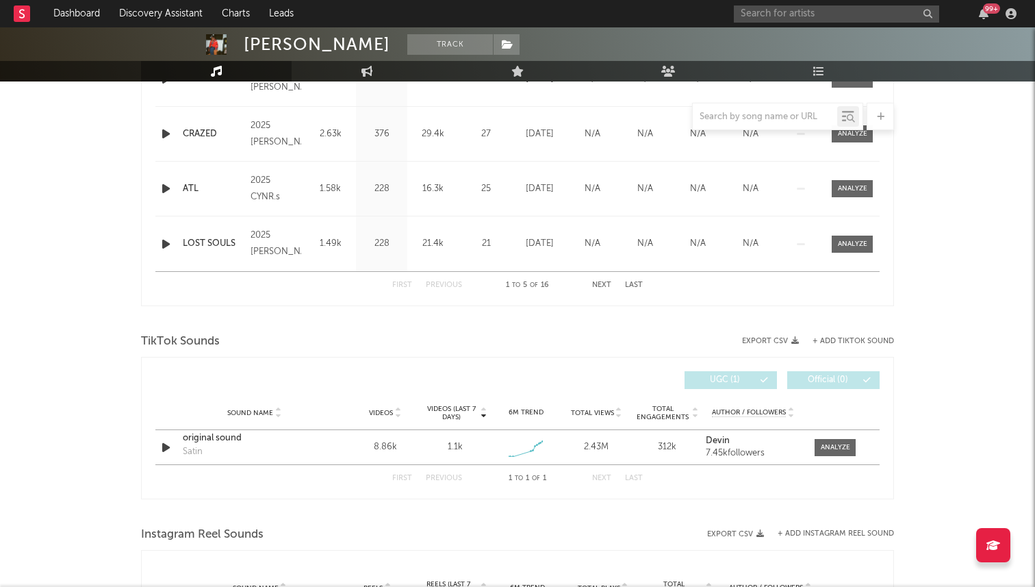
scroll to position [698, 0]
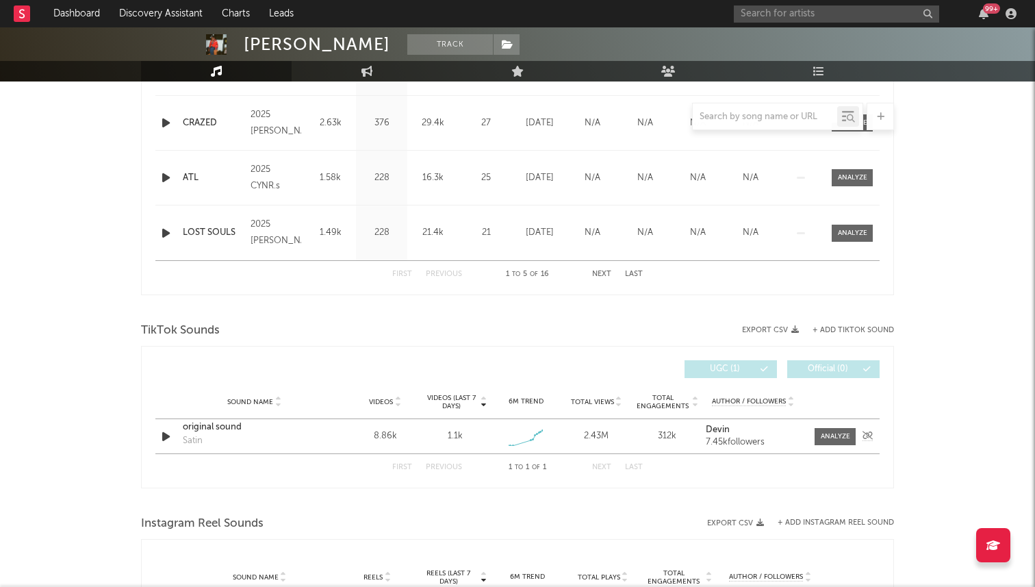
click at [166, 437] on icon "button" at bounding box center [166, 436] width 14 height 17
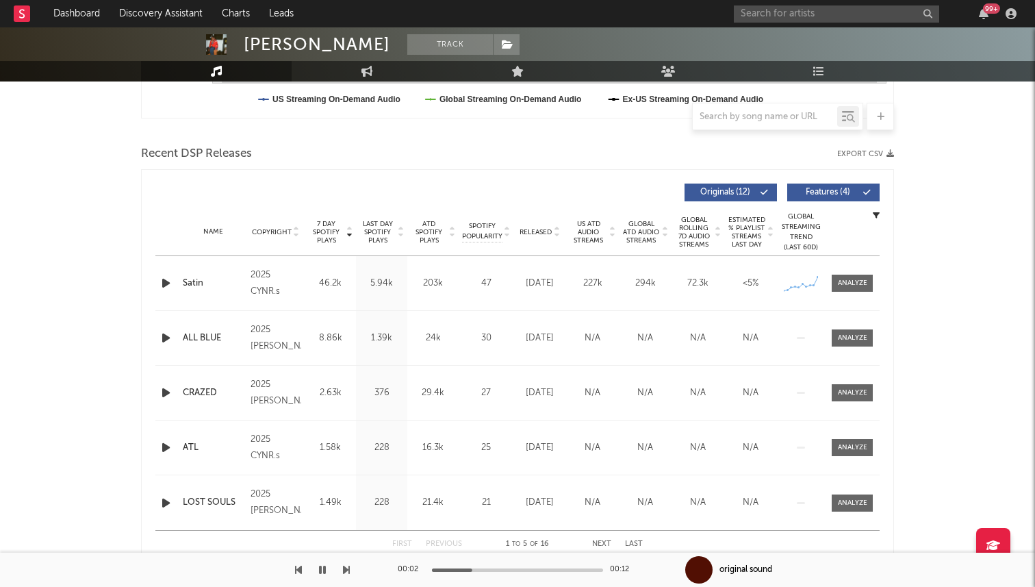
scroll to position [422, 0]
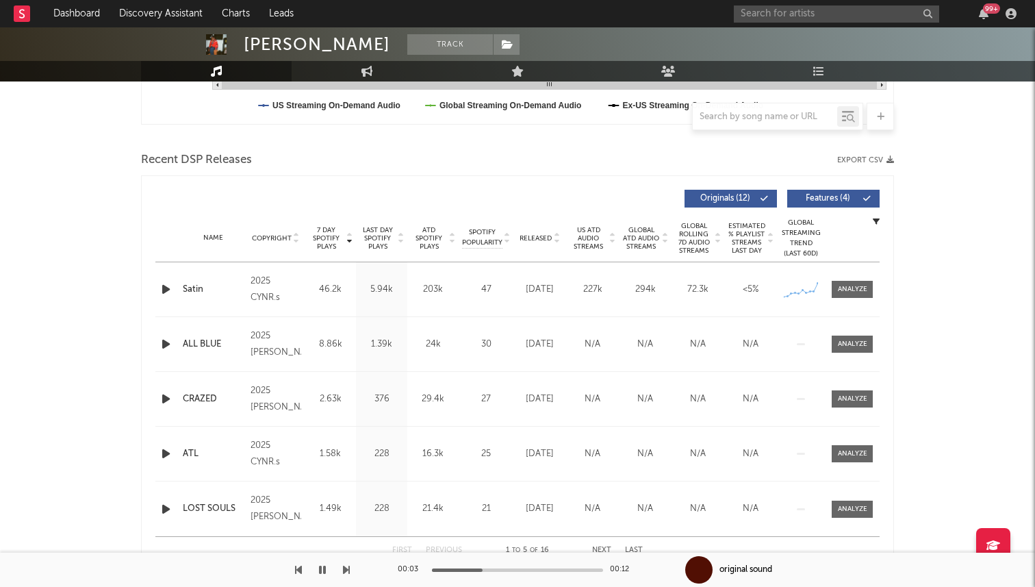
click at [164, 289] on icon "button" at bounding box center [166, 289] width 14 height 17
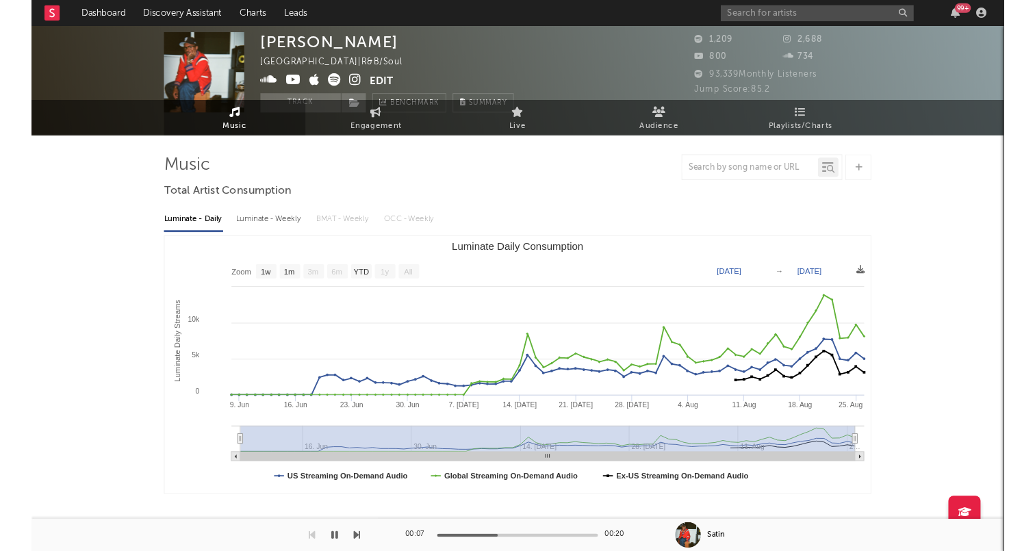
scroll to position [0, 0]
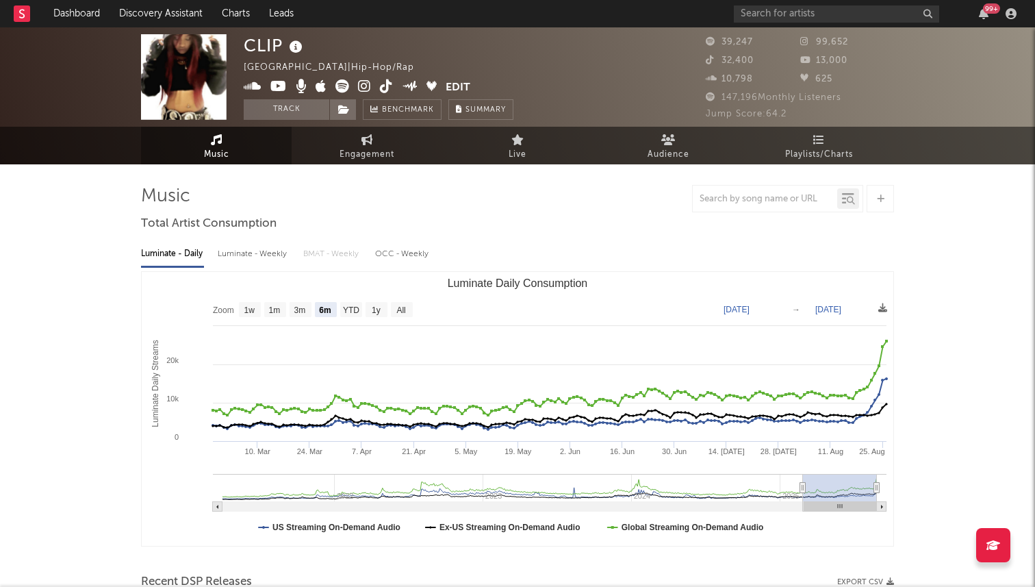
select select "6m"
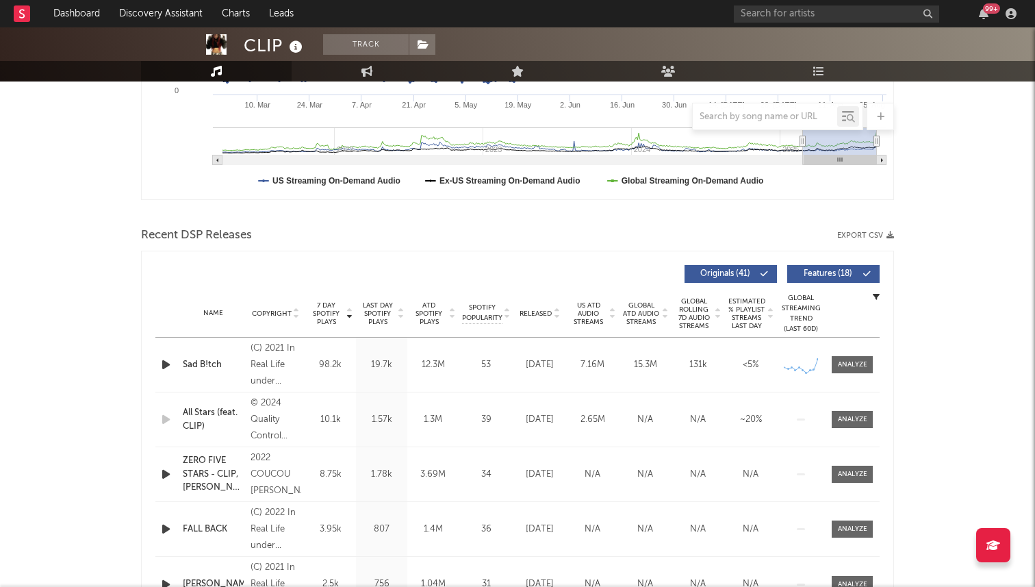
scroll to position [374, 0]
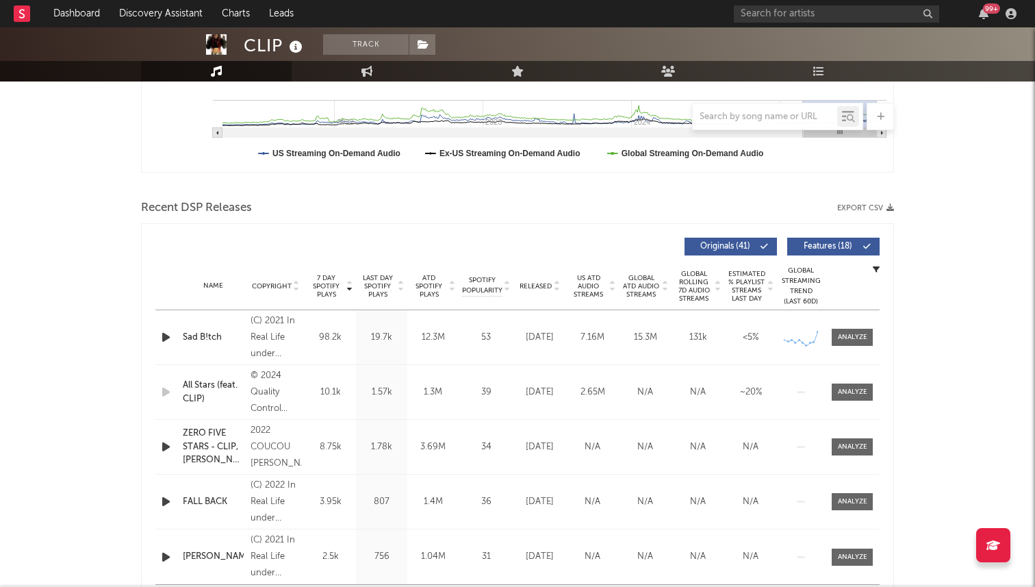
click at [548, 281] on div "Released" at bounding box center [540, 286] width 46 height 10
click at [351, 279] on div at bounding box center [348, 286] width 8 height 25
click at [329, 283] on span "7 Day Spotify Plays" at bounding box center [326, 286] width 36 height 25
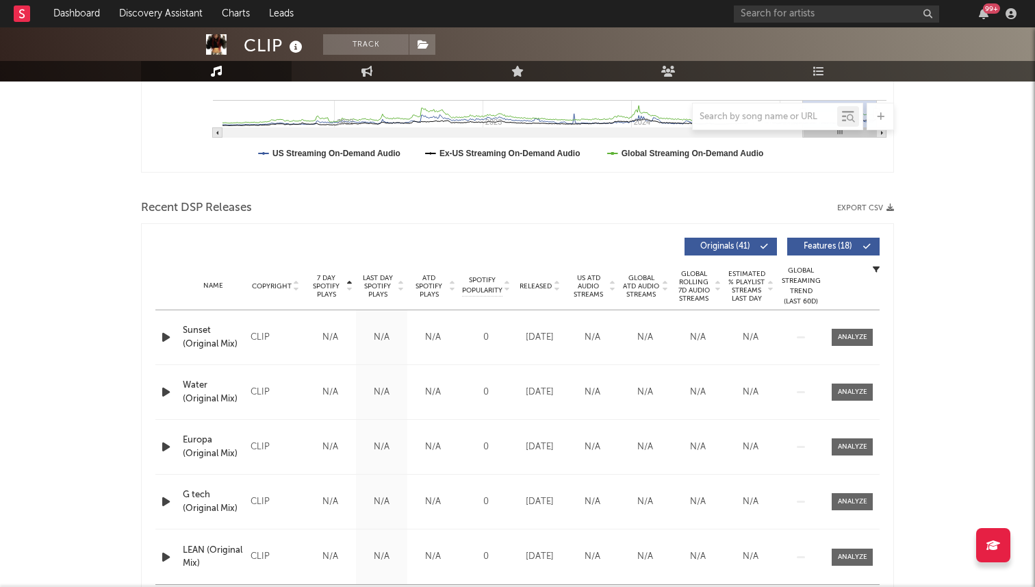
click at [335, 281] on span "7 Day Spotify Plays" at bounding box center [326, 286] width 36 height 25
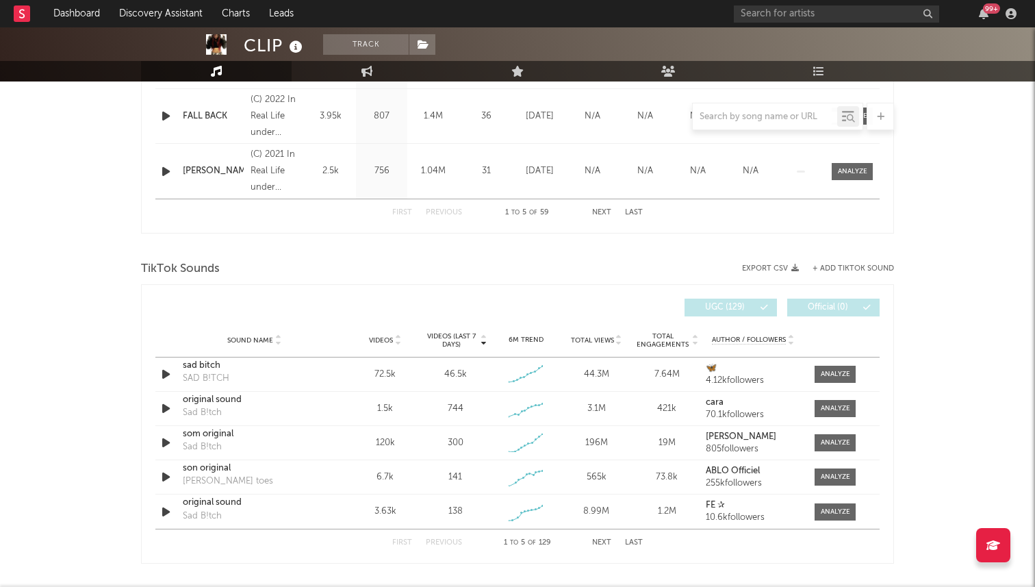
scroll to position [902, 0]
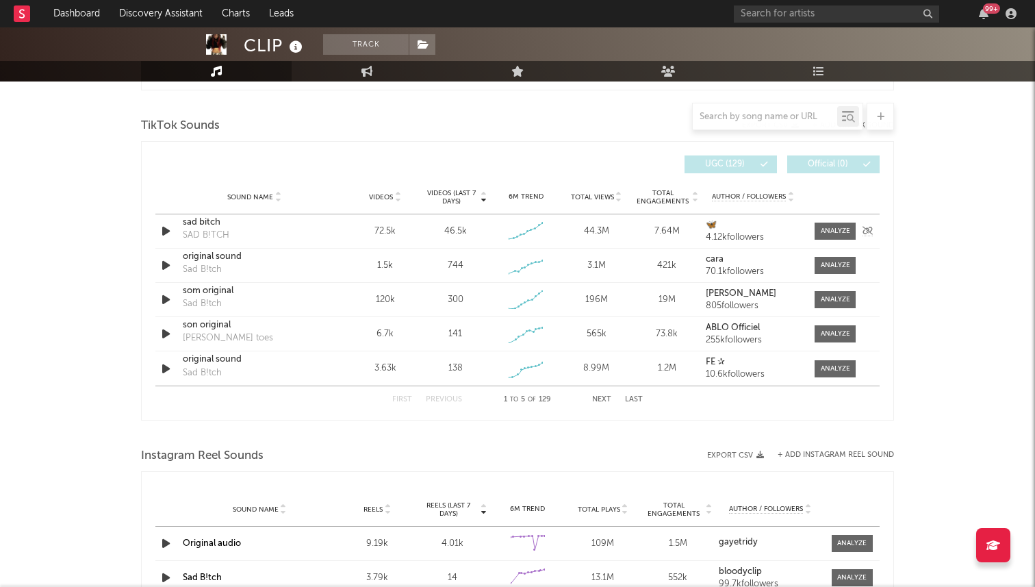
click at [162, 231] on icon "button" at bounding box center [166, 230] width 14 height 17
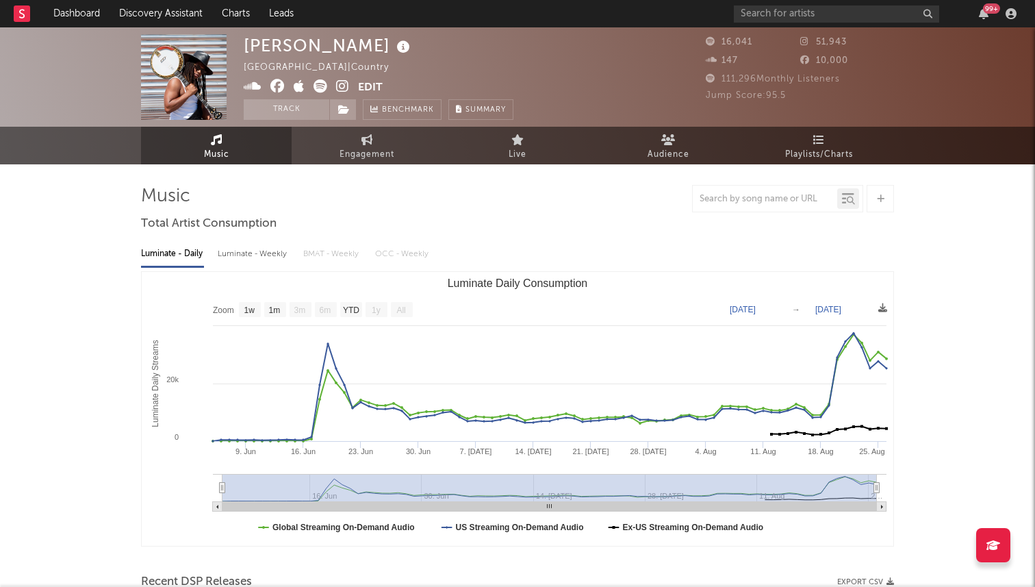
select select "1w"
click at [783, 23] on div "99 +" at bounding box center [878, 13] width 288 height 27
click at [767, 15] on input "text" at bounding box center [836, 13] width 205 height 17
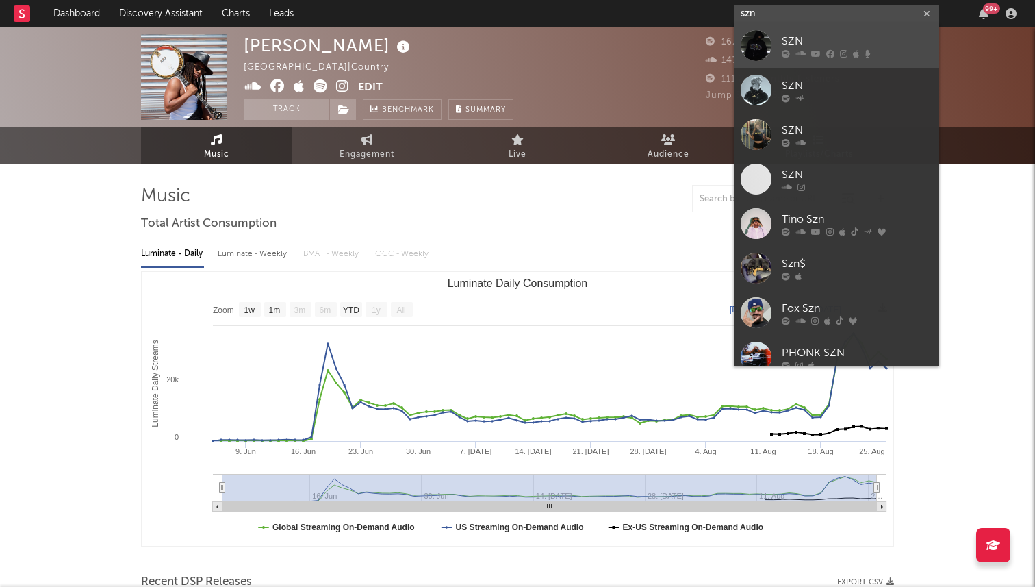
type input "szn"
click at [758, 51] on div at bounding box center [756, 45] width 31 height 31
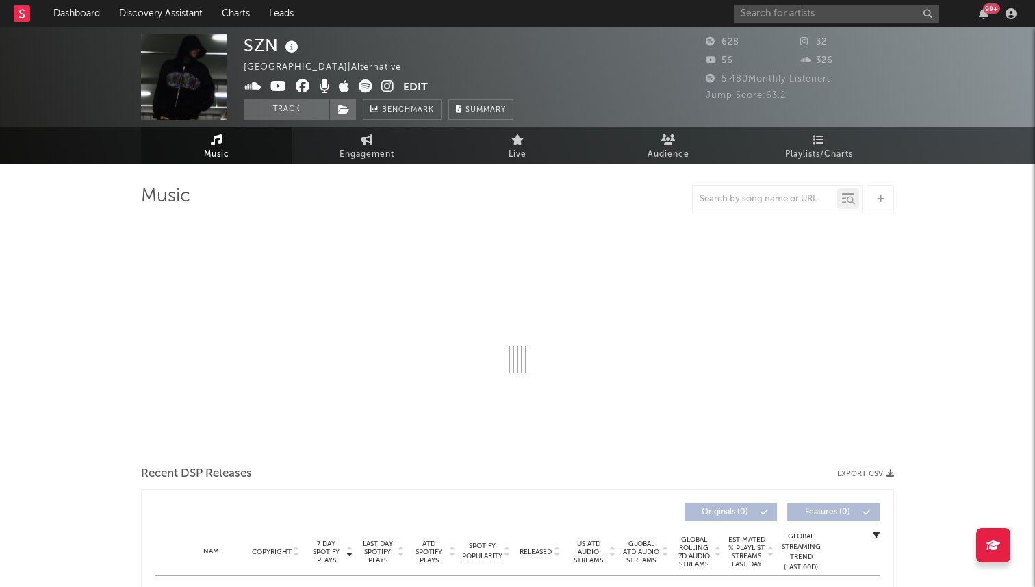
select select "6m"
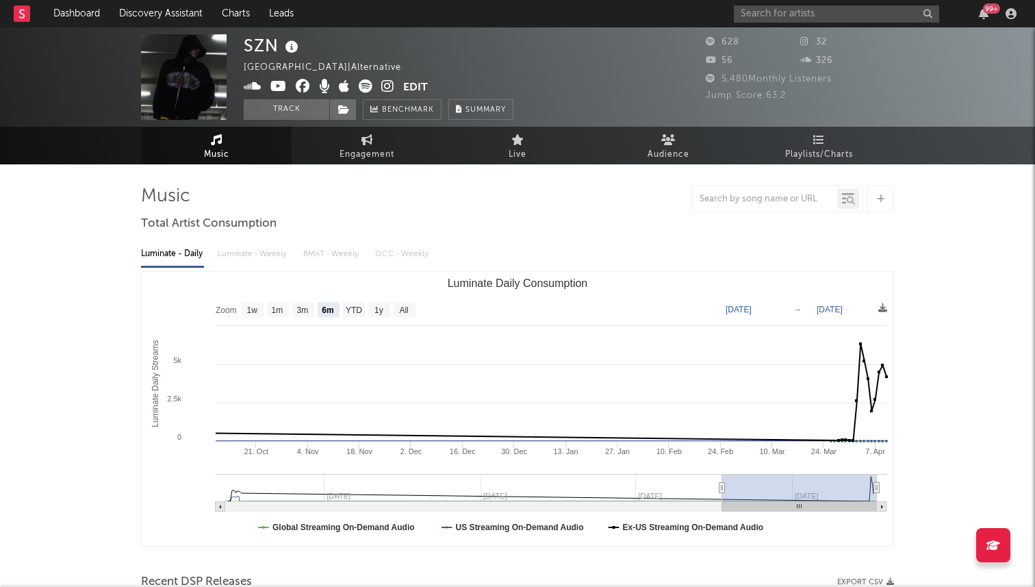
click at [743, 11] on input "text" at bounding box center [836, 13] width 205 height 17
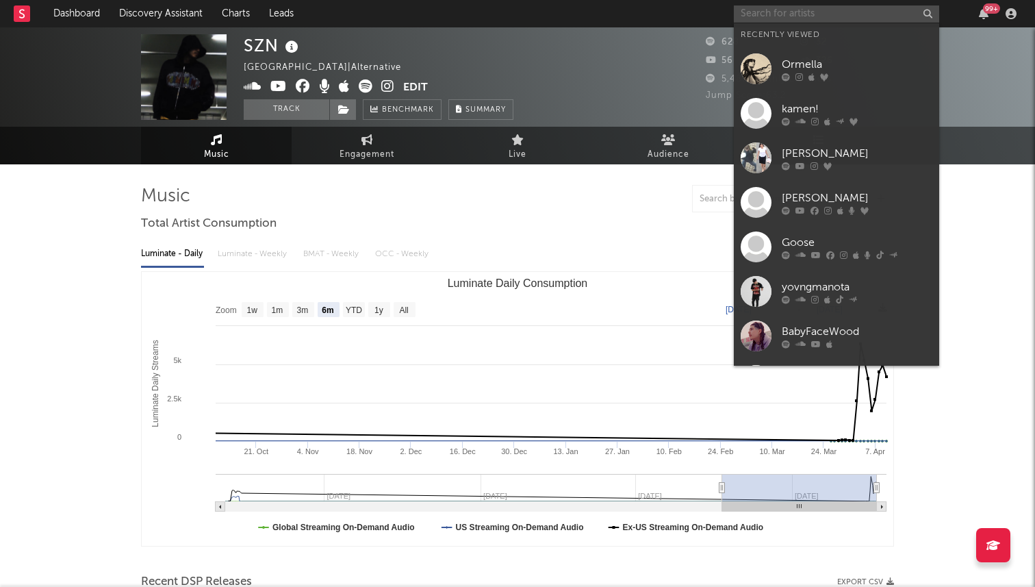
type input "z"
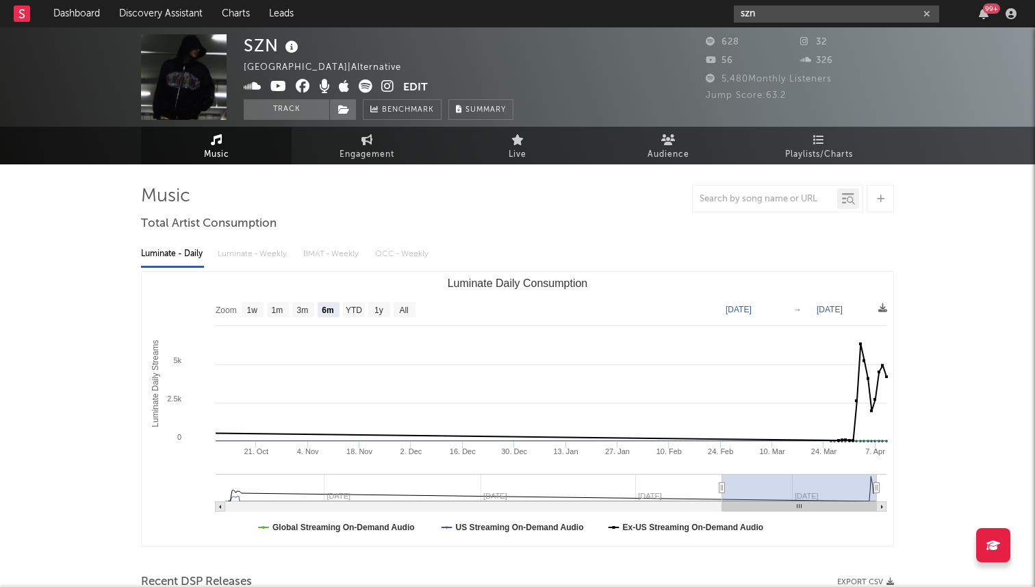
type input "szn"
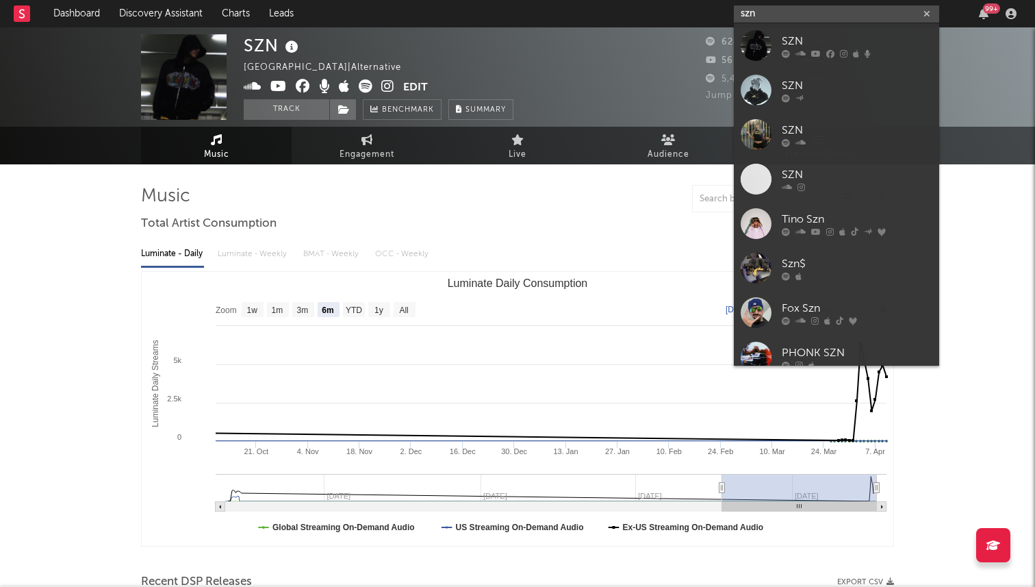
drag, startPoint x: 764, startPoint y: 13, endPoint x: 711, endPoint y: 9, distance: 53.6
click at [713, 10] on nav "Dashboard Discovery Assistant Charts Leads szn 99 +" at bounding box center [517, 13] width 1035 height 27
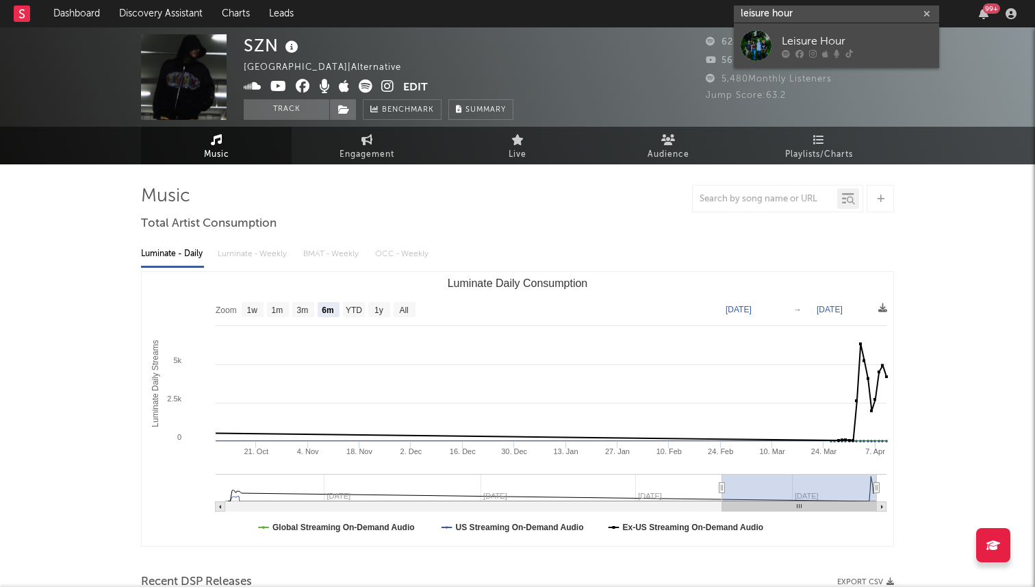
type input "leisure hour"
click at [756, 31] on div at bounding box center [756, 45] width 31 height 31
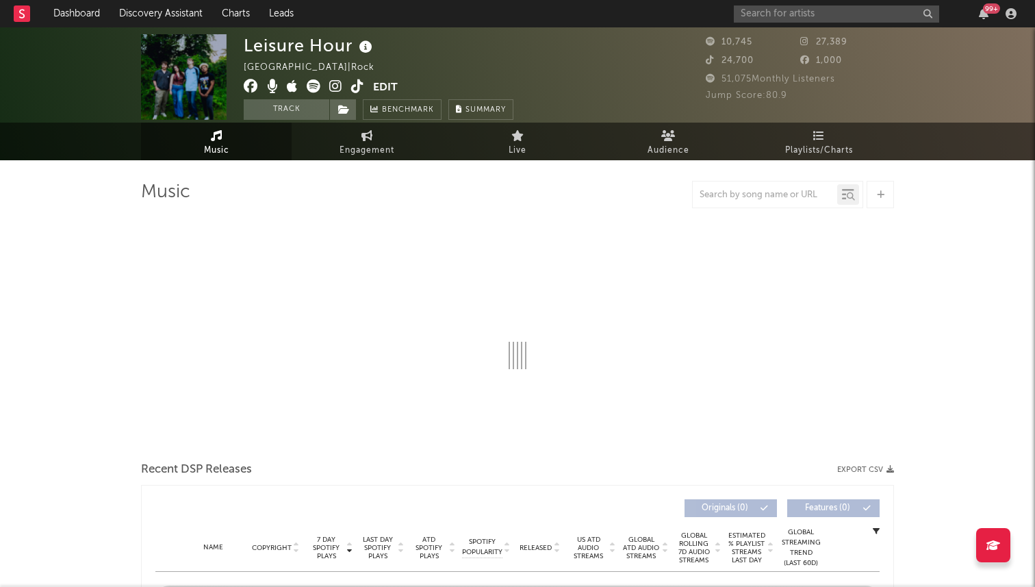
select select "6m"
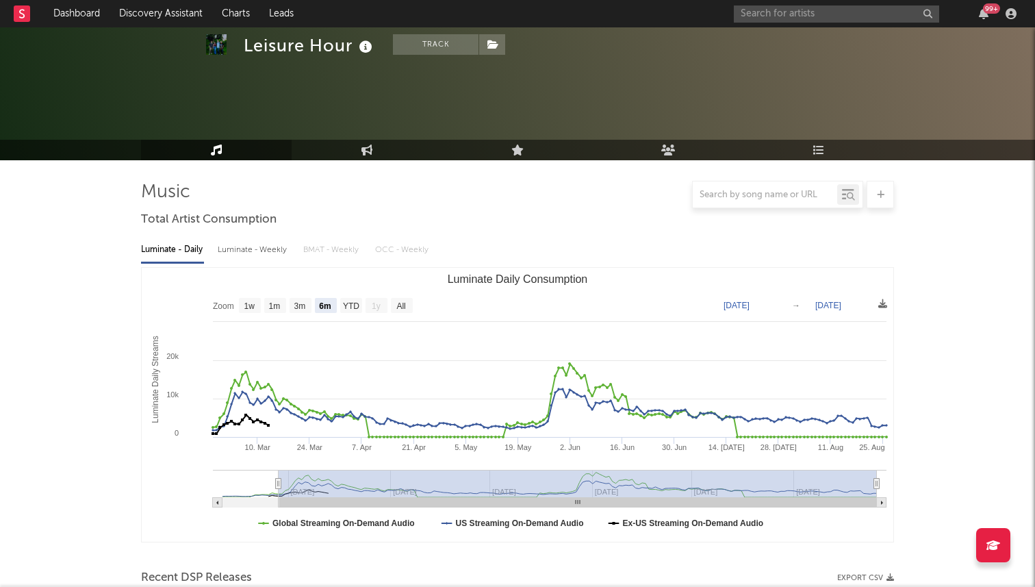
scroll to position [457, 0]
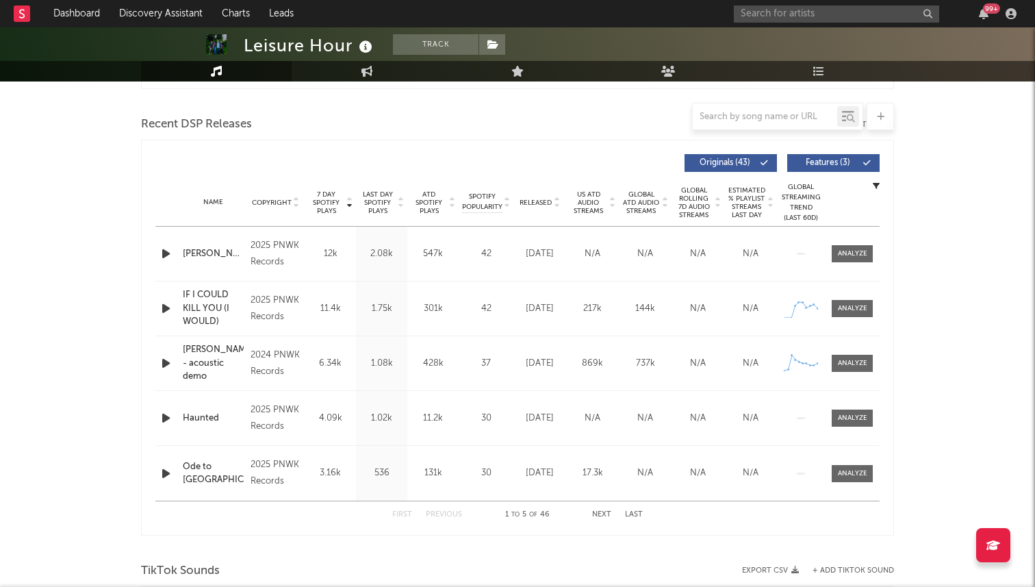
click at [548, 200] on span "Released" at bounding box center [536, 203] width 32 height 8
click at [324, 199] on span "7 Day Spotify Plays" at bounding box center [326, 202] width 36 height 25
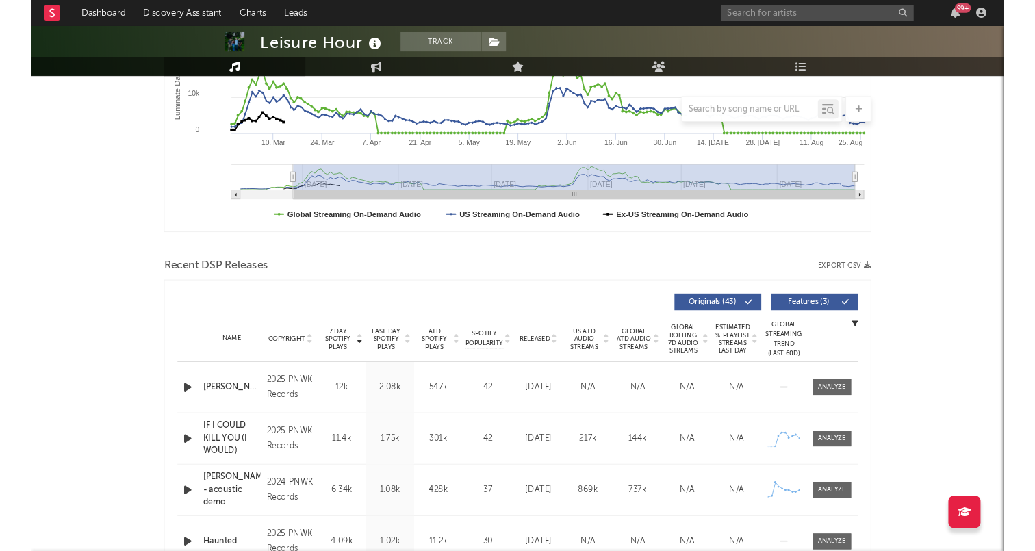
scroll to position [415, 0]
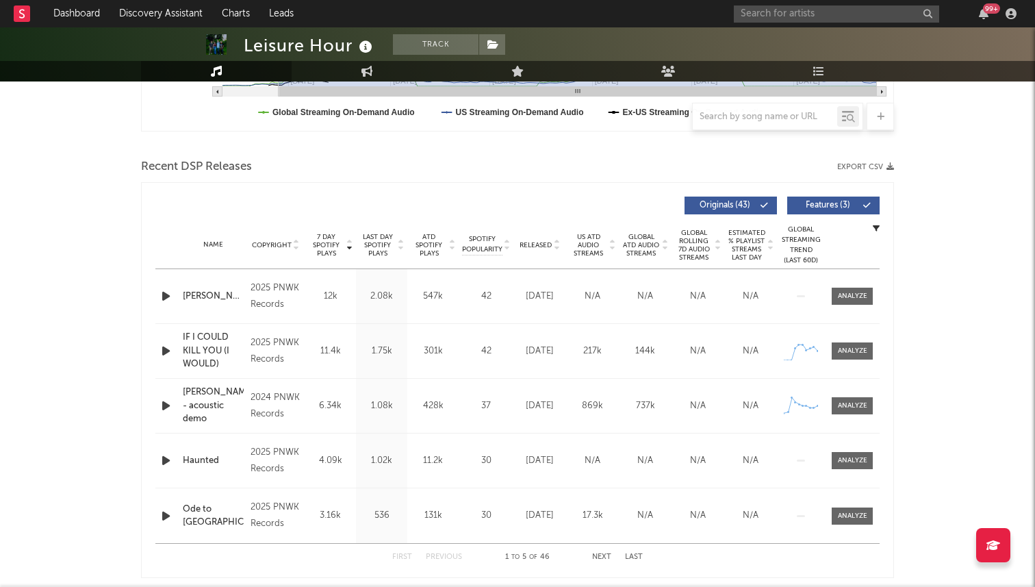
click at [545, 247] on span "Released" at bounding box center [536, 245] width 32 height 8
click at [326, 242] on span "7 Day Spotify Plays" at bounding box center [326, 245] width 36 height 25
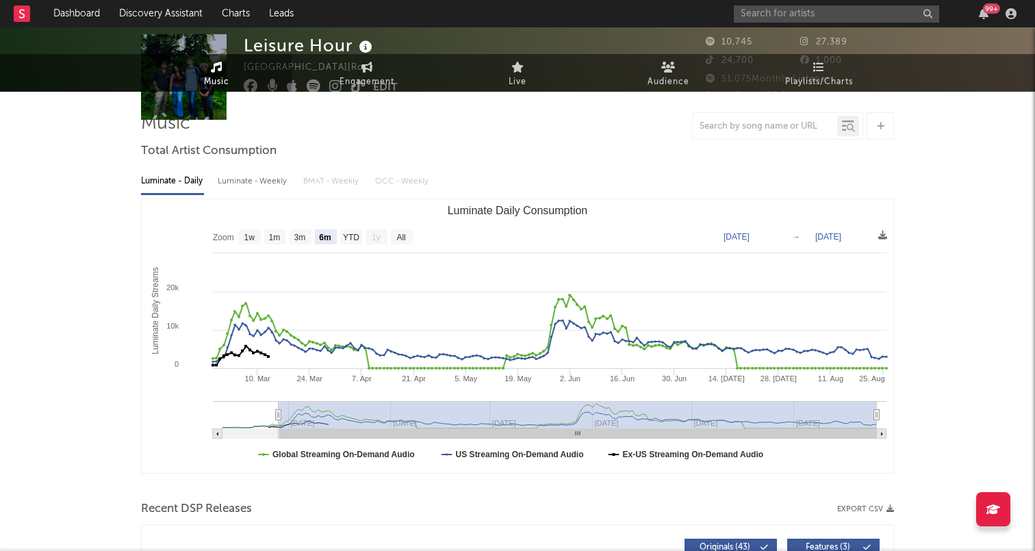
scroll to position [0, 0]
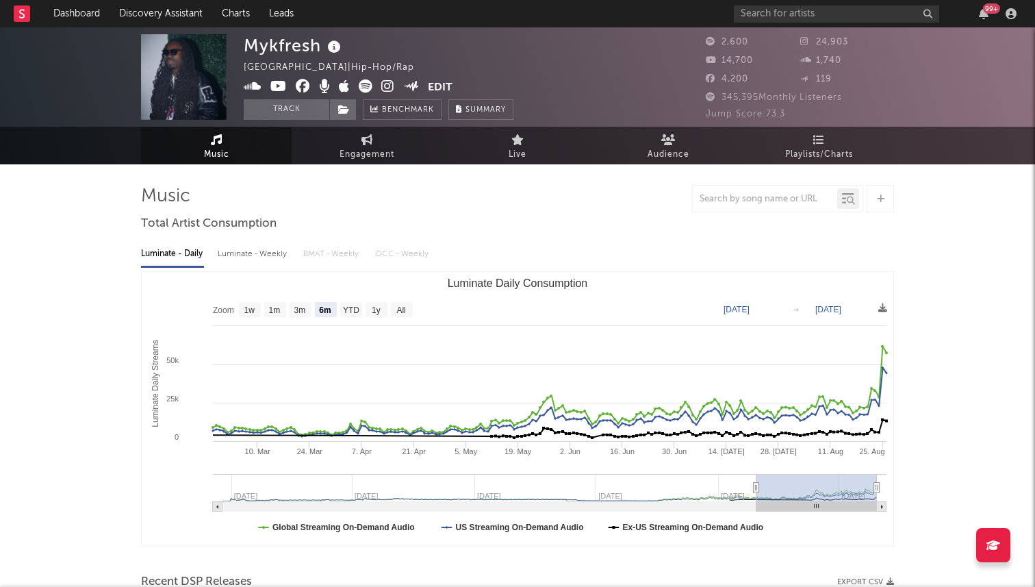
select select "6m"
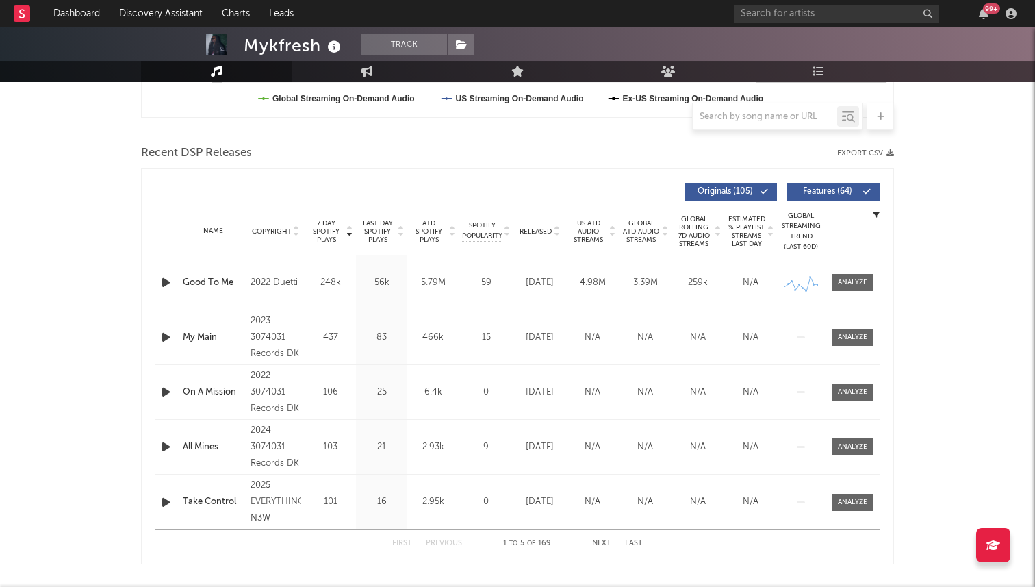
scroll to position [433, 0]
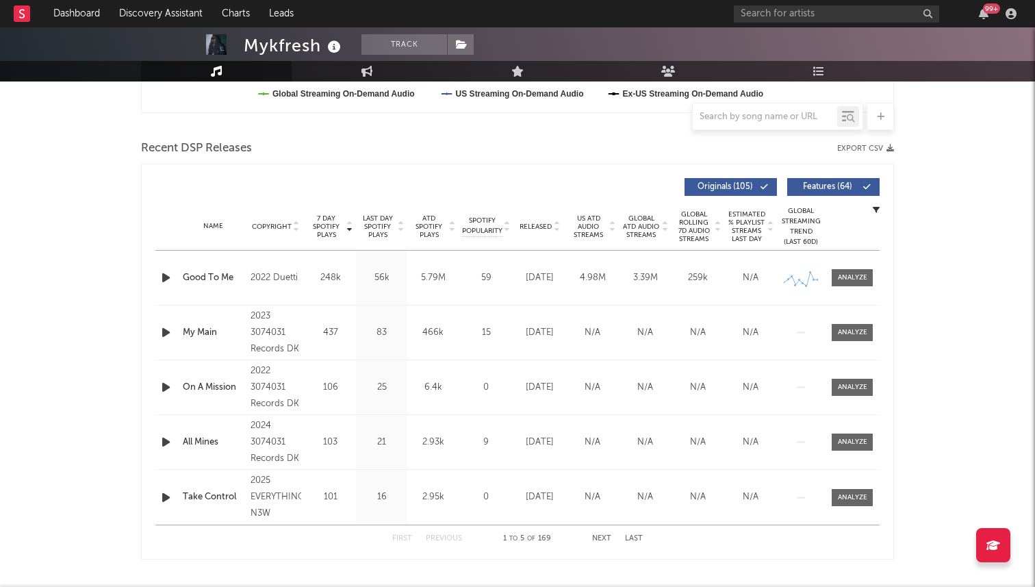
click at [168, 274] on icon "button" at bounding box center [166, 277] width 14 height 17
click at [168, 274] on icon "button" at bounding box center [165, 277] width 13 height 17
click at [169, 282] on icon "button" at bounding box center [166, 277] width 14 height 17
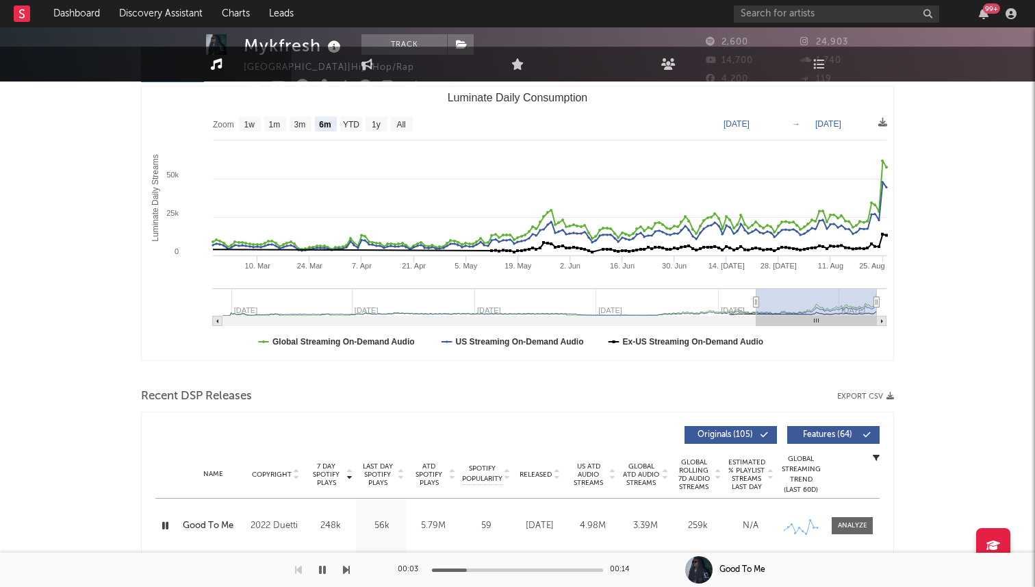
scroll to position [0, 0]
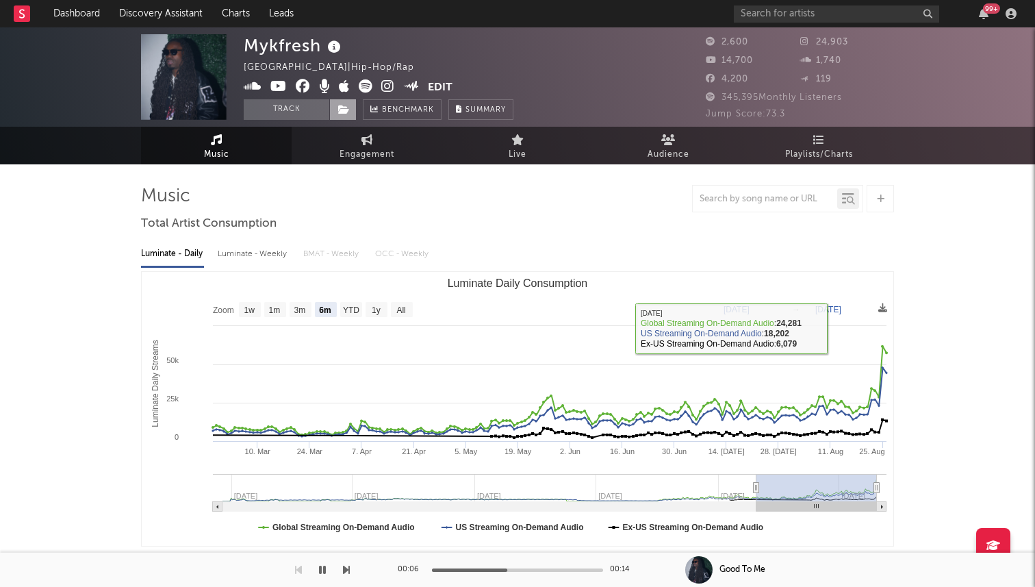
click at [346, 105] on icon at bounding box center [344, 110] width 12 height 10
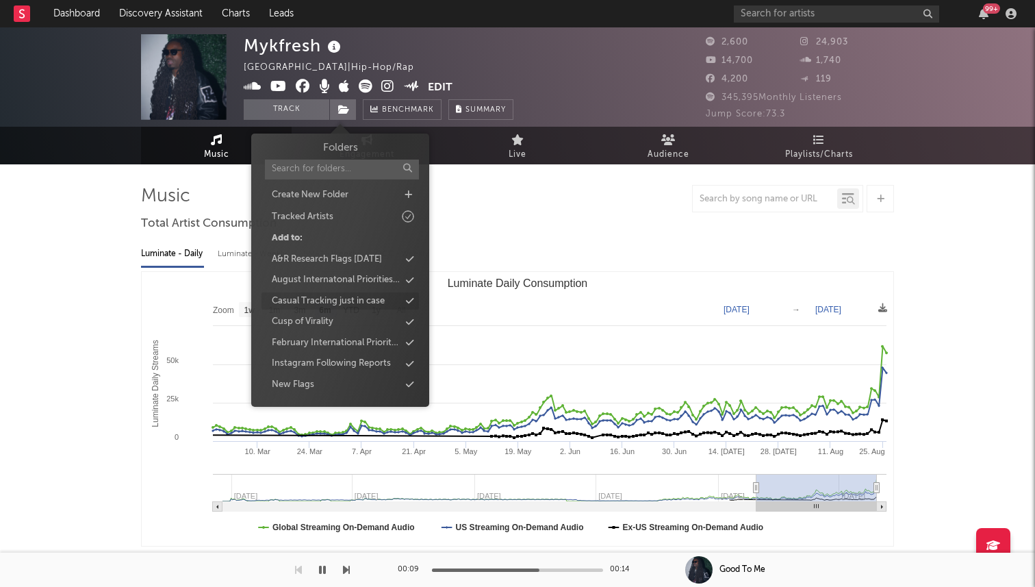
click at [341, 300] on div "Casual Tracking just in case" at bounding box center [328, 301] width 113 height 14
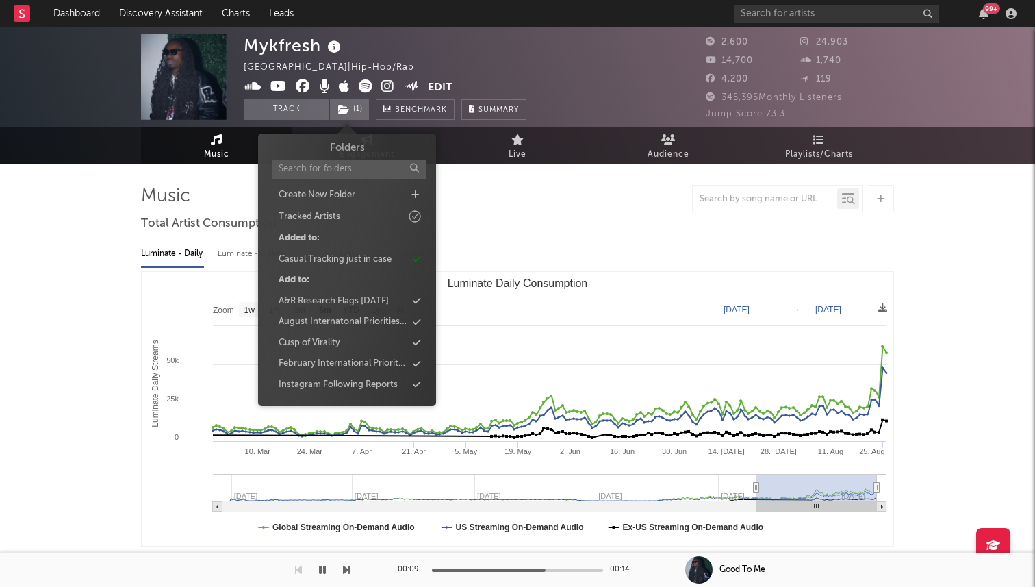
click at [603, 209] on div at bounding box center [517, 198] width 753 height 27
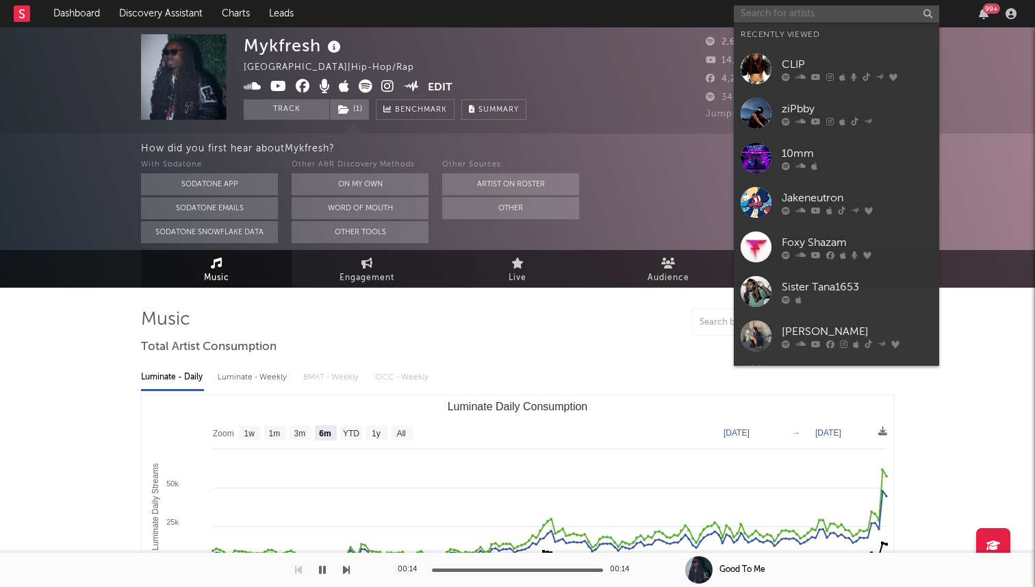
click at [782, 16] on input "text" at bounding box center [836, 13] width 205 height 17
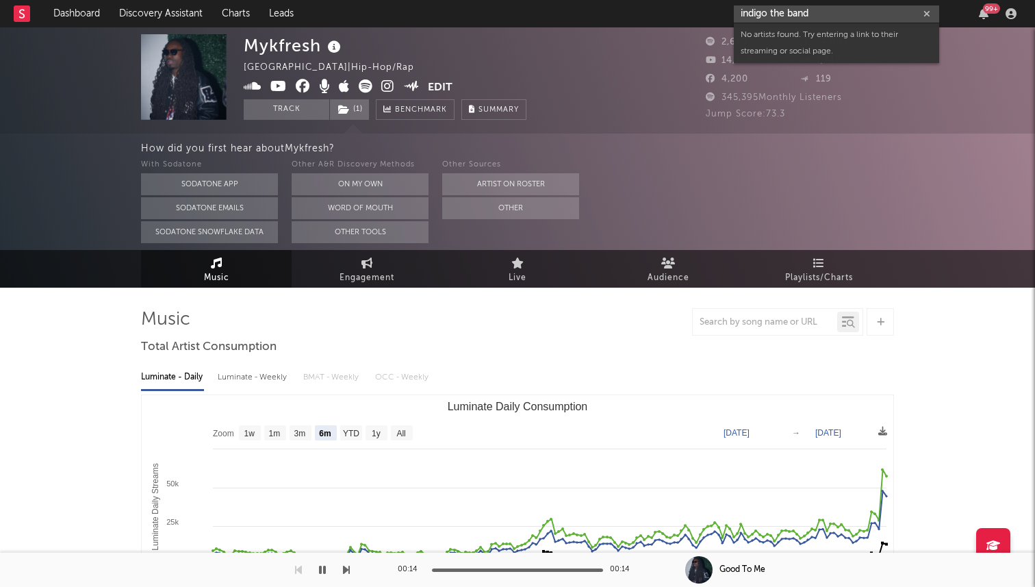
drag, startPoint x: 821, startPoint y: 16, endPoint x: 764, endPoint y: 16, distance: 57.5
click at [764, 16] on input "indigo the band" at bounding box center [836, 13] width 205 height 17
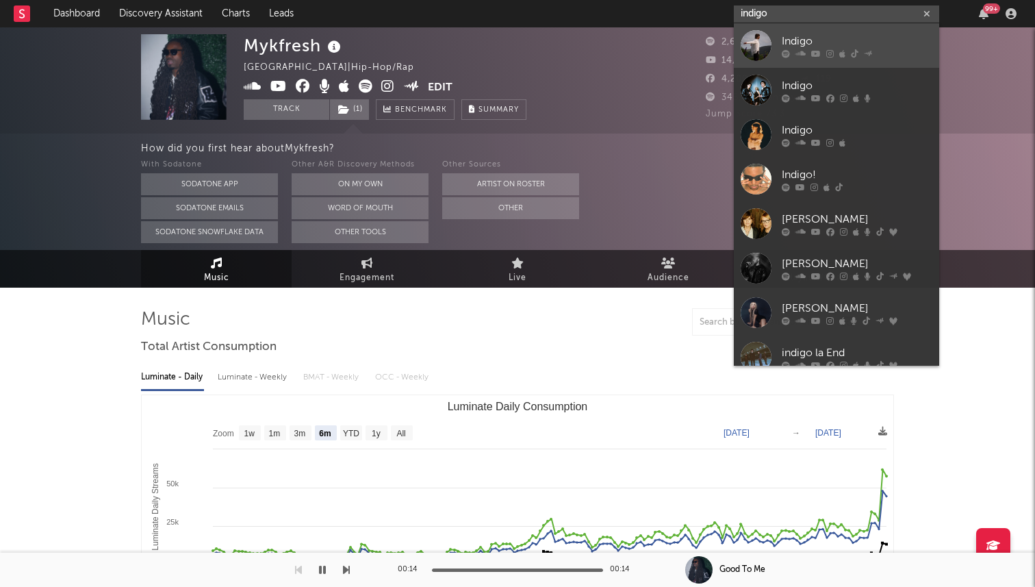
type input "indigo"
click at [788, 40] on div "Indigo" at bounding box center [857, 41] width 151 height 16
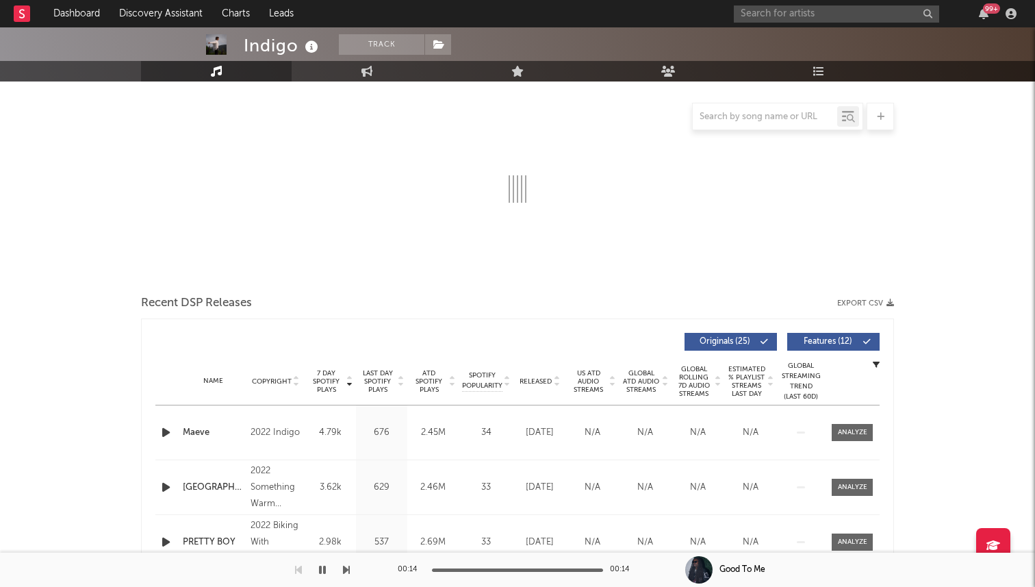
scroll to position [136, 0]
select select "6m"
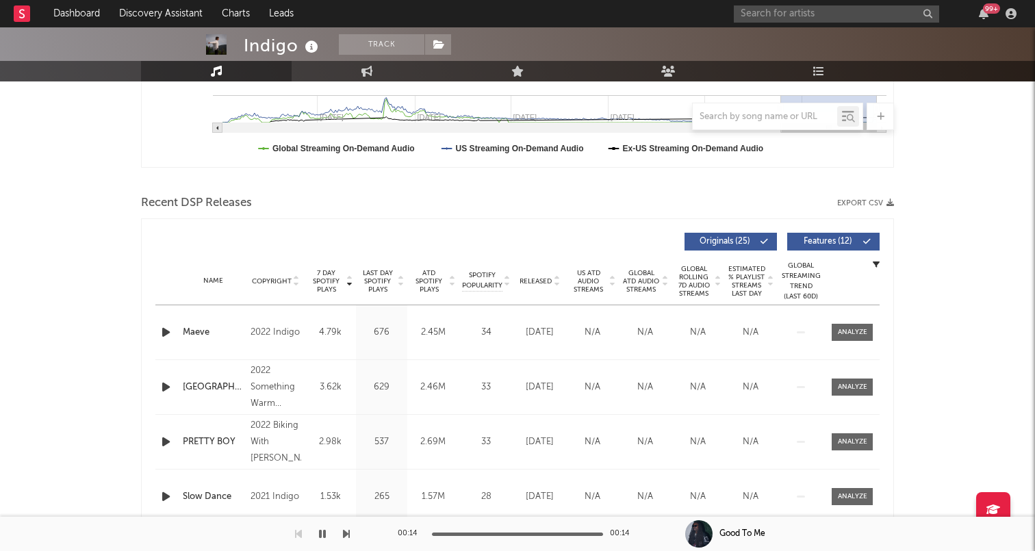
scroll to position [528, 0]
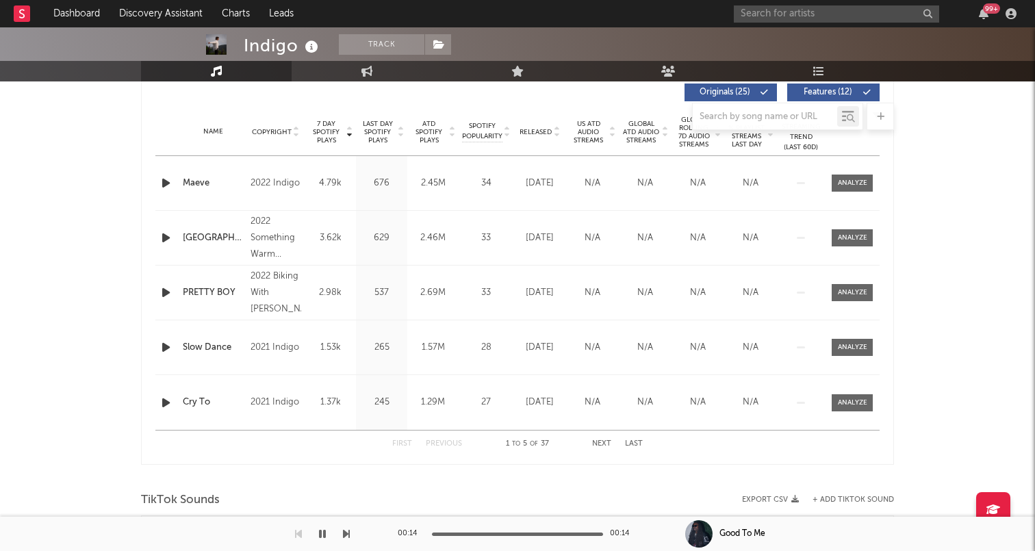
click at [535, 136] on span "Released" at bounding box center [536, 132] width 32 height 8
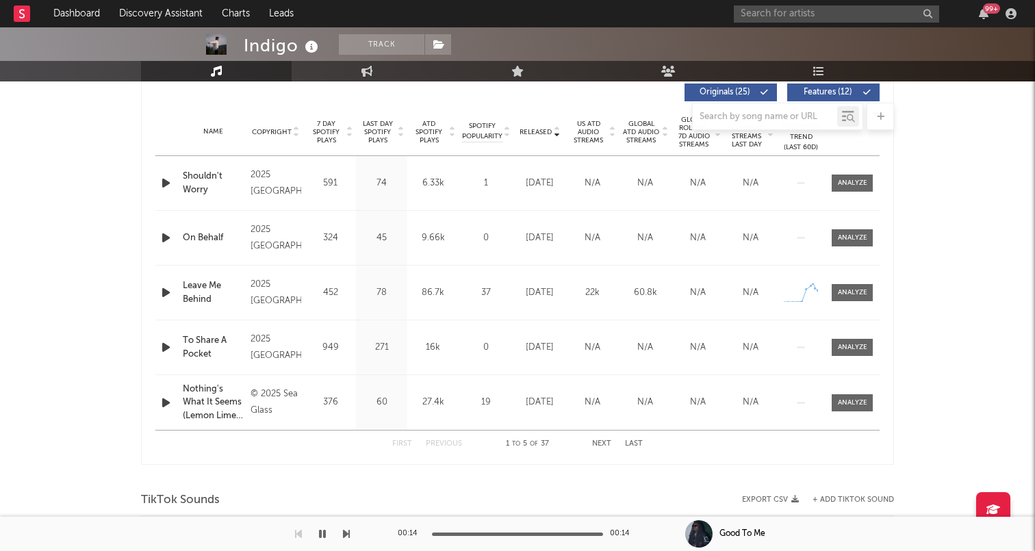
scroll to position [507, 0]
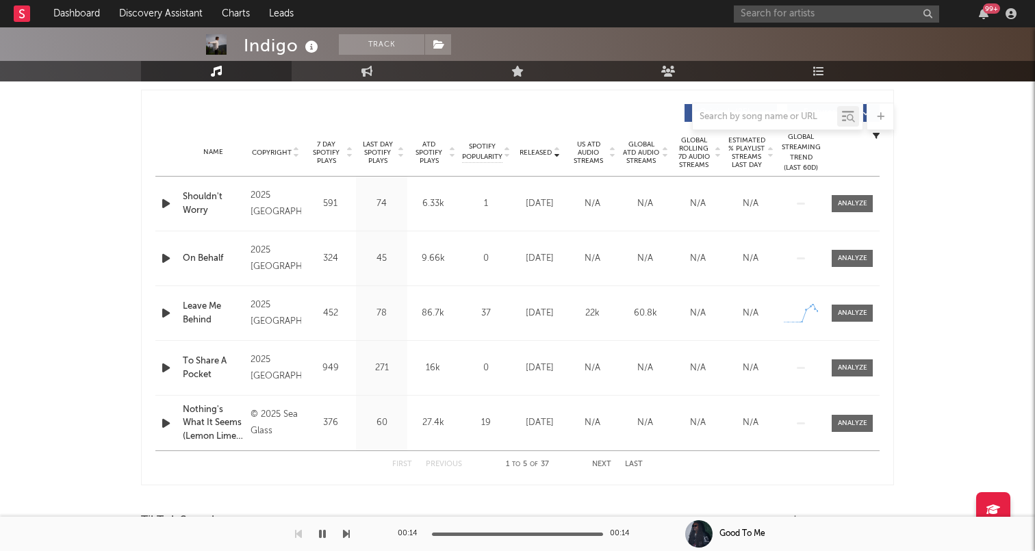
click at [320, 152] on span "7 Day Spotify Plays" at bounding box center [326, 152] width 36 height 25
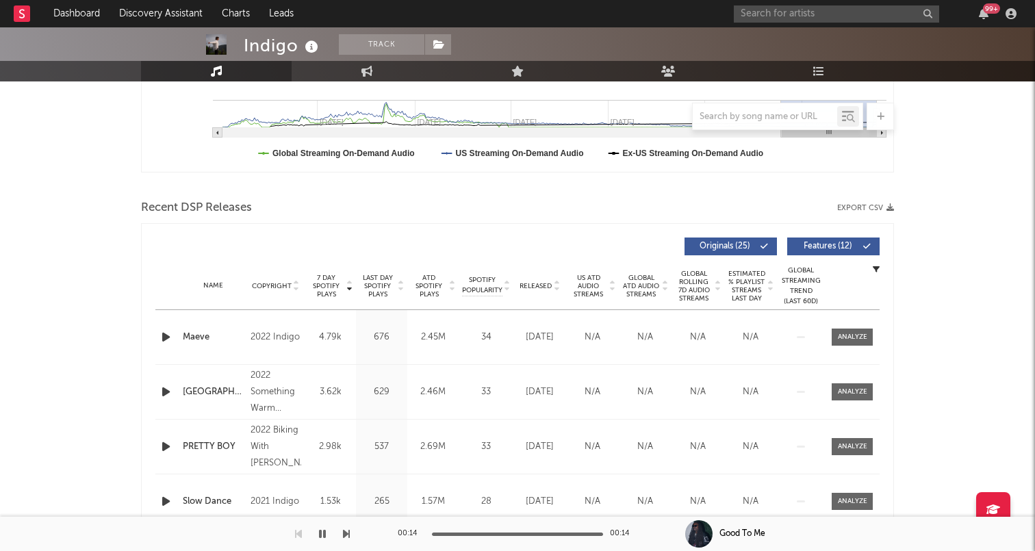
scroll to position [0, 0]
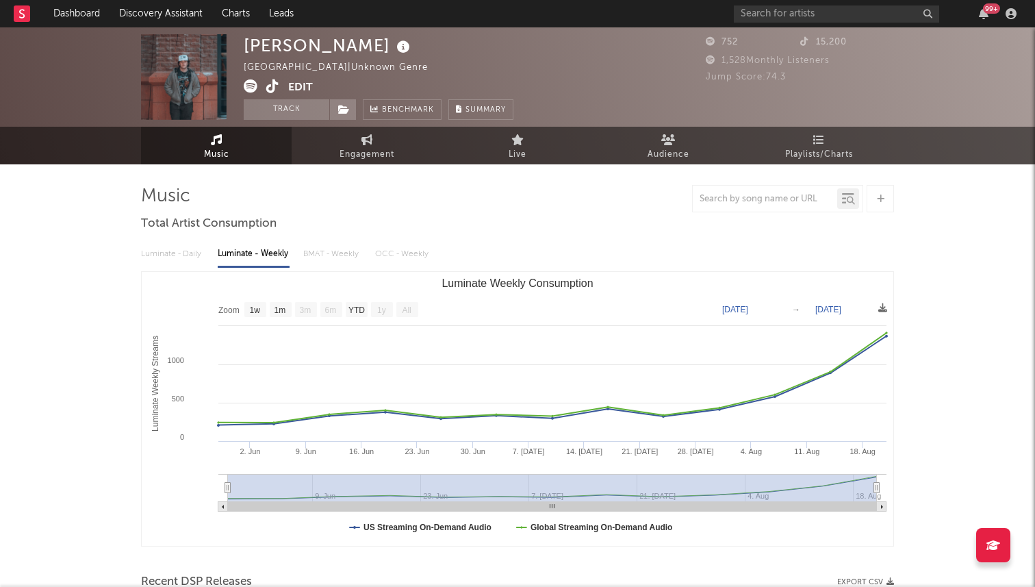
select select "1w"
click at [794, 15] on input "text" at bounding box center [836, 13] width 205 height 17
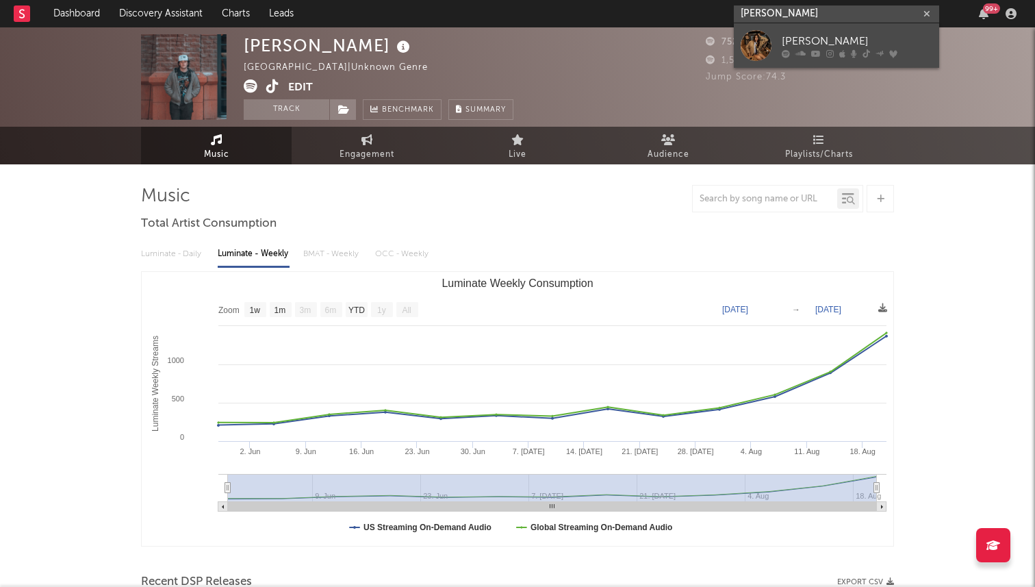
type input "[PERSON_NAME]"
click at [793, 46] on div "[PERSON_NAME]" at bounding box center [857, 41] width 151 height 16
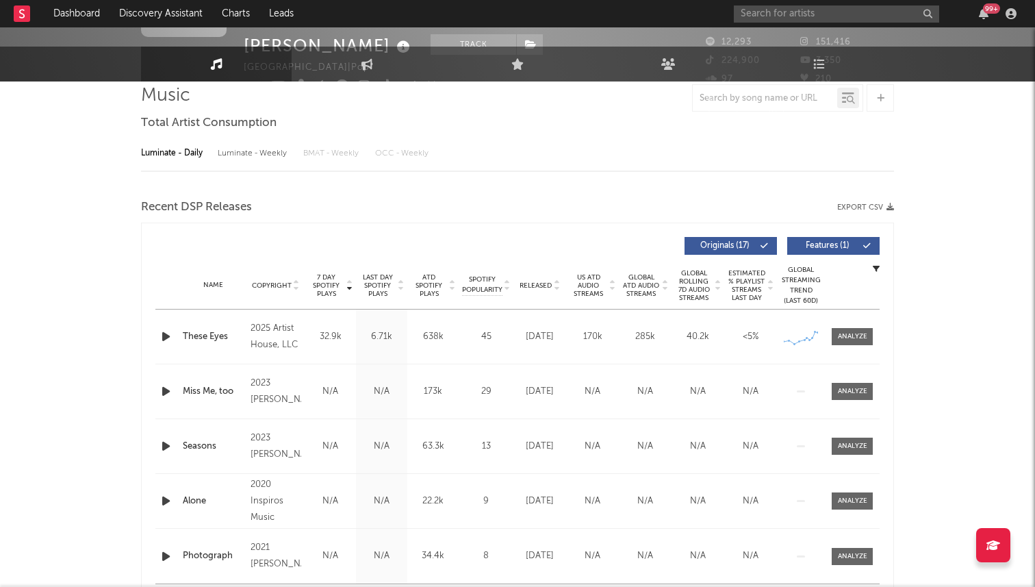
select select "6m"
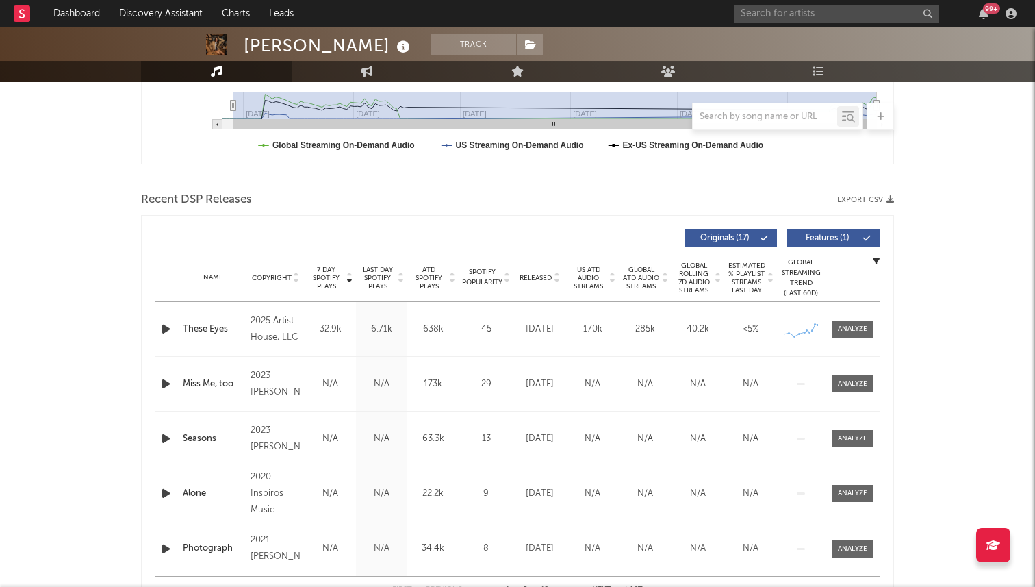
scroll to position [385, 0]
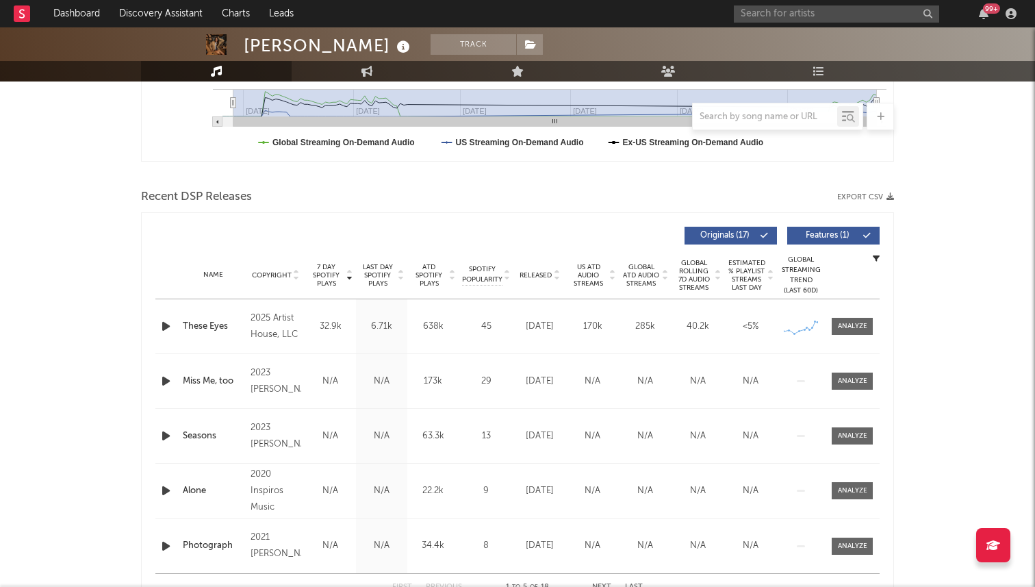
click at [545, 273] on span "Released" at bounding box center [536, 275] width 32 height 8
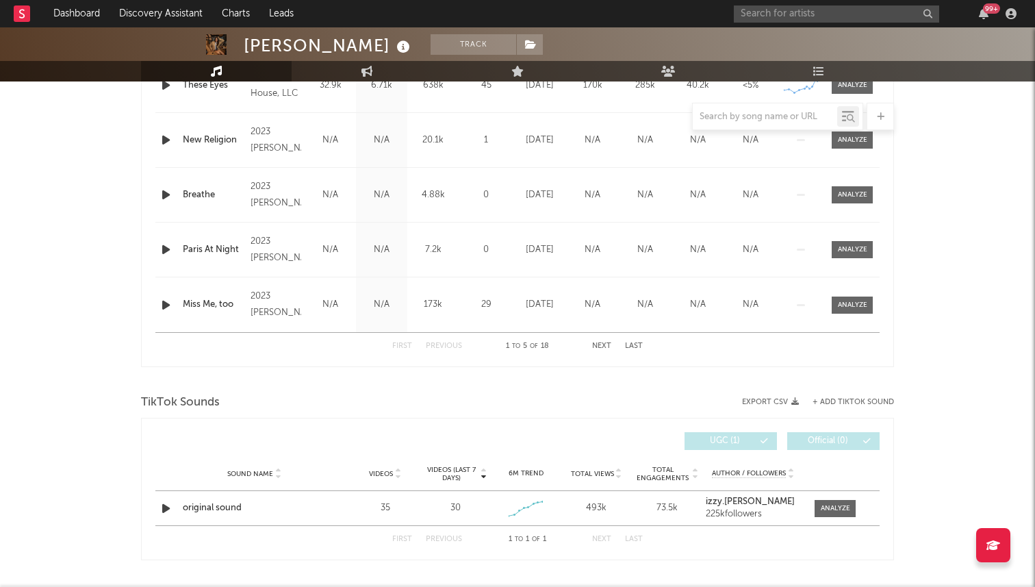
scroll to position [599, 0]
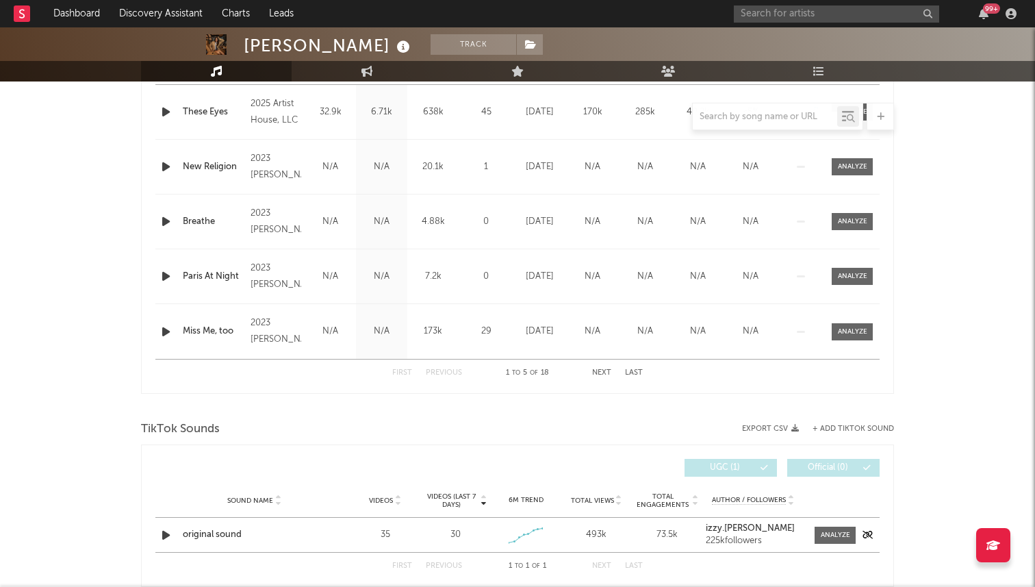
click at [164, 537] on icon "button" at bounding box center [166, 534] width 14 height 17
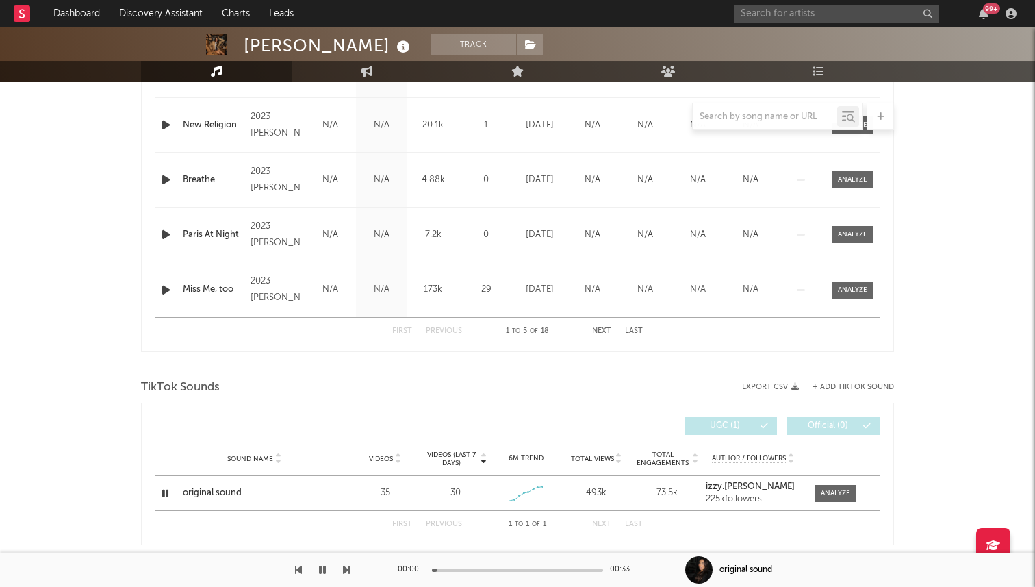
scroll to position [641, 0]
click at [163, 491] on icon "button" at bounding box center [165, 492] width 13 height 17
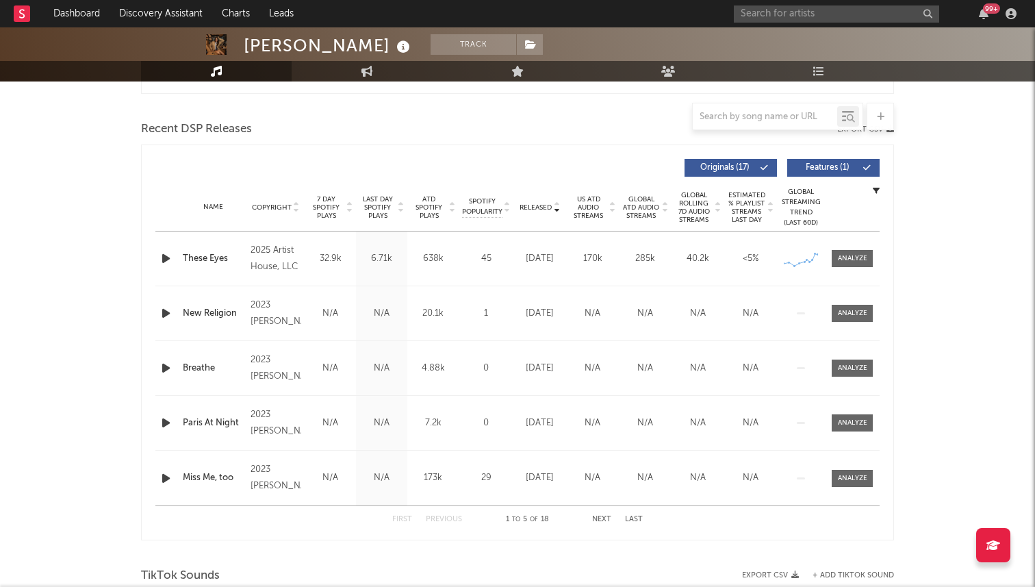
scroll to position [420, 0]
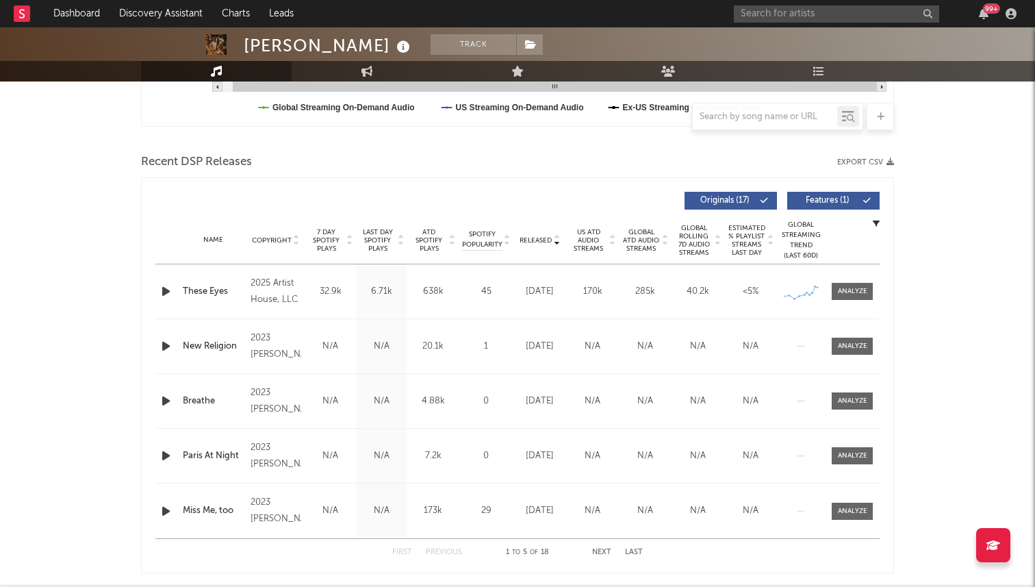
click at [325, 241] on span "7 Day Spotify Plays" at bounding box center [326, 240] width 36 height 25
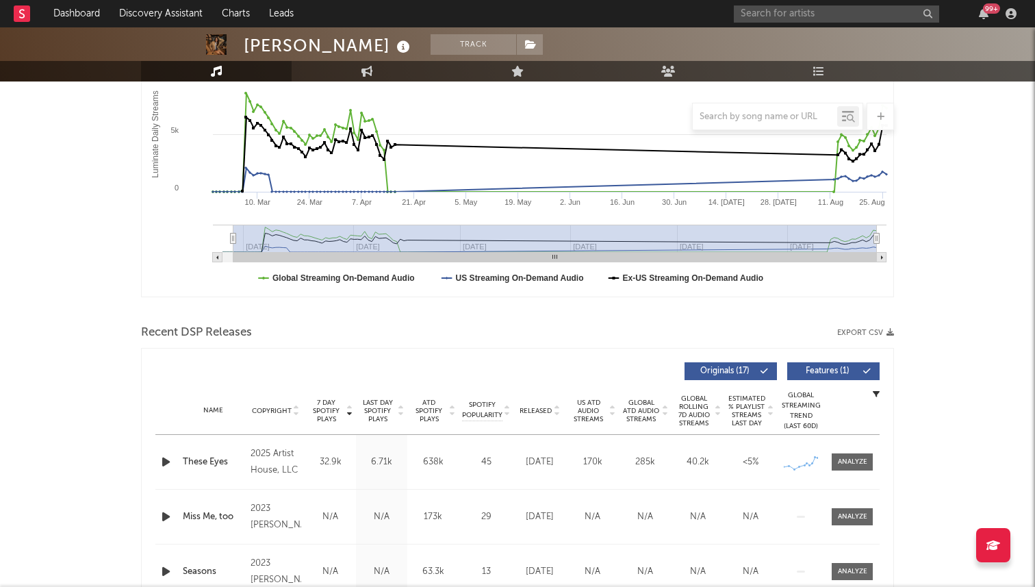
scroll to position [183, 0]
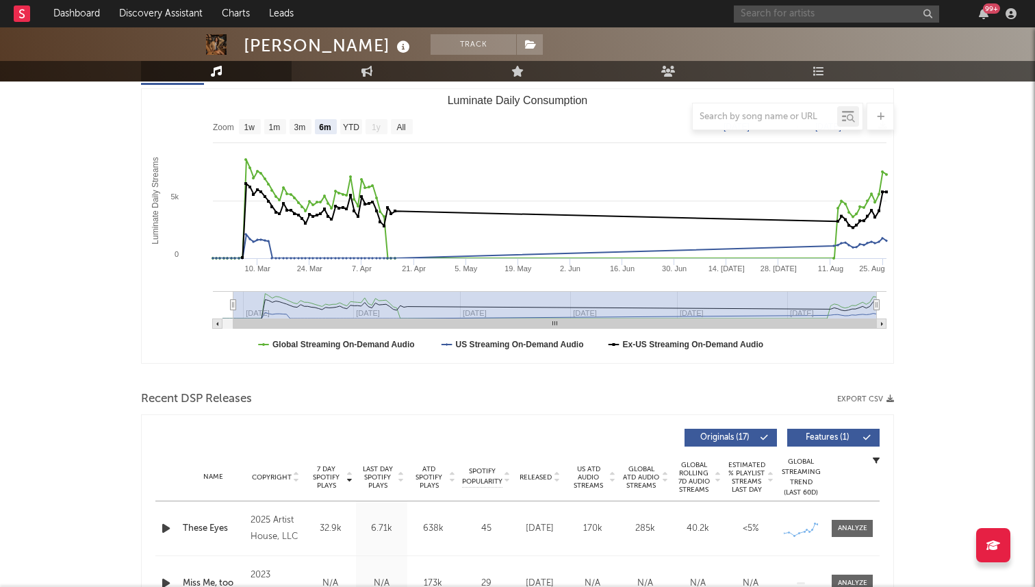
click at [813, 13] on input "text" at bounding box center [836, 13] width 205 height 17
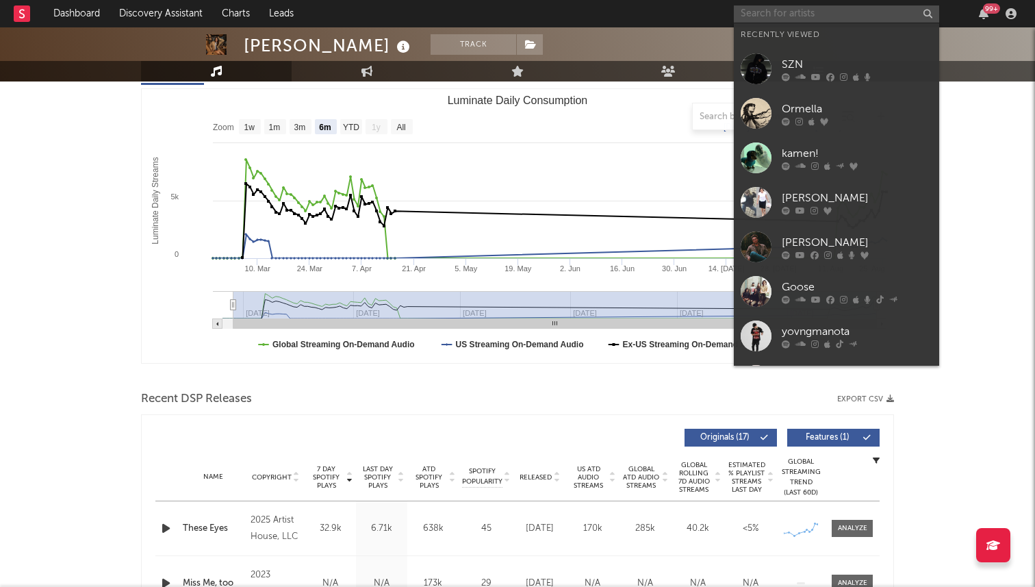
type input "d"
type input "="
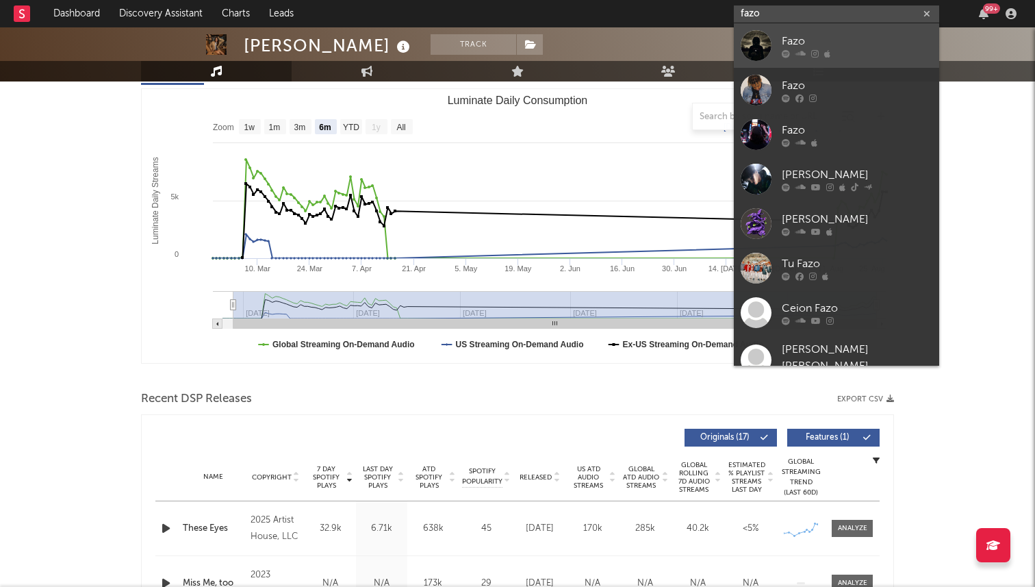
type input "fazo"
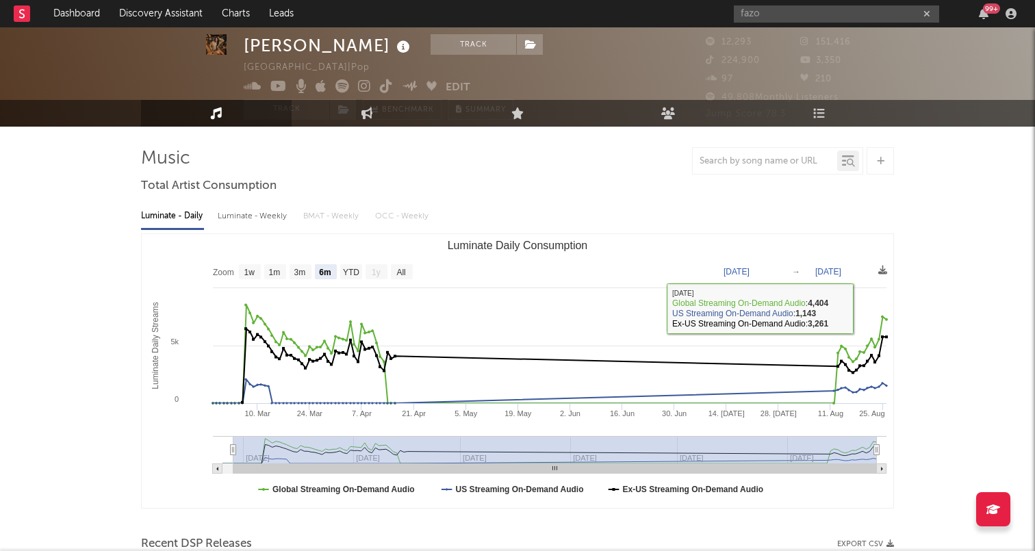
scroll to position [0, 0]
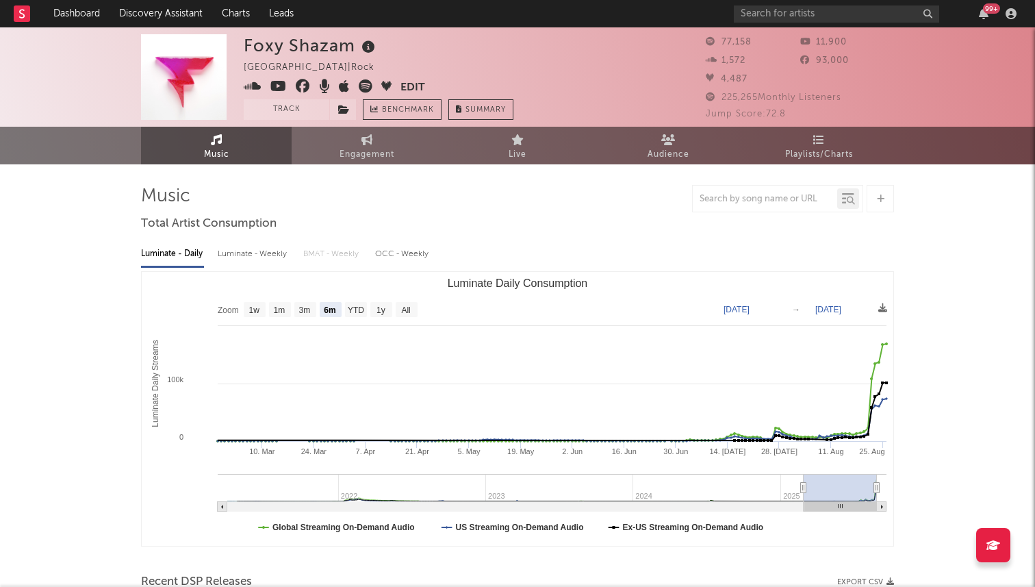
select select "6m"
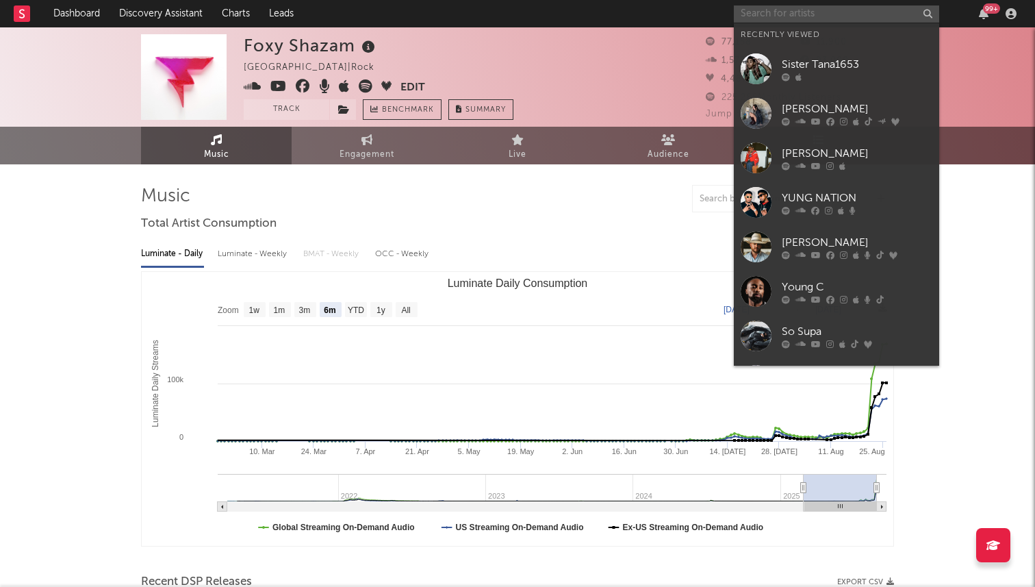
click at [776, 17] on input "text" at bounding box center [836, 13] width 205 height 17
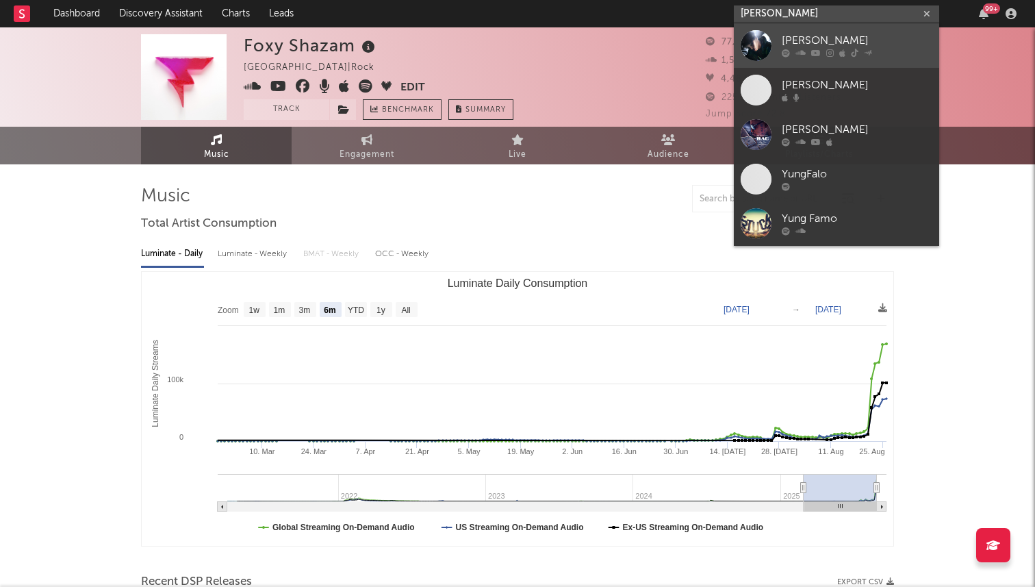
type input "[PERSON_NAME]"
click at [764, 40] on div at bounding box center [756, 45] width 31 height 31
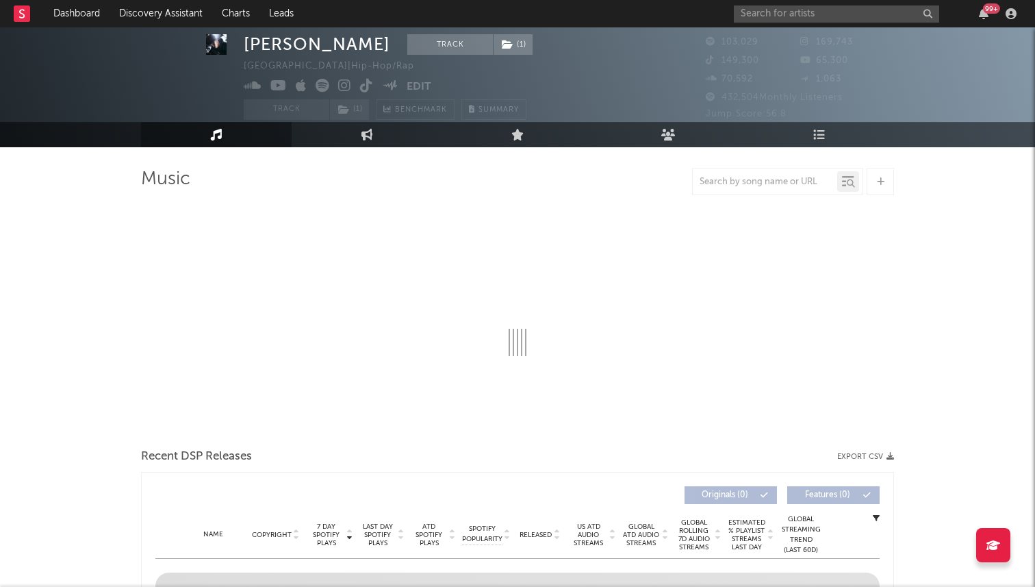
scroll to position [9, 0]
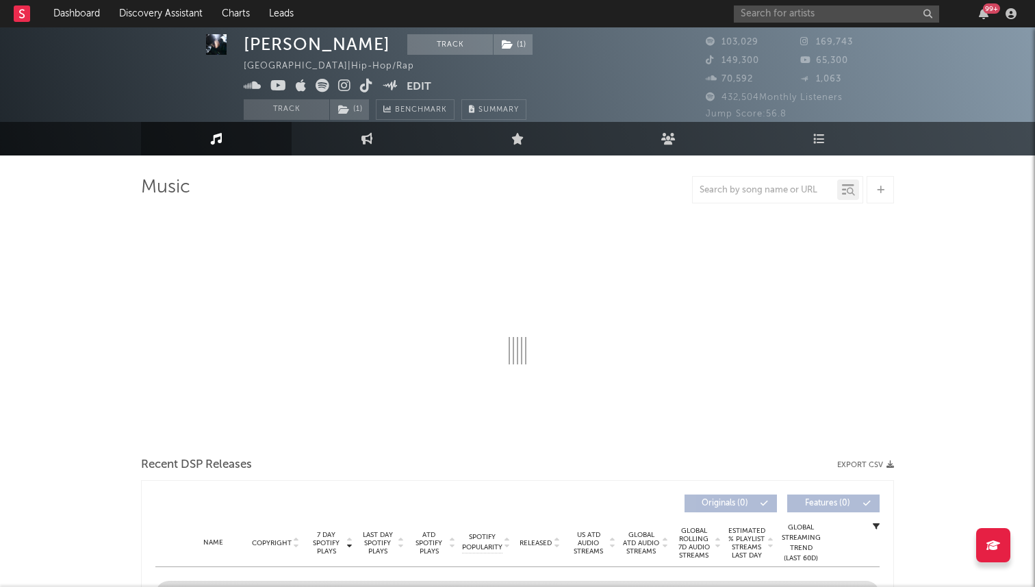
select select "6m"
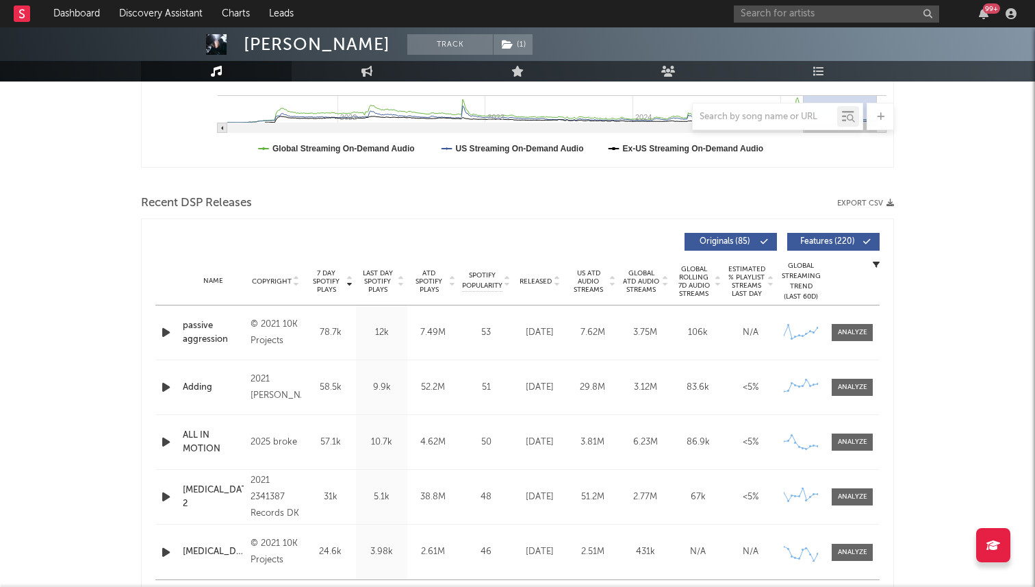
scroll to position [392, 0]
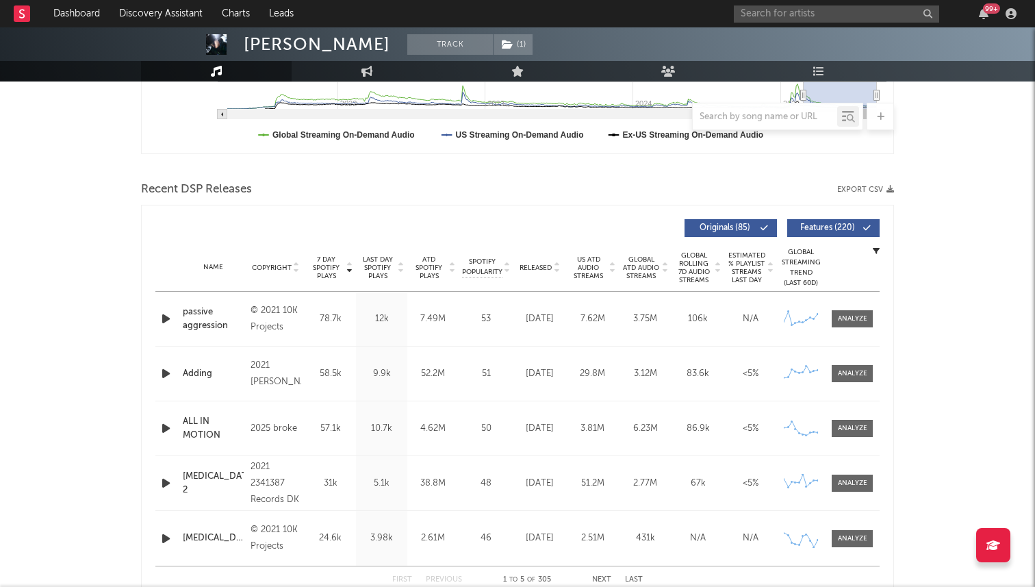
click at [543, 260] on div "Name Copyright Label Album Names Composer Names 7 Day Spotify Plays Last Day Sp…" at bounding box center [517, 268] width 724 height 48
click at [539, 266] on span "Released" at bounding box center [536, 268] width 32 height 8
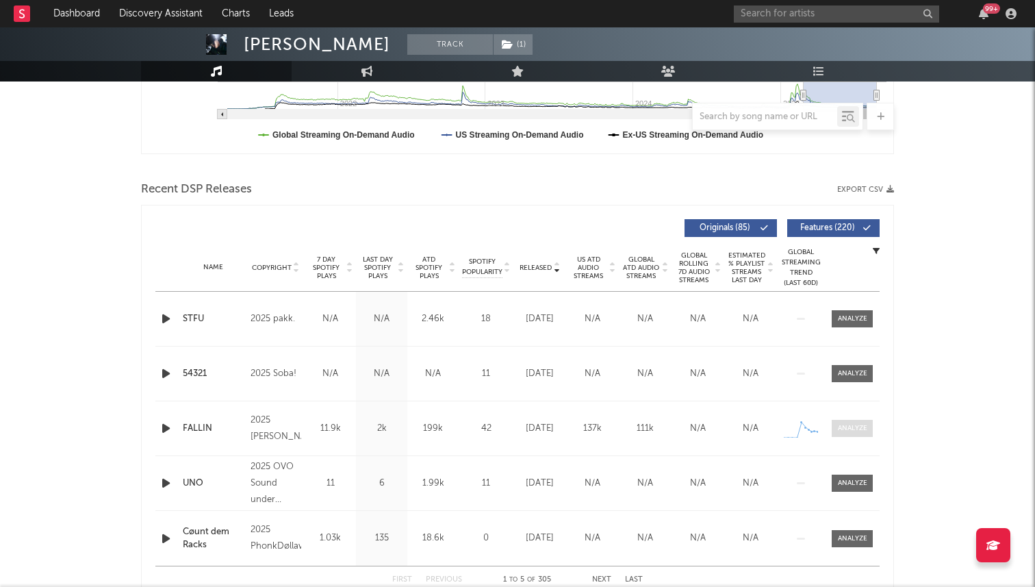
click at [854, 435] on span at bounding box center [852, 428] width 41 height 17
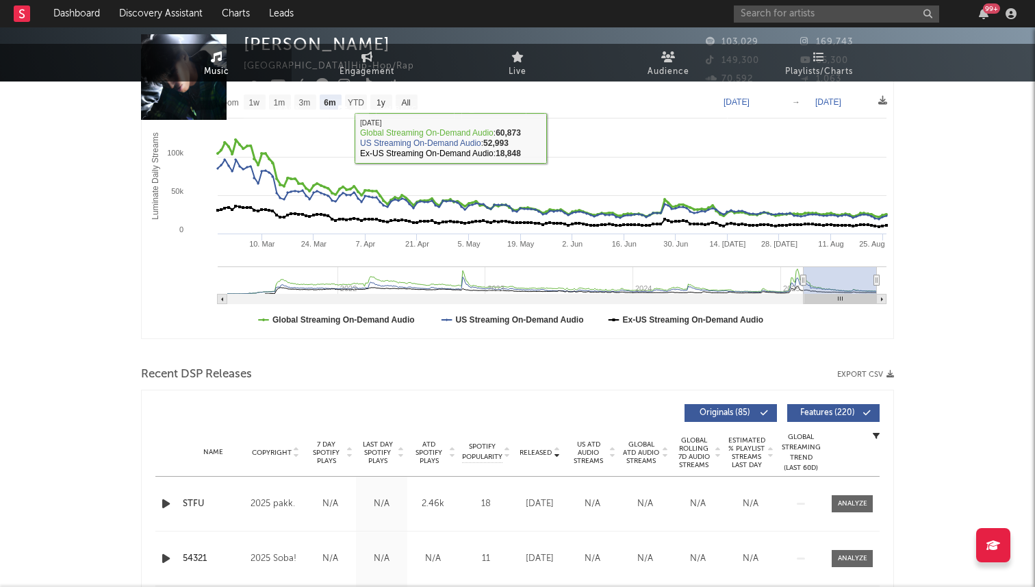
scroll to position [0, 0]
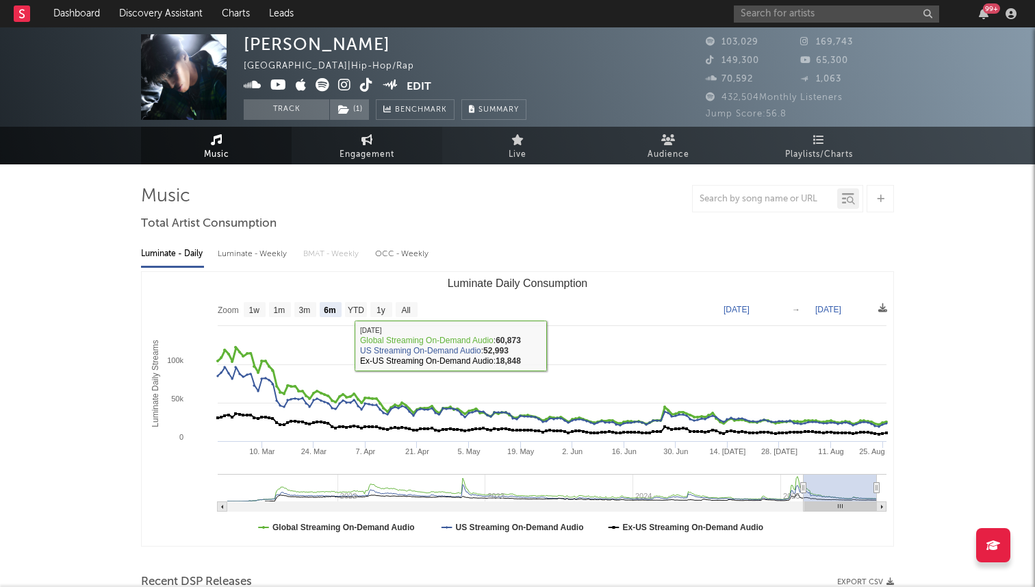
select select "1w"
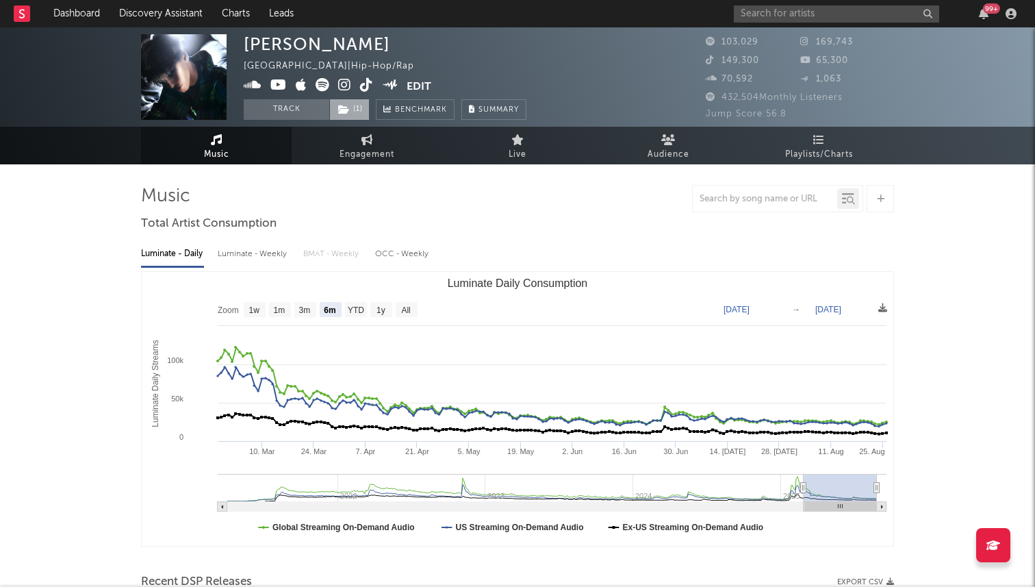
click at [351, 114] on span "( 1 )" at bounding box center [349, 109] width 40 height 21
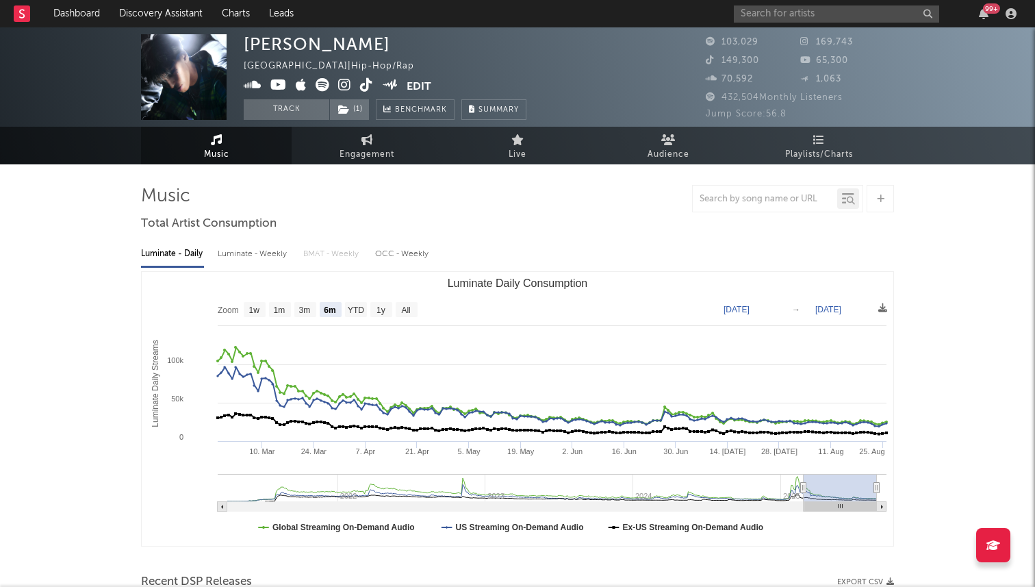
click at [340, 88] on icon at bounding box center [344, 85] width 13 height 14
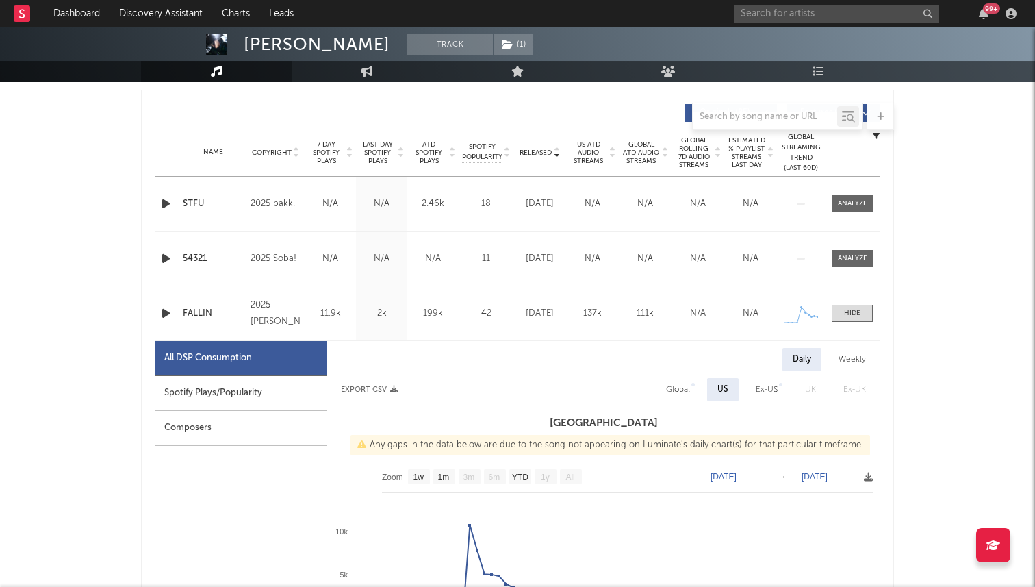
scroll to position [424, 0]
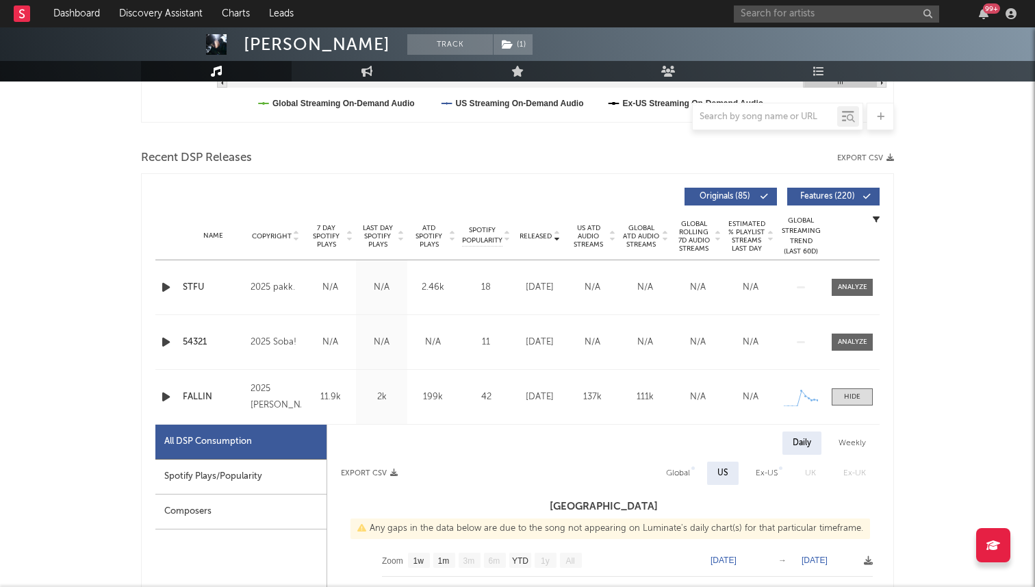
click at [318, 238] on span "7 Day Spotify Plays" at bounding box center [326, 236] width 36 height 25
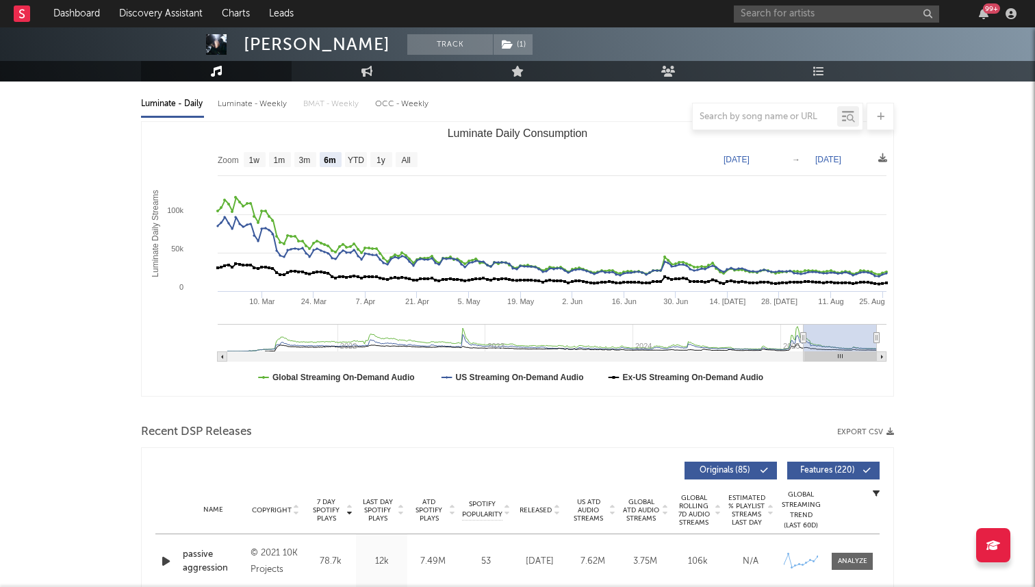
scroll to position [0, 0]
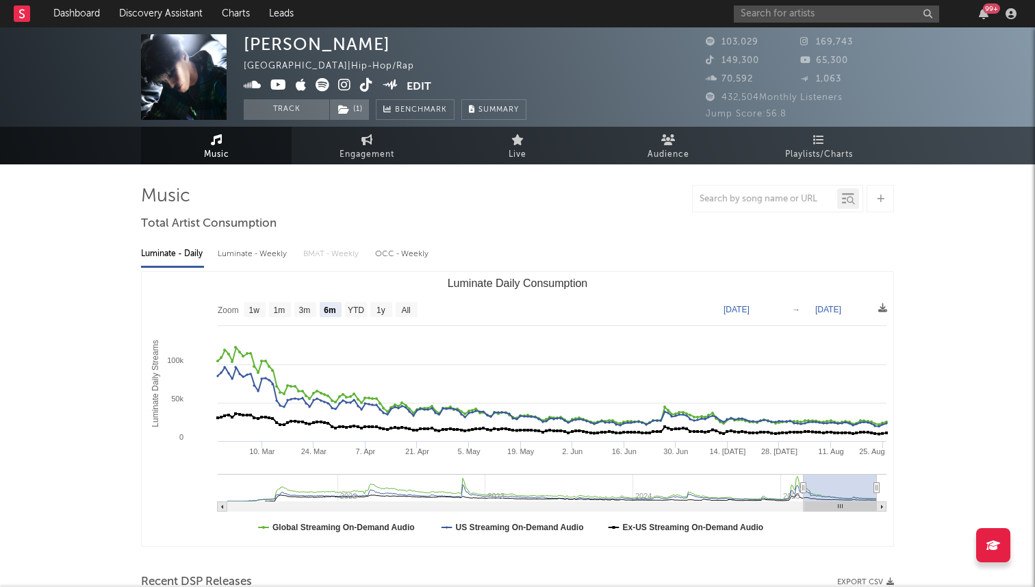
click at [344, 81] on icon at bounding box center [344, 85] width 13 height 14
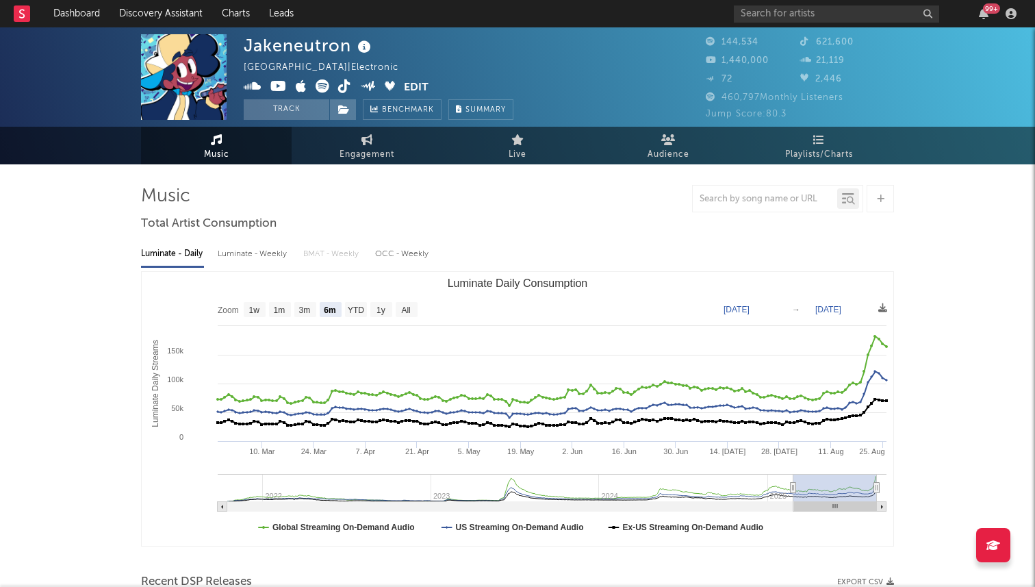
select select "6m"
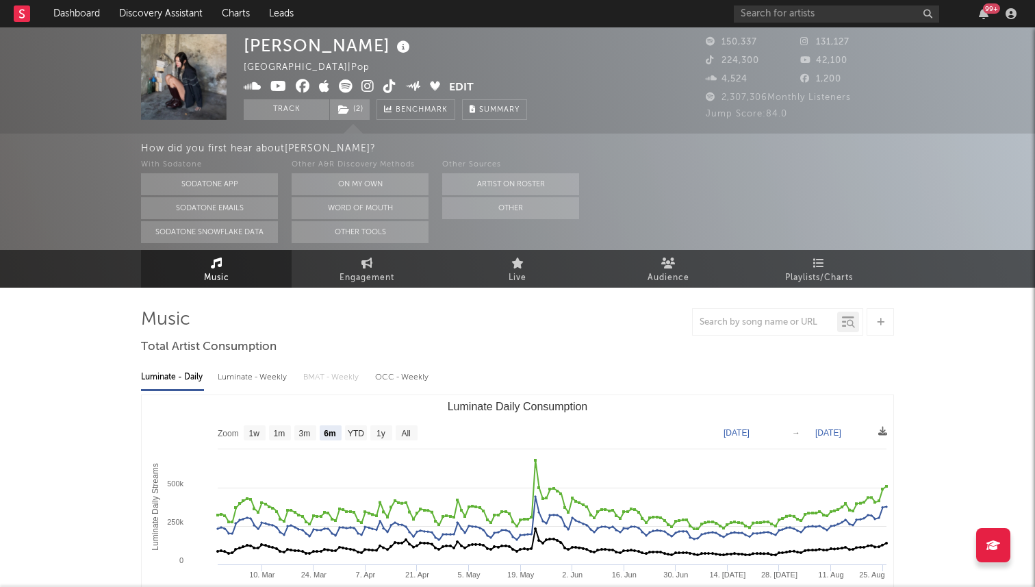
select select "6m"
click at [755, 8] on input "text" at bounding box center [836, 13] width 205 height 17
click at [775, 15] on input "the kid szn" at bounding box center [836, 13] width 205 height 17
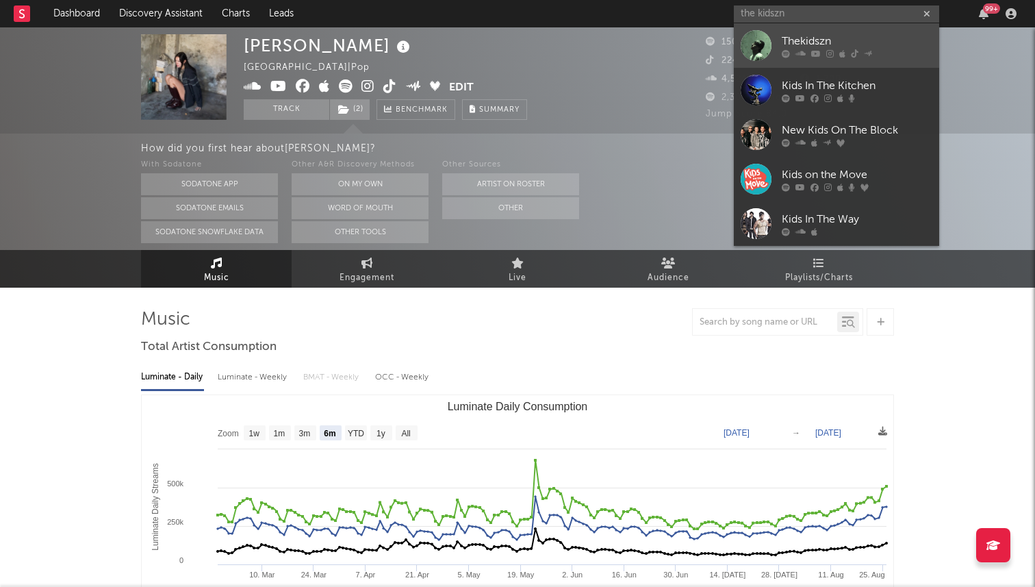
type input "the kidszn"
click at [758, 45] on div at bounding box center [756, 45] width 31 height 31
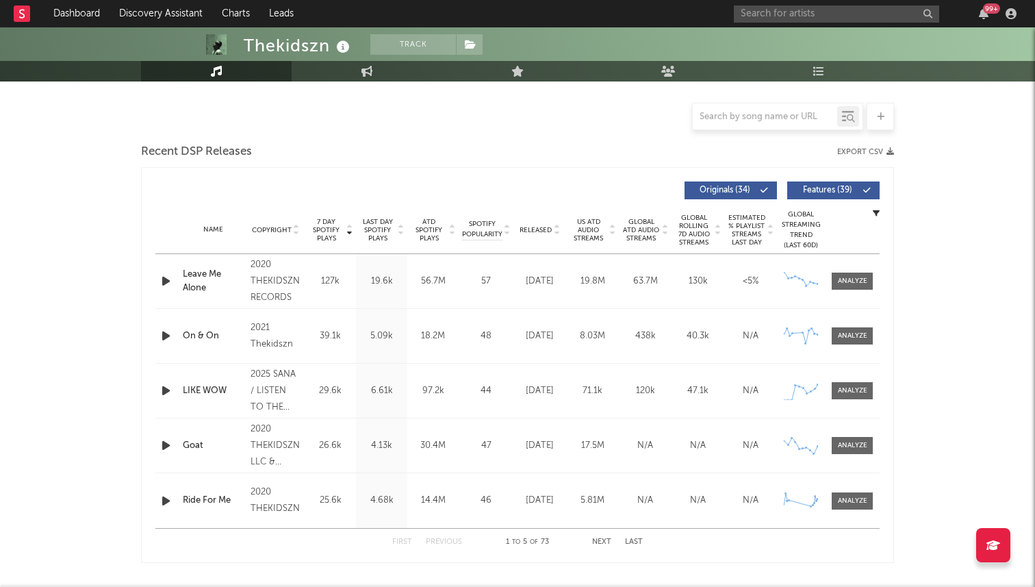
scroll to position [430, 0]
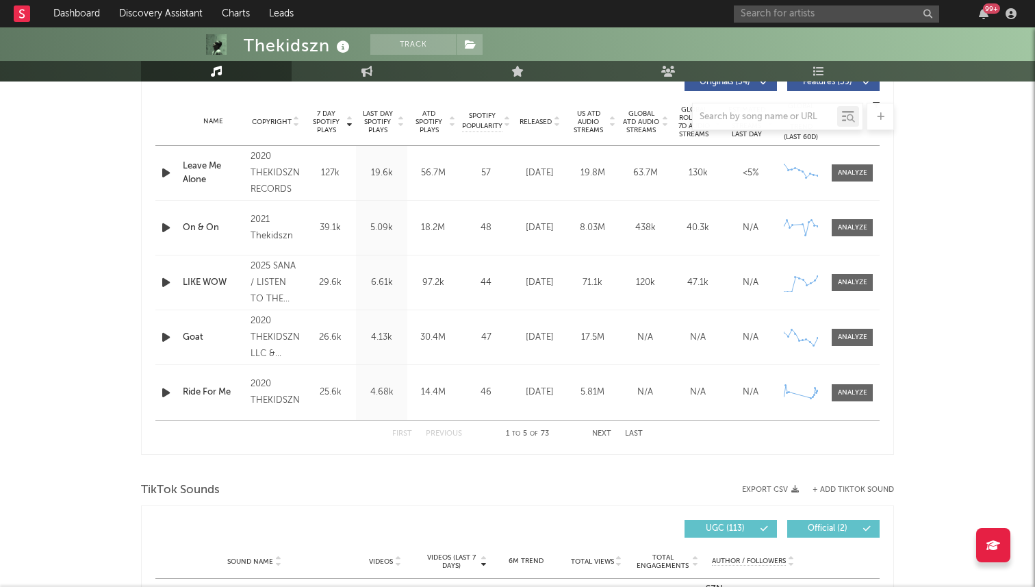
select select "6m"
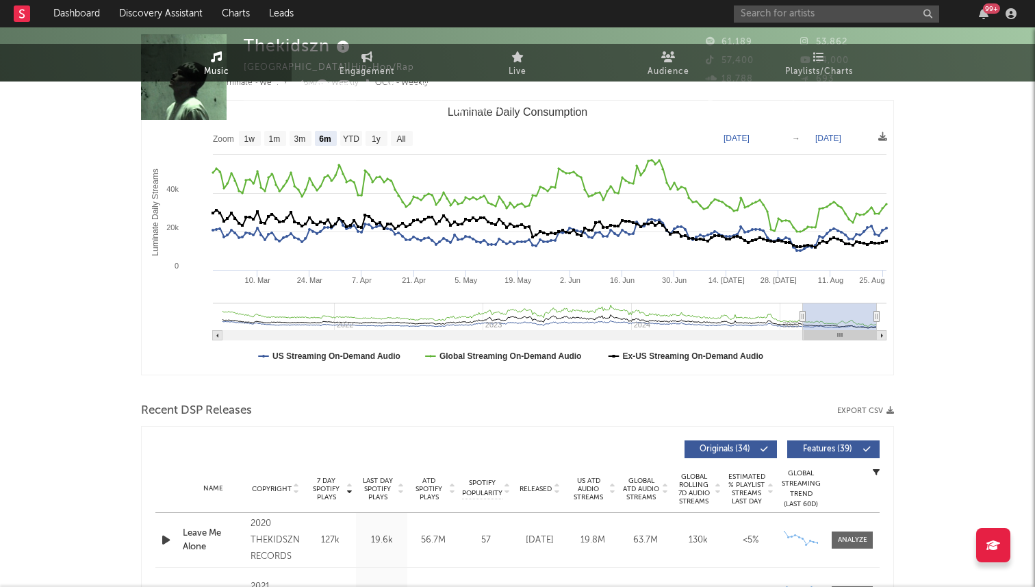
scroll to position [0, 0]
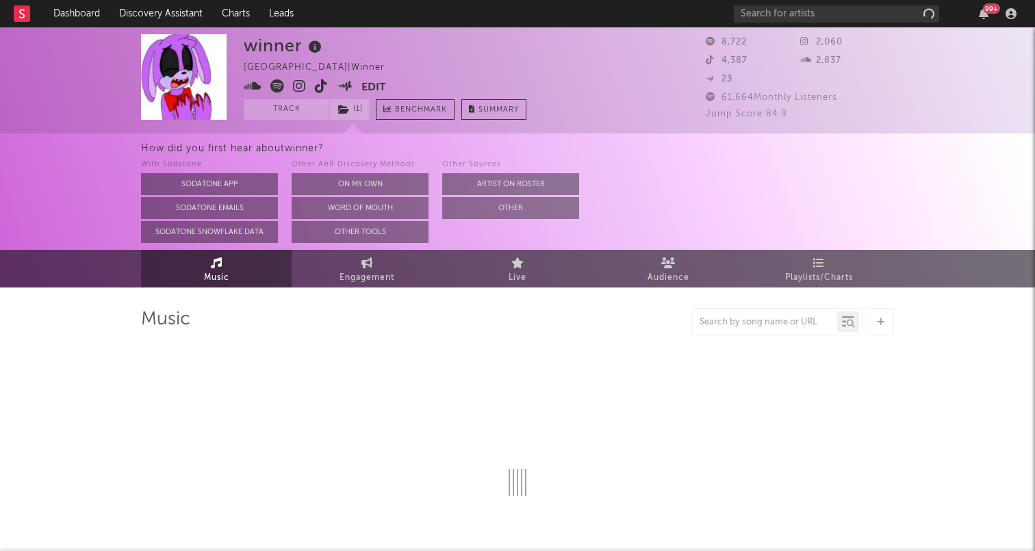
select select "6m"
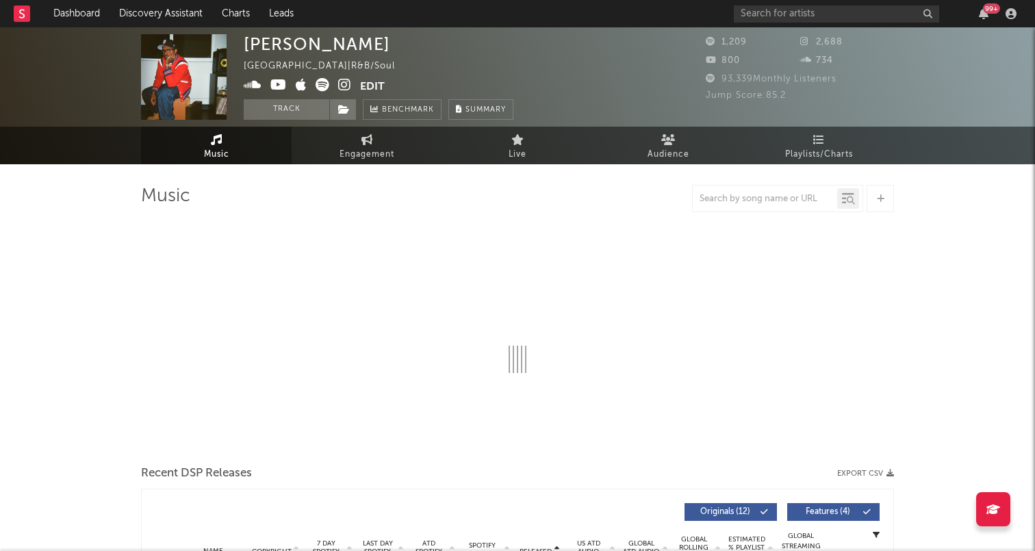
select select "1w"
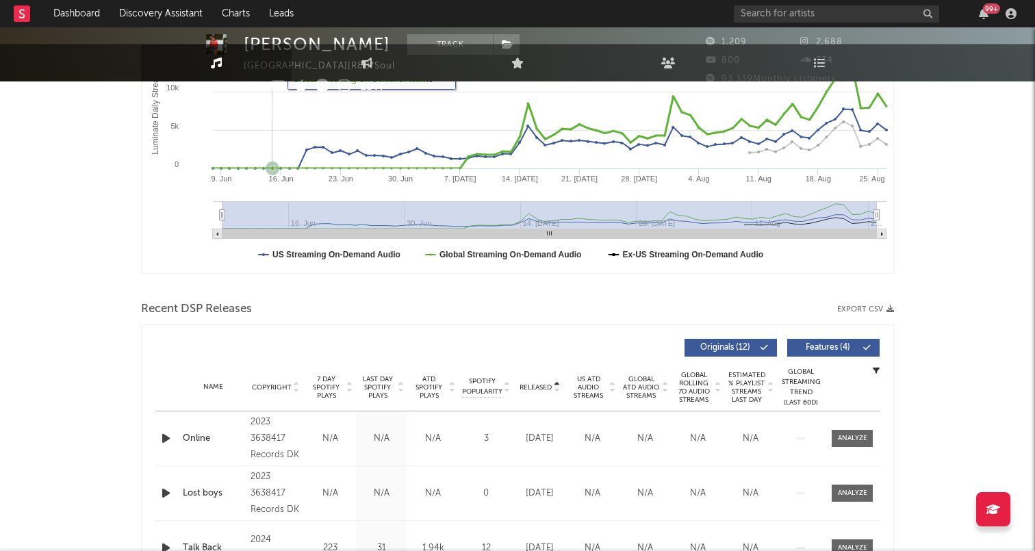
scroll to position [447, 0]
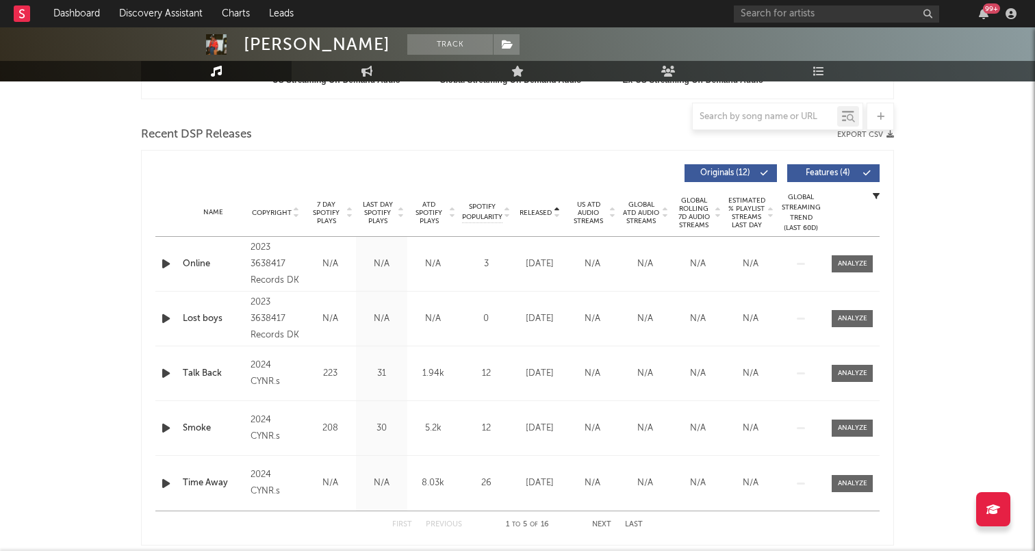
click at [333, 210] on span "7 Day Spotify Plays" at bounding box center [326, 213] width 36 height 25
click at [162, 263] on icon "button" at bounding box center [166, 263] width 14 height 17
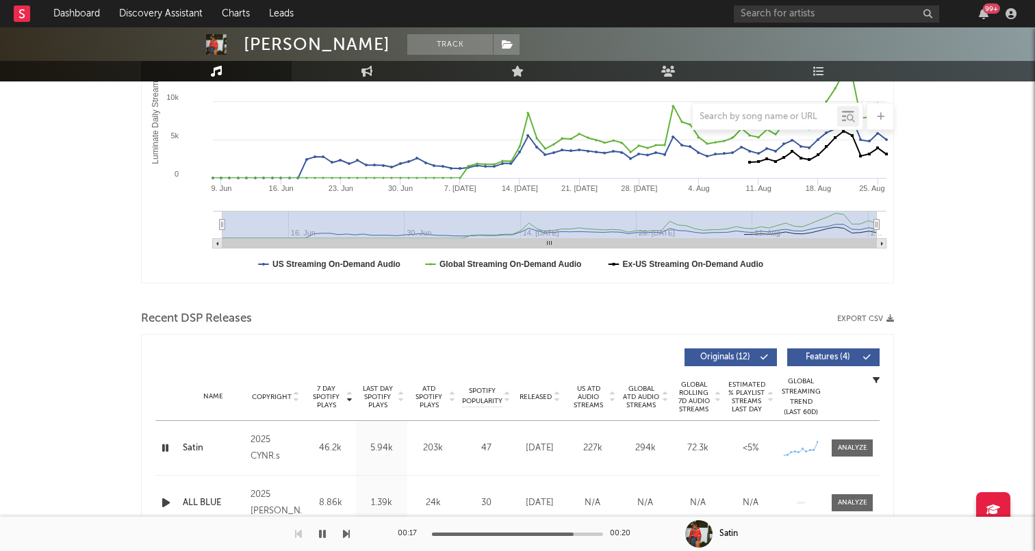
scroll to position [266, 0]
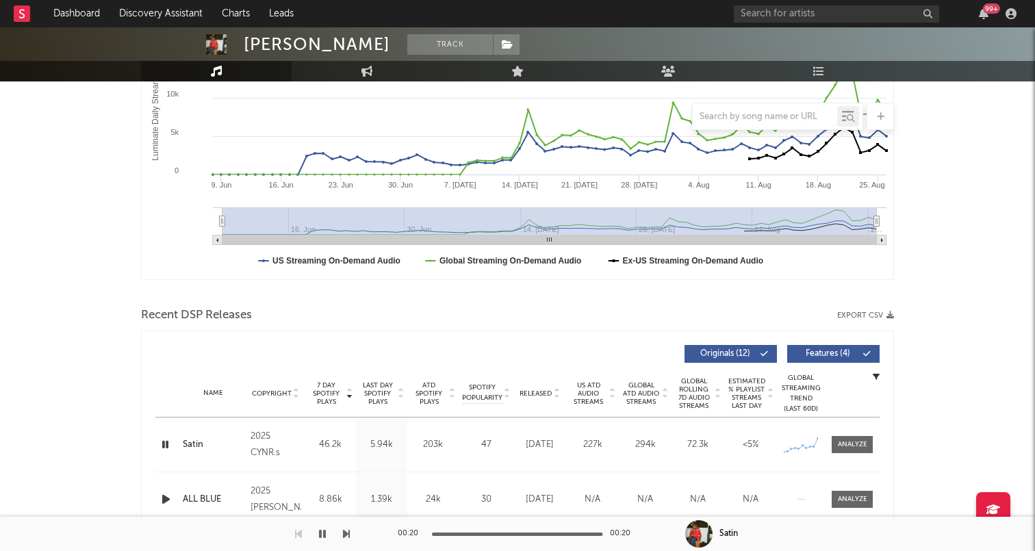
click at [321, 532] on icon "button" at bounding box center [322, 533] width 7 height 11
